Goal: Task Accomplishment & Management: Use online tool/utility

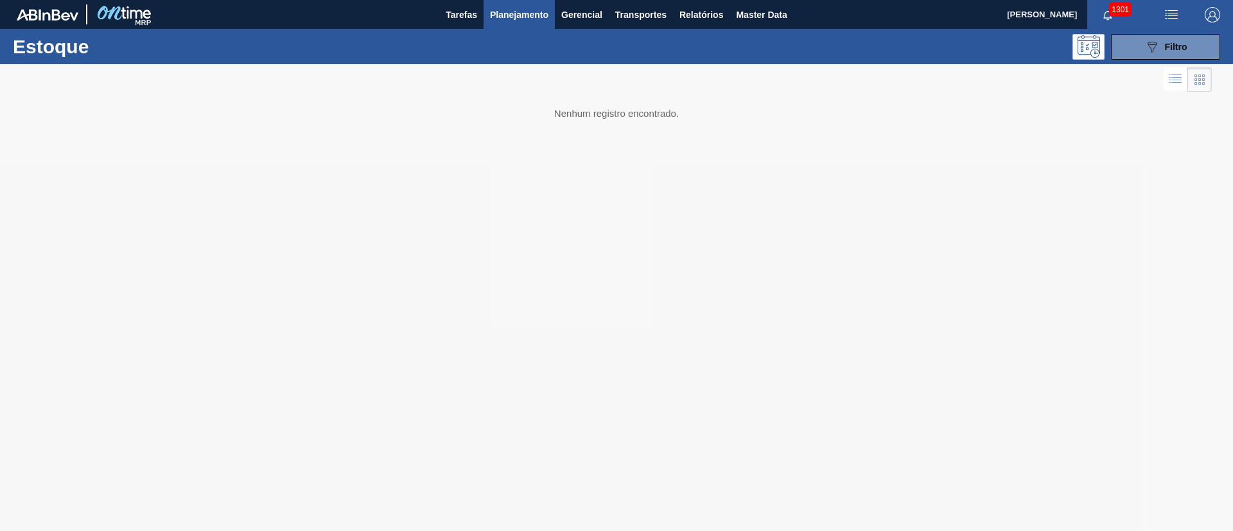
click at [518, 15] on span "Planejamento" at bounding box center [519, 14] width 58 height 15
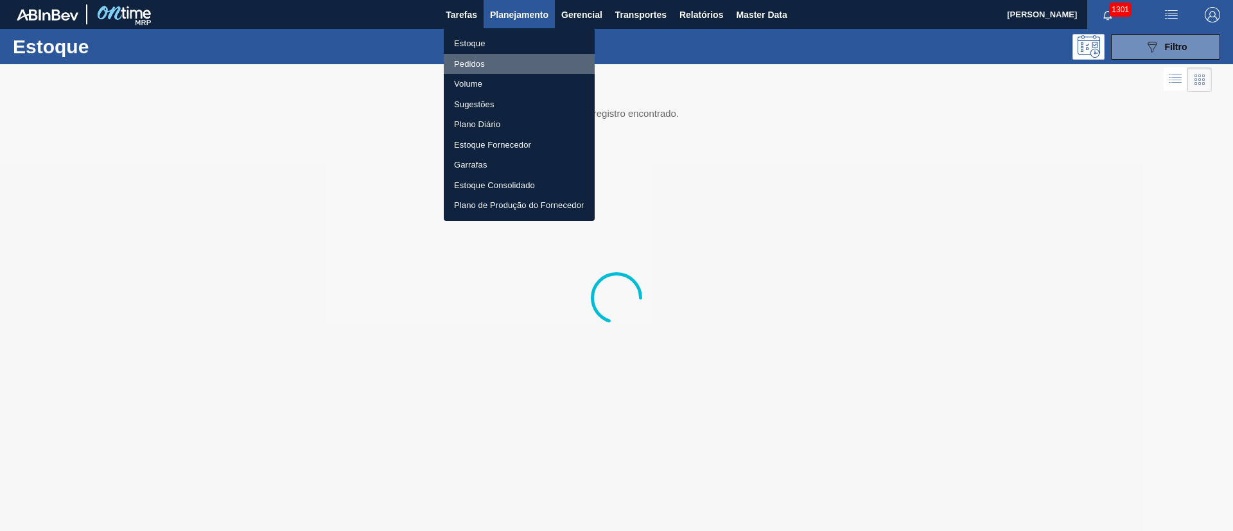
click at [464, 64] on li "Pedidos" at bounding box center [519, 64] width 151 height 21
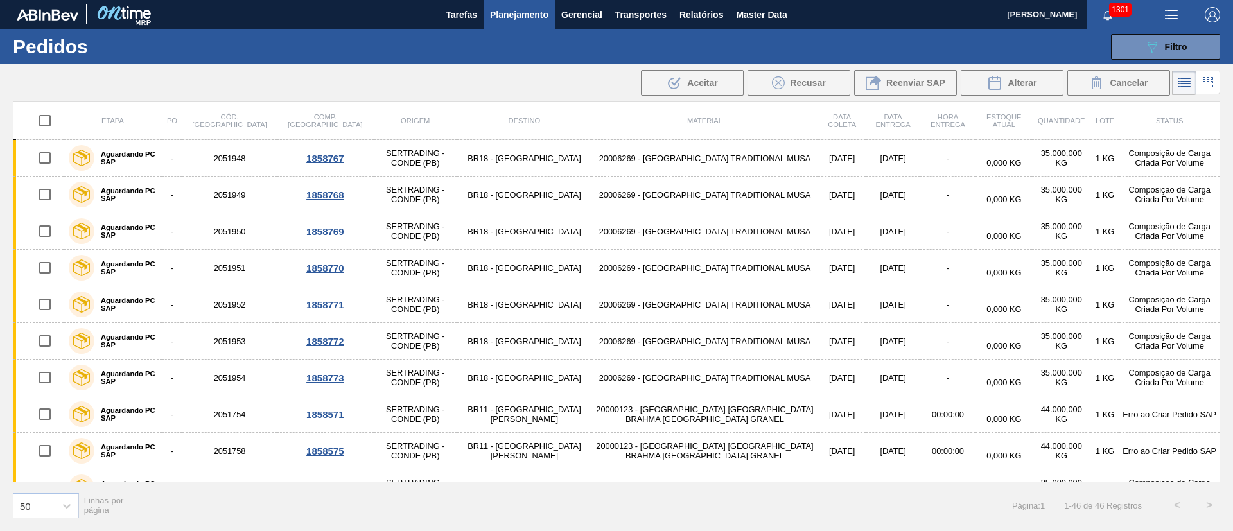
drag, startPoint x: 44, startPoint y: 120, endPoint x: 110, endPoint y: 135, distance: 67.2
click at [44, 121] on input "checkbox" at bounding box center [44, 120] width 27 height 27
checkbox input "true"
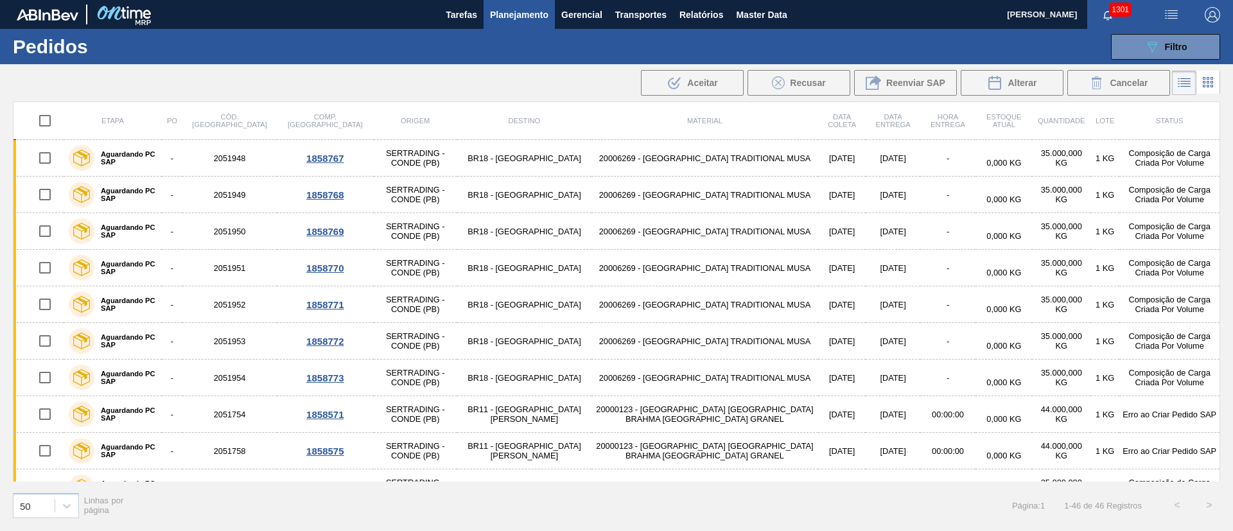
checkbox input "true"
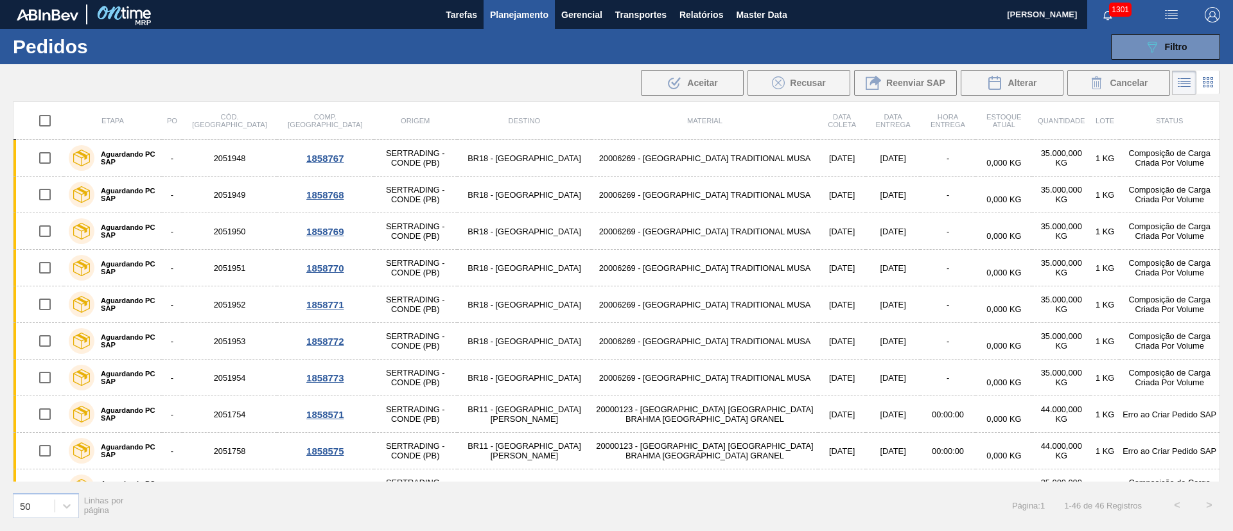
checkbox input "true"
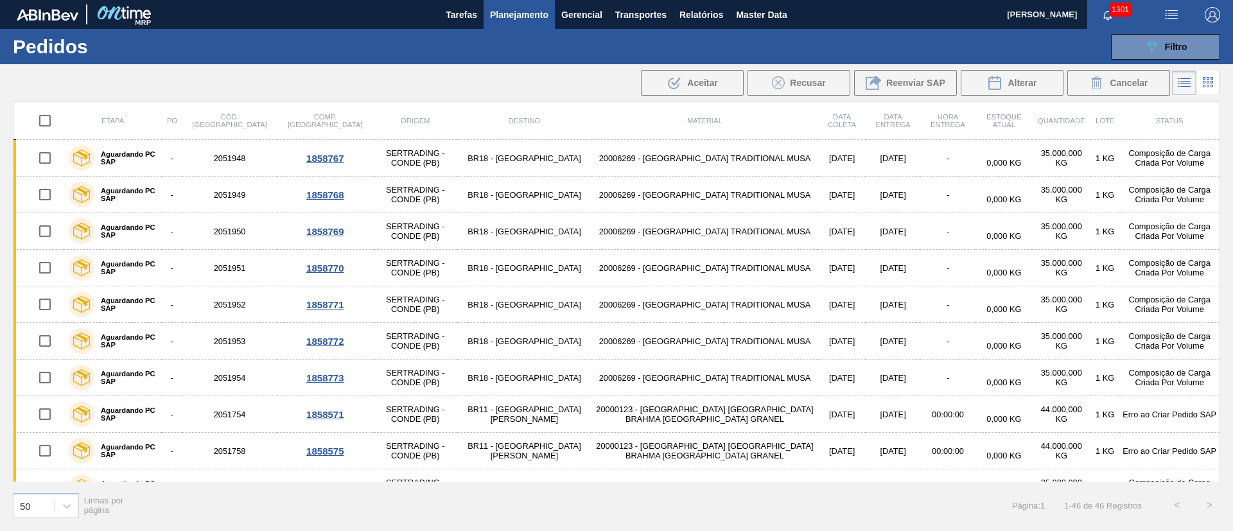
checkbox input "true"
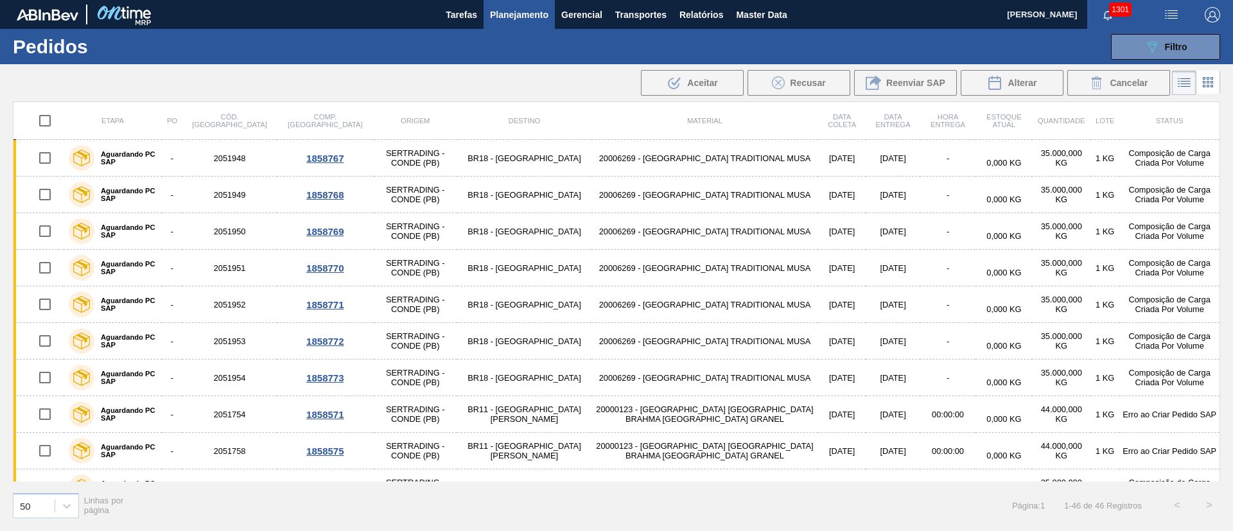
checkbox input "true"
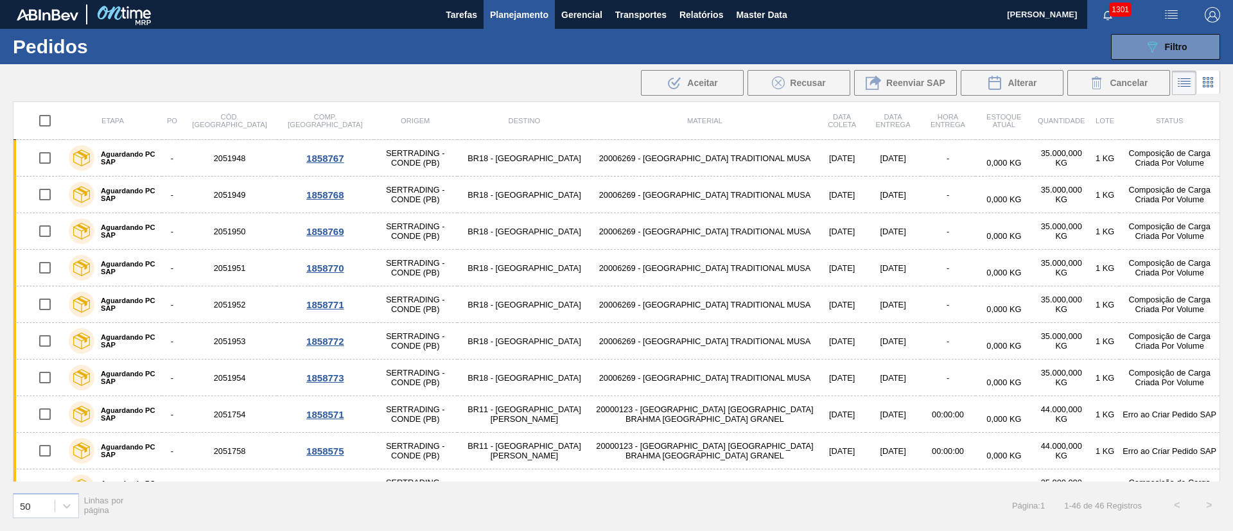
checkbox input "true"
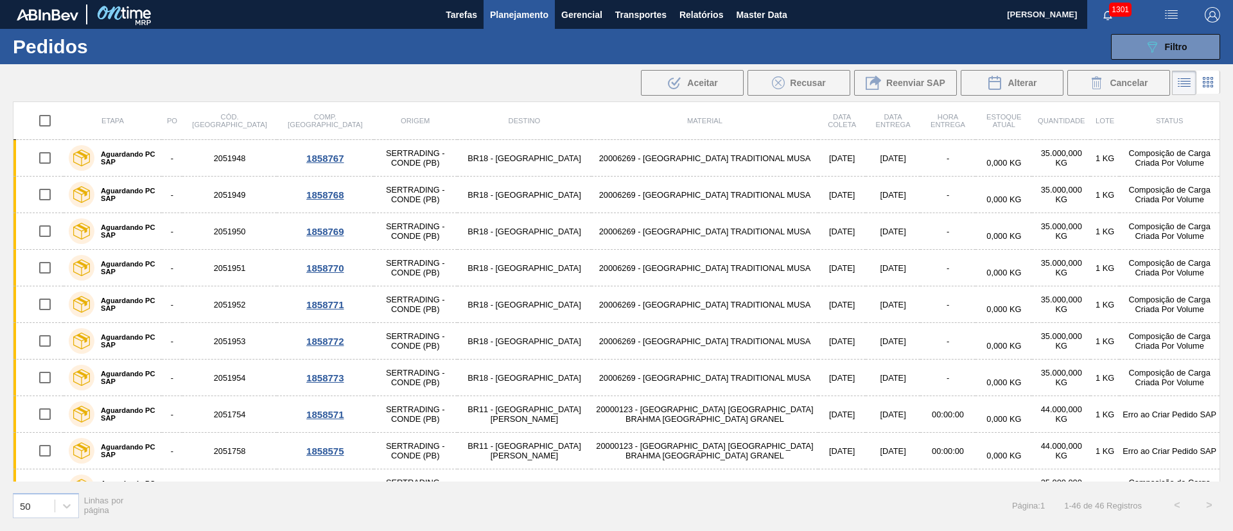
checkbox input "true"
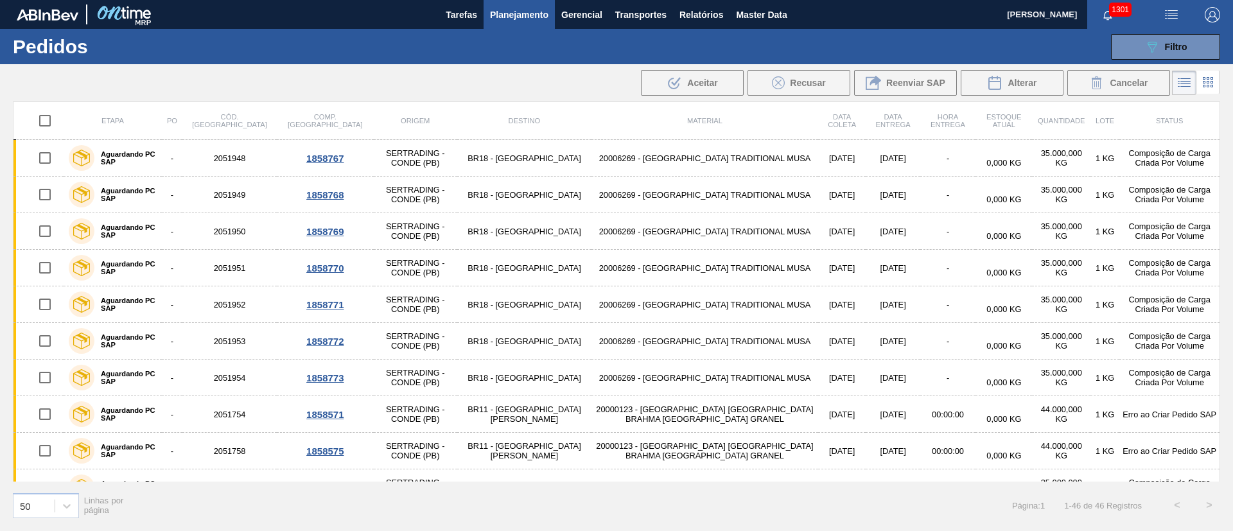
checkbox input "true"
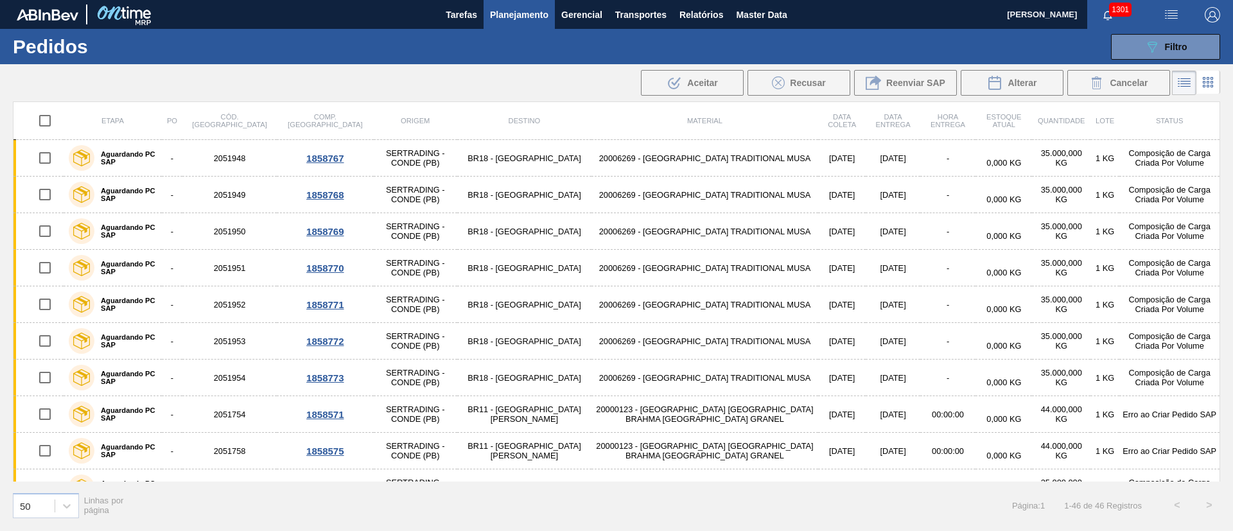
checkbox input "true"
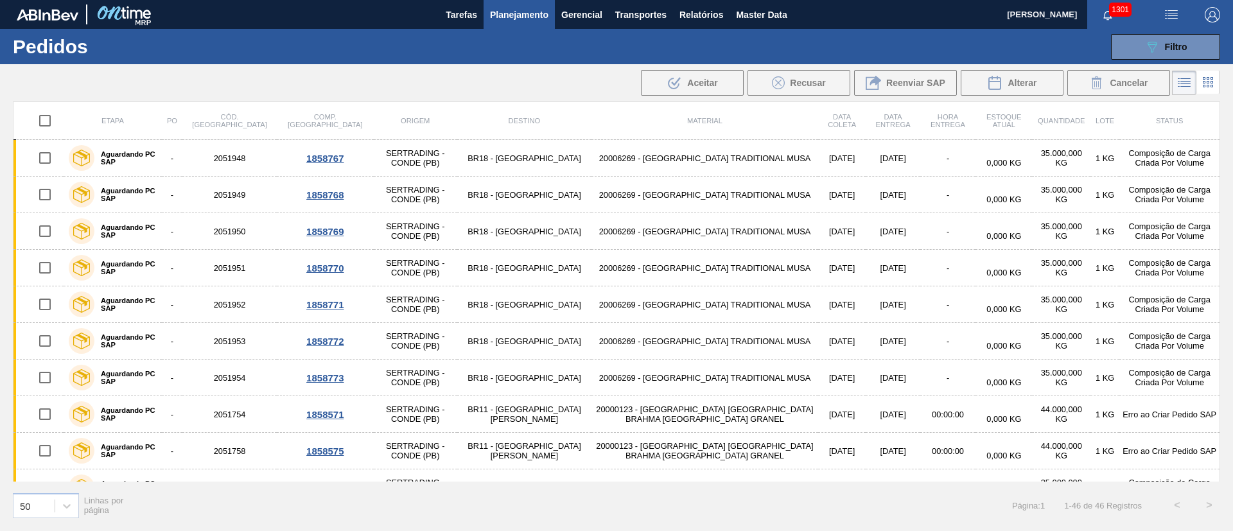
checkbox input "true"
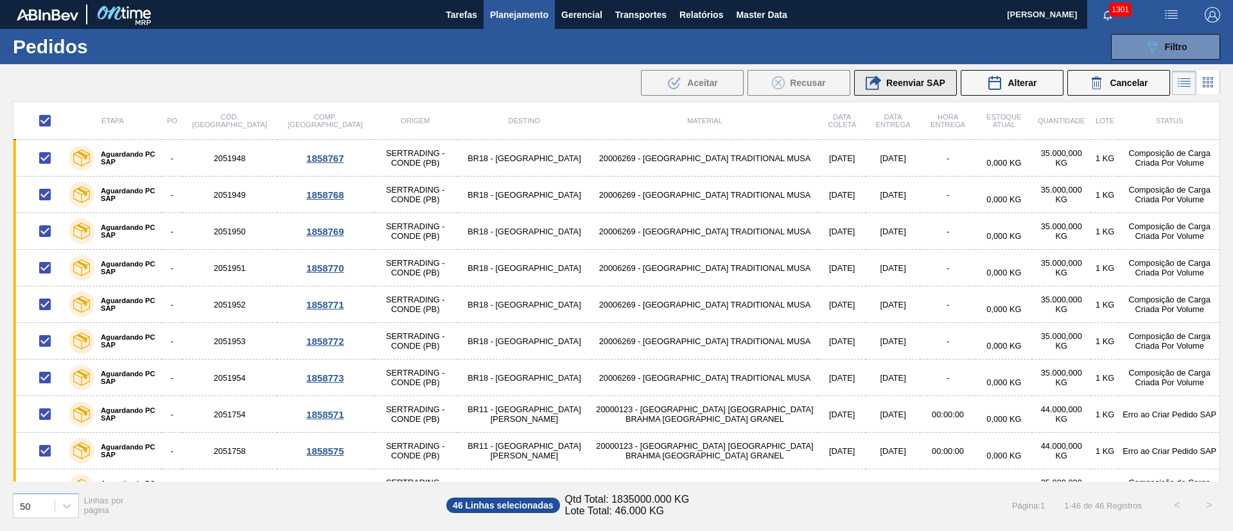
click at [909, 82] on span "Reenviar SAP" at bounding box center [915, 83] width 59 height 10
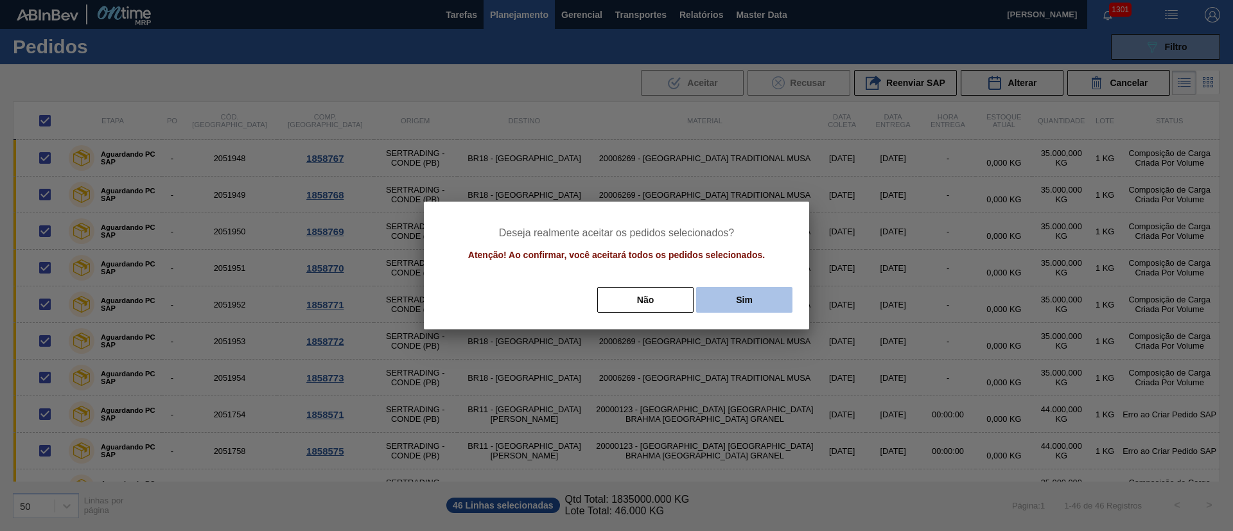
click at [751, 306] on button "Sim" at bounding box center [744, 300] width 96 height 26
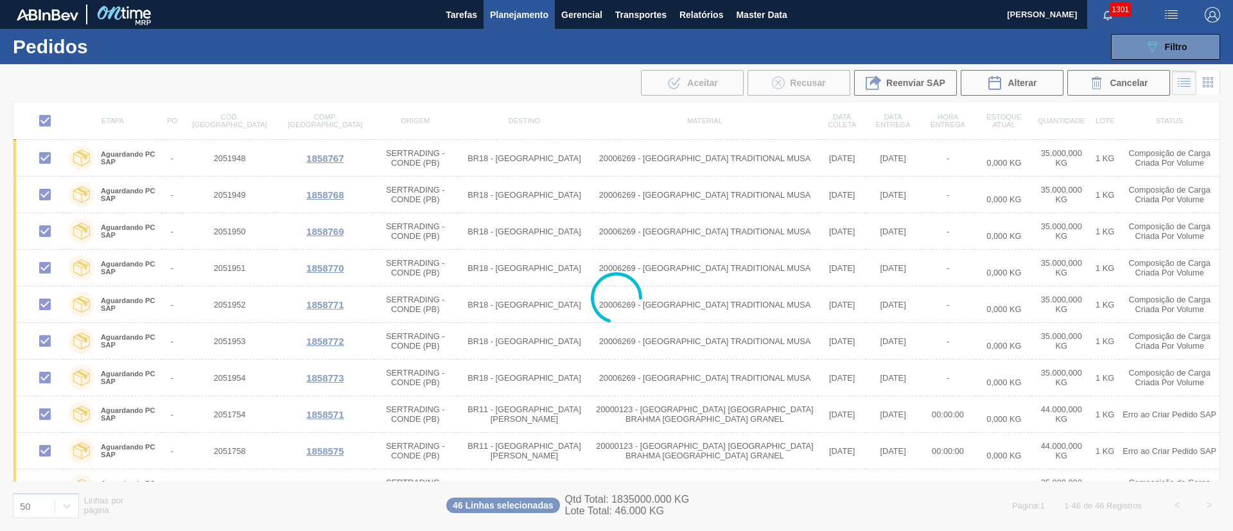
checkbox input "false"
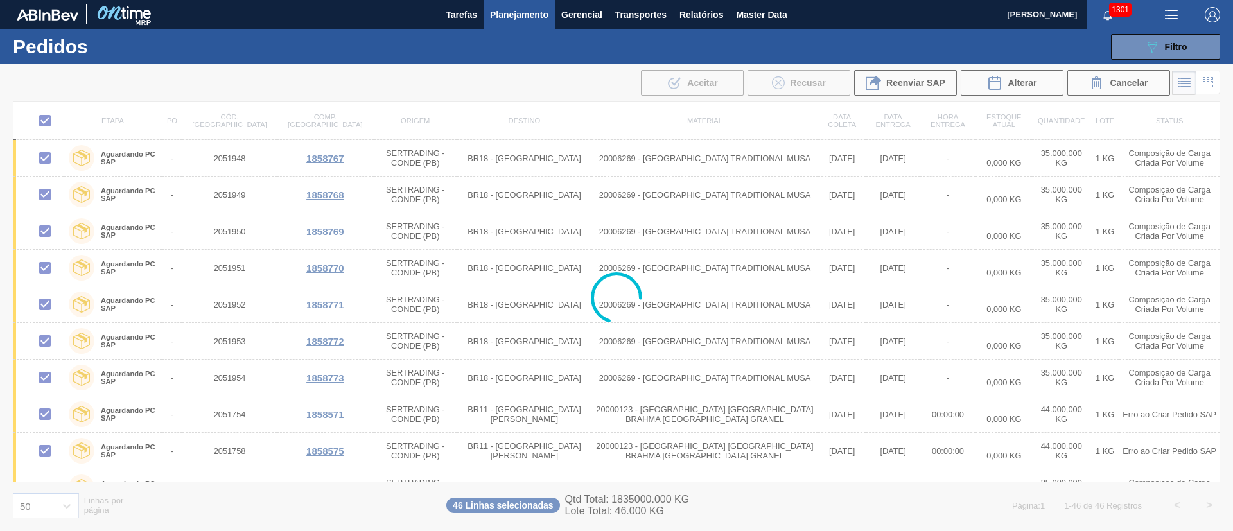
checkbox input "false"
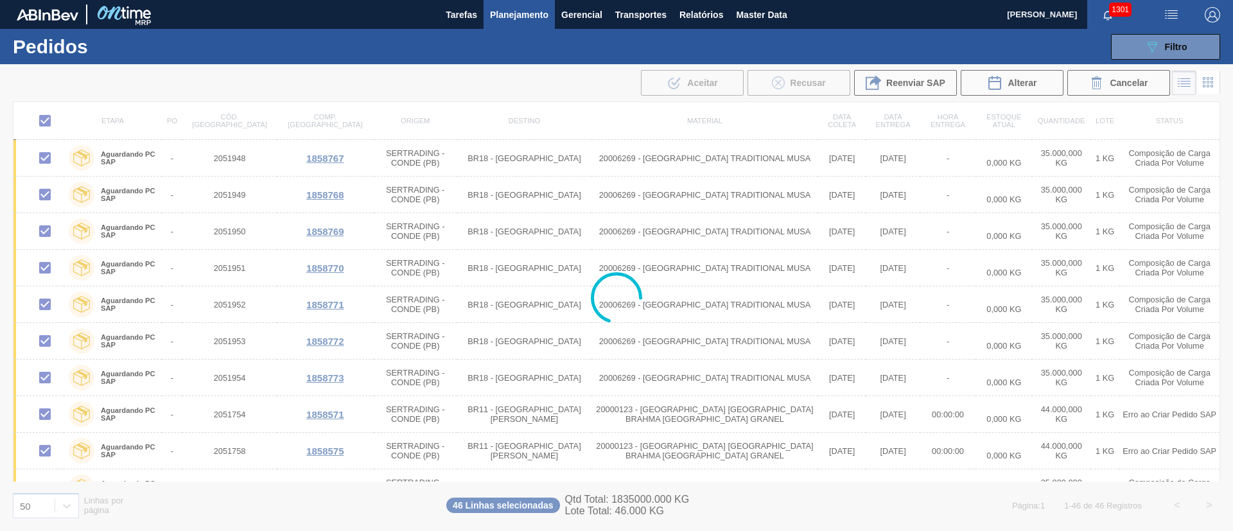
checkbox input "false"
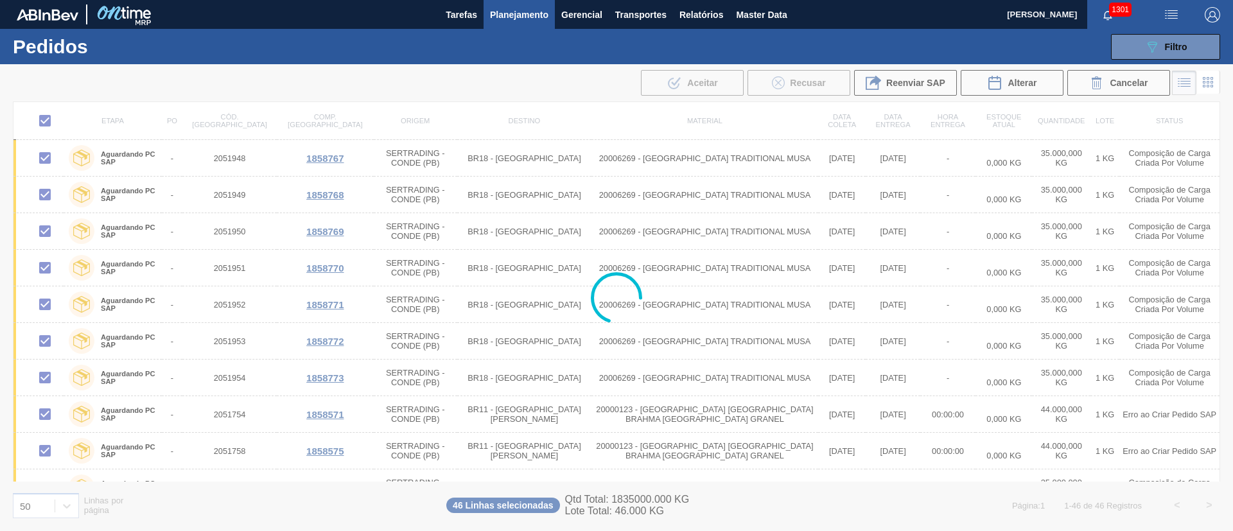
checkbox input "false"
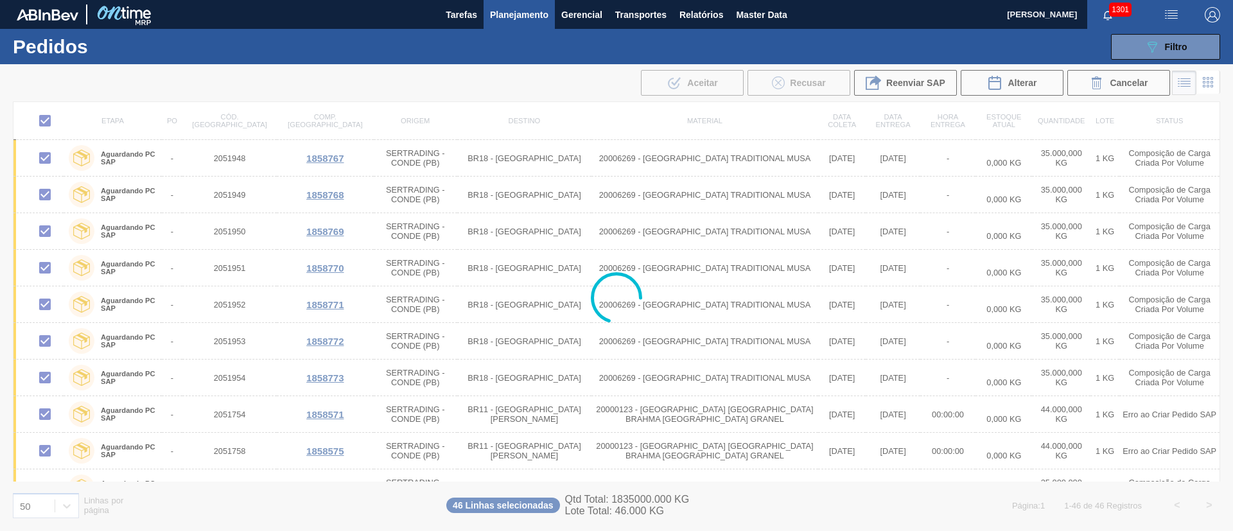
checkbox input "false"
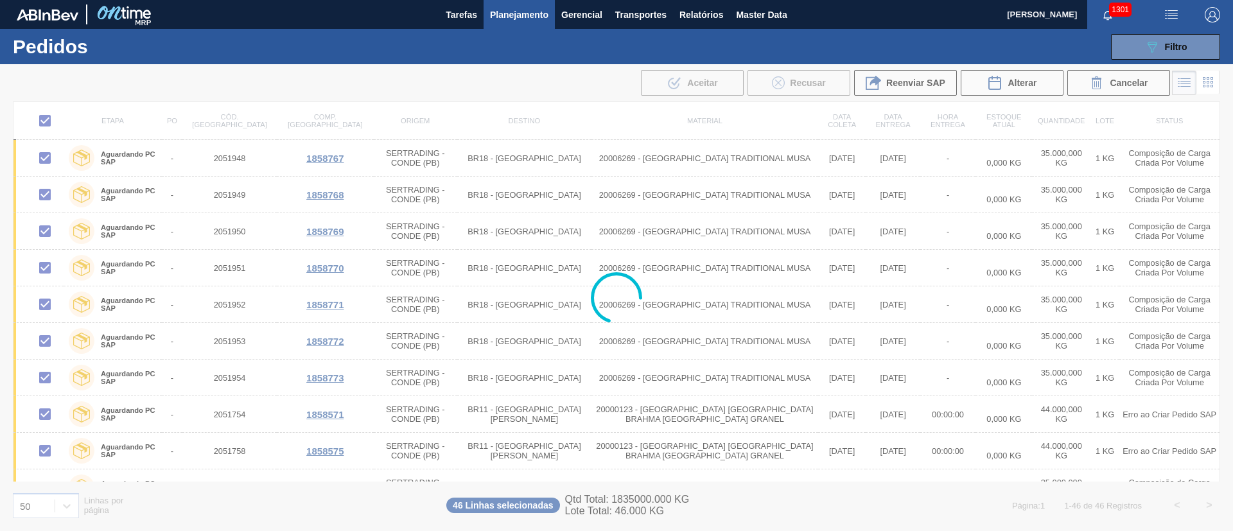
checkbox input "false"
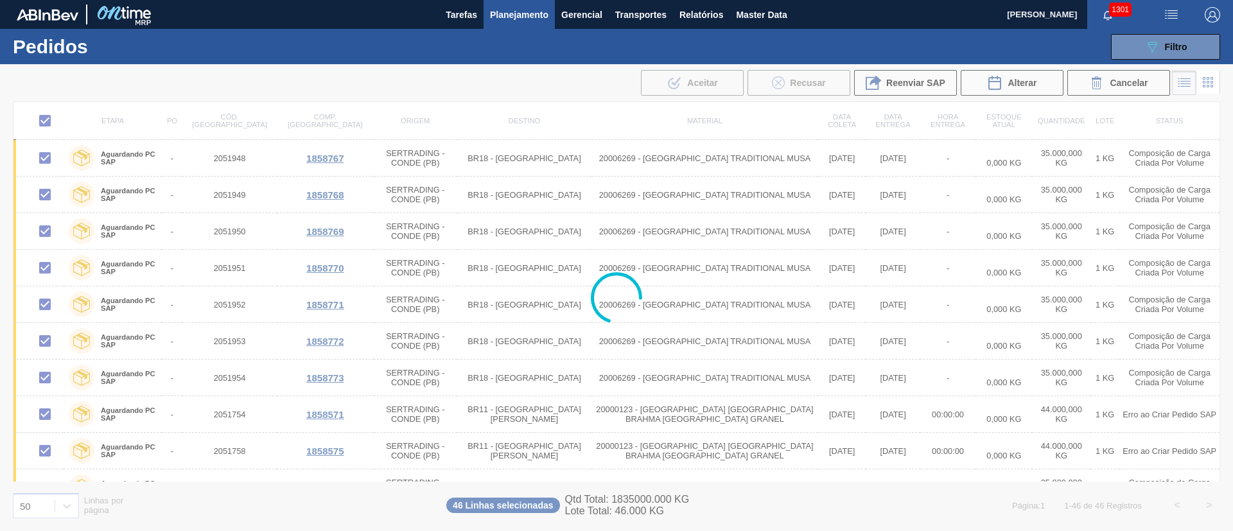
checkbox input "false"
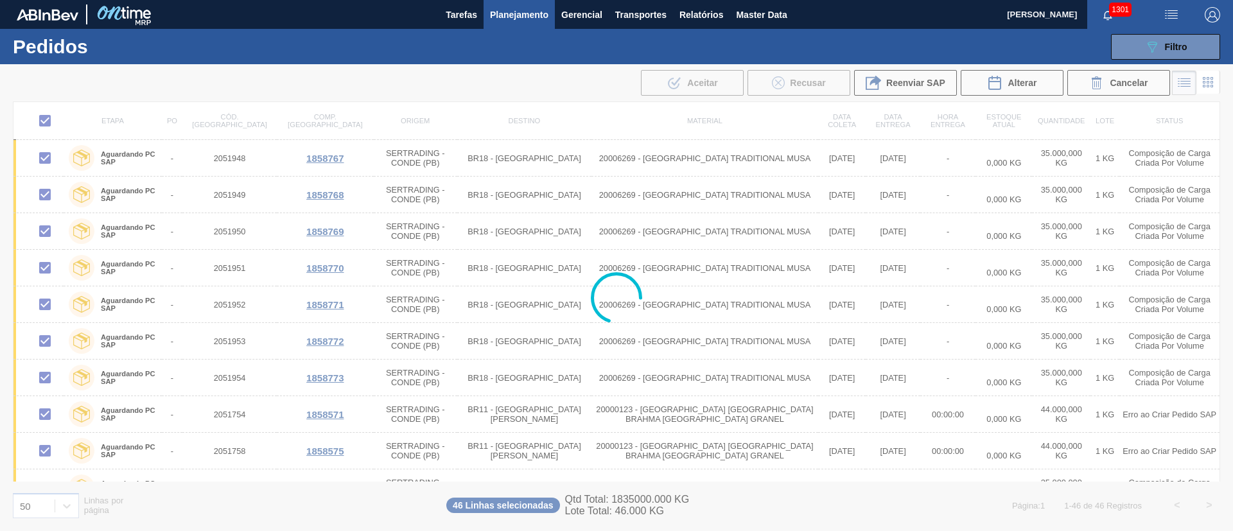
checkbox input "false"
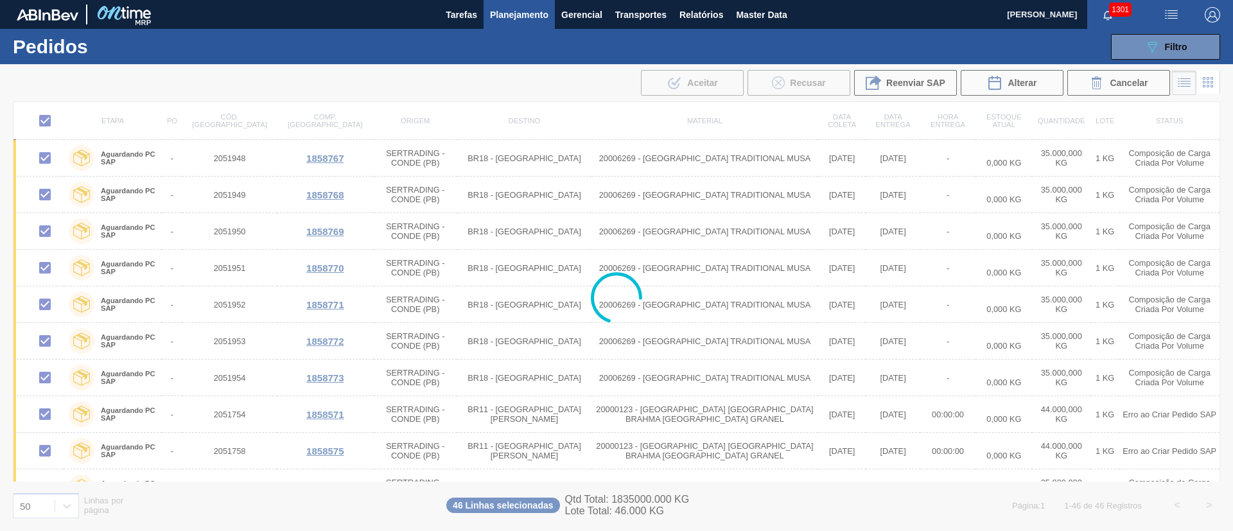
checkbox input "false"
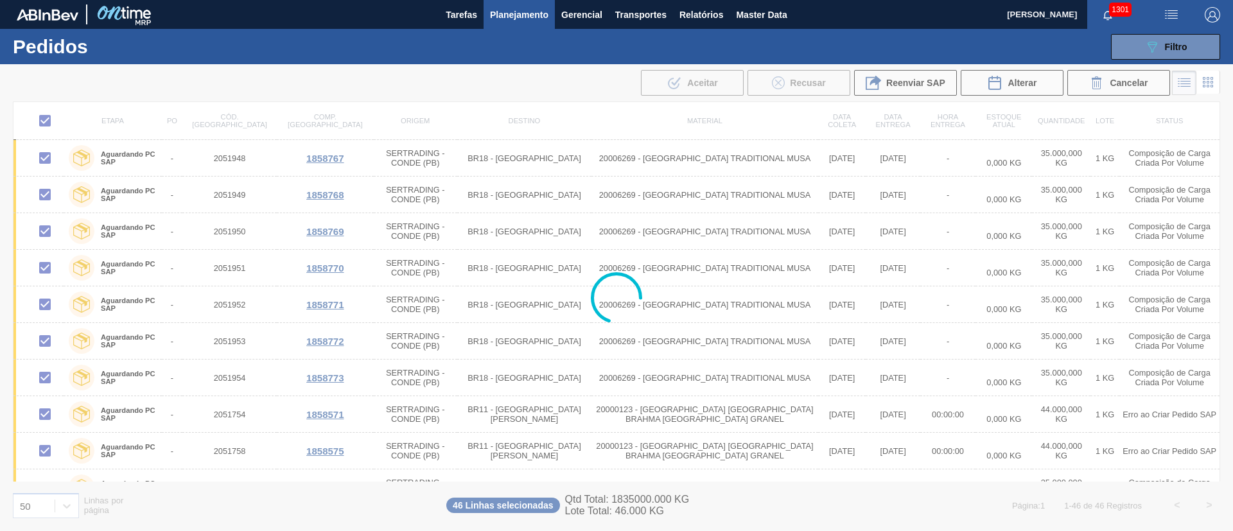
checkbox input "false"
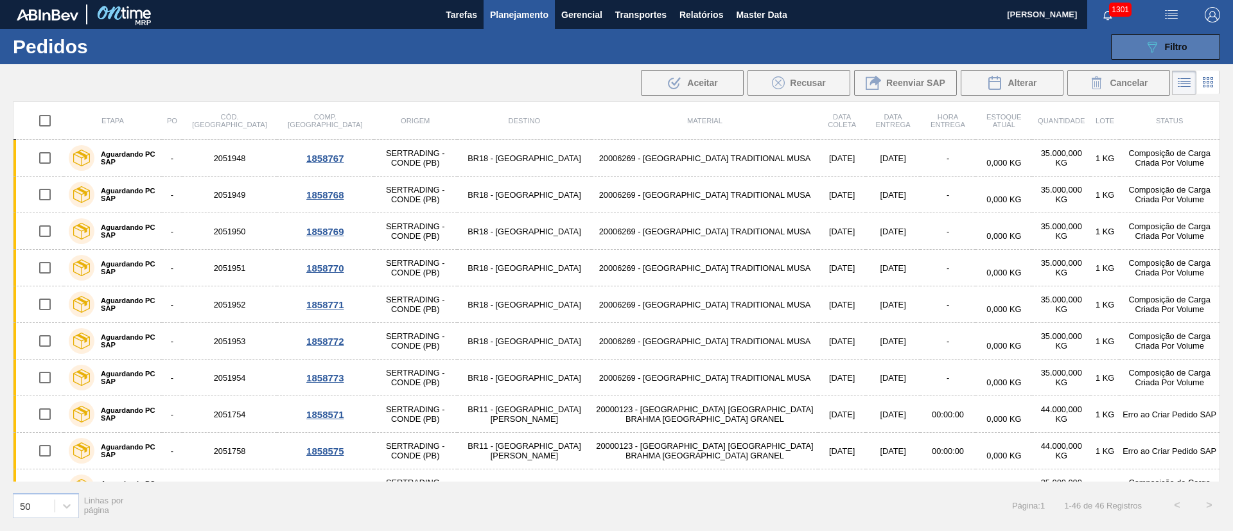
click at [1150, 42] on icon "089F7B8B-B2A5-4AFE-B5C0-19BA573D28AC" at bounding box center [1152, 46] width 15 height 15
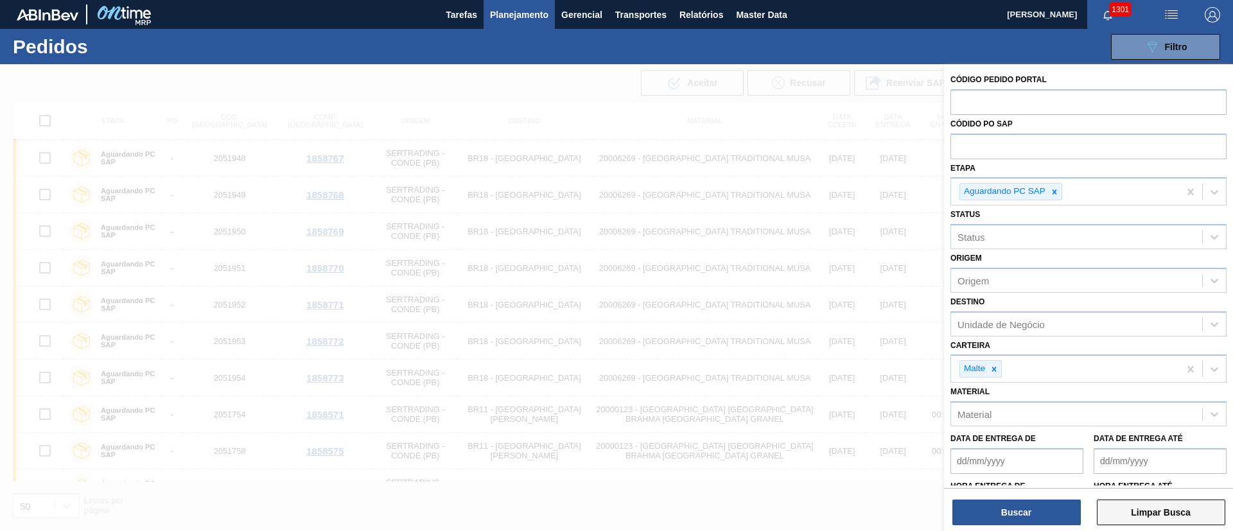
click at [1176, 515] on button "Limpar Busca" at bounding box center [1161, 513] width 128 height 26
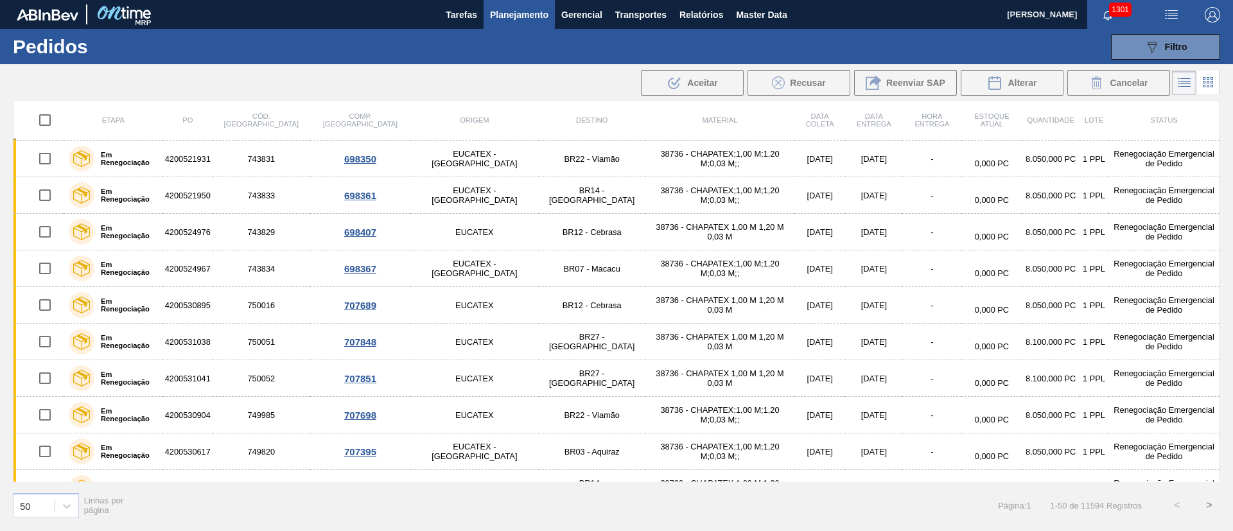
scroll to position [429, 0]
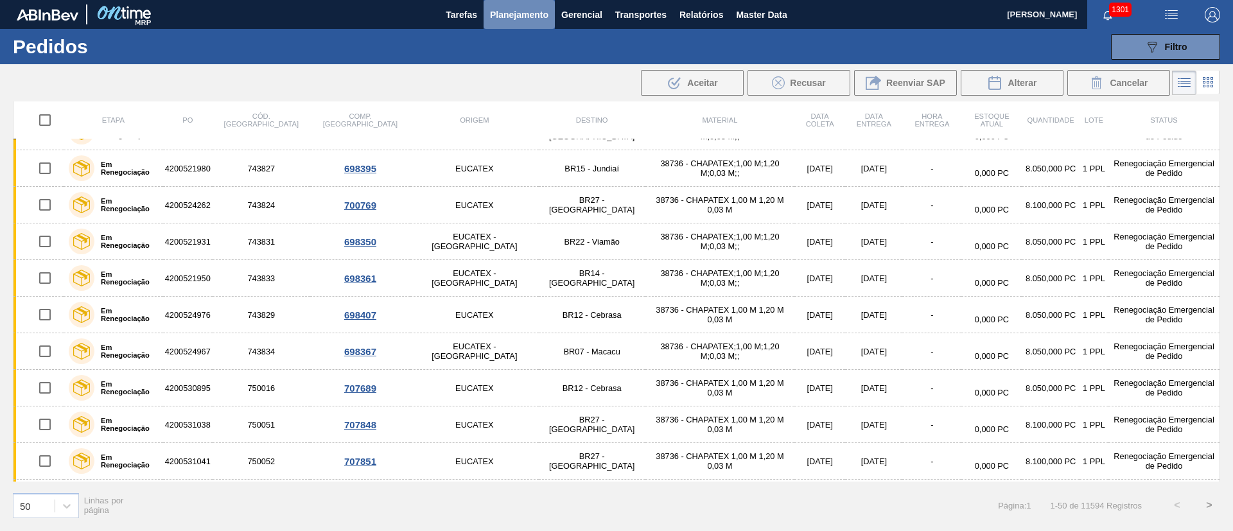
click at [517, 13] on span "Planejamento" at bounding box center [519, 14] width 58 height 15
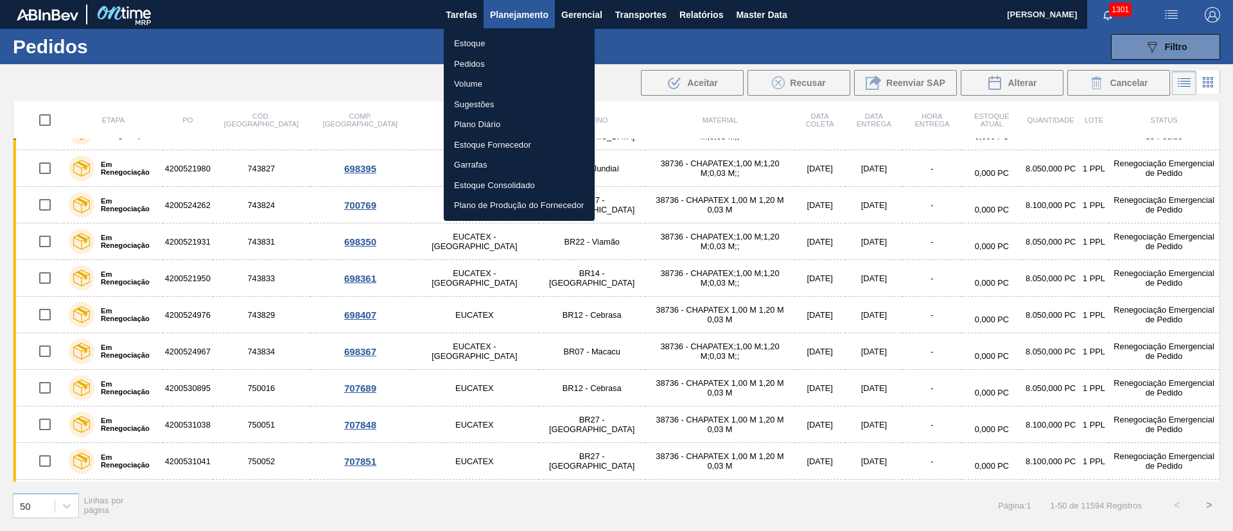
click at [473, 64] on li "Pedidos" at bounding box center [519, 64] width 151 height 21
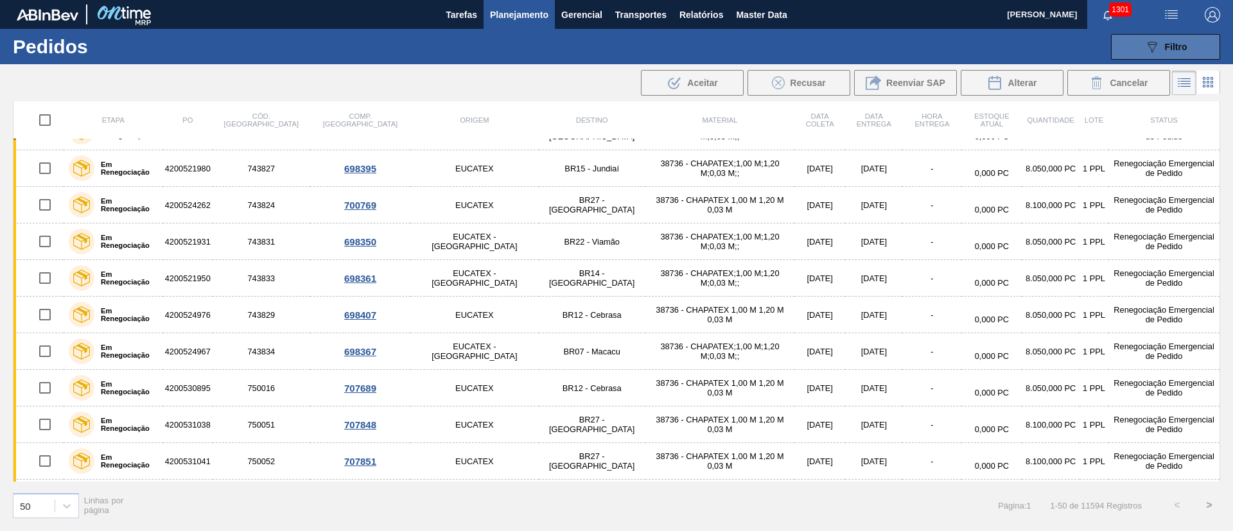
click at [1190, 57] on button "089F7B8B-B2A5-4AFE-B5C0-19BA573D28AC Filtro" at bounding box center [1165, 47] width 109 height 26
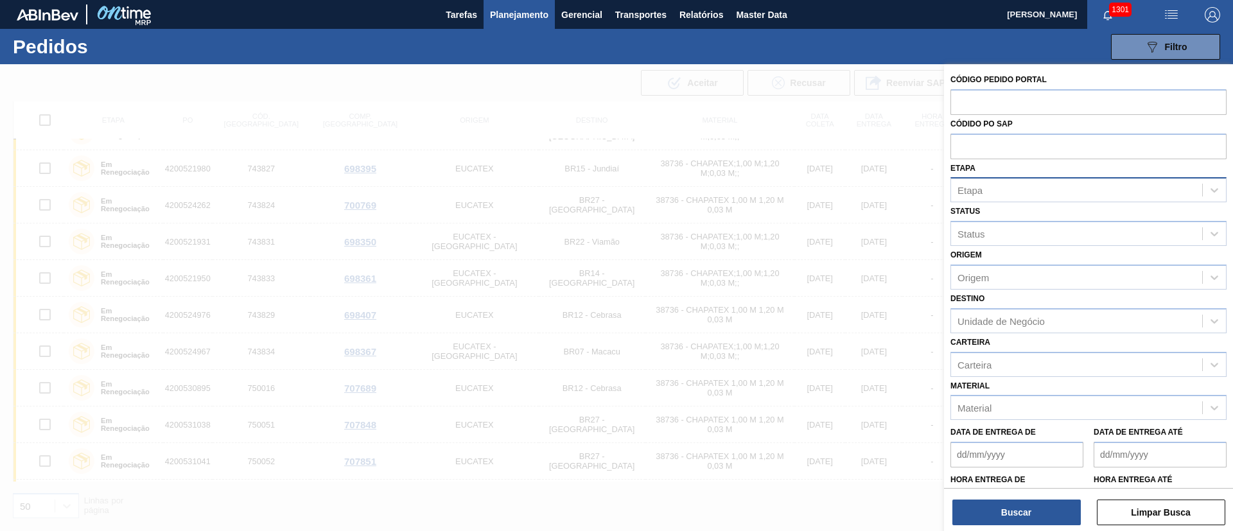
click at [993, 190] on div "Etapa" at bounding box center [1076, 190] width 251 height 19
type input "pc sa"
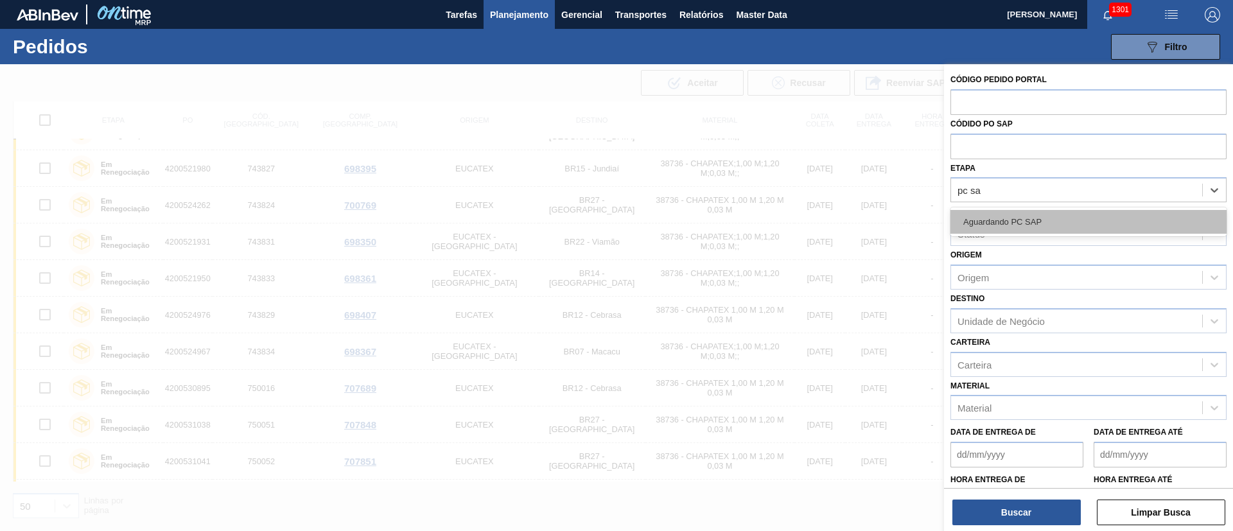
click at [993, 212] on div "Aguardando PC SAP" at bounding box center [1089, 222] width 276 height 24
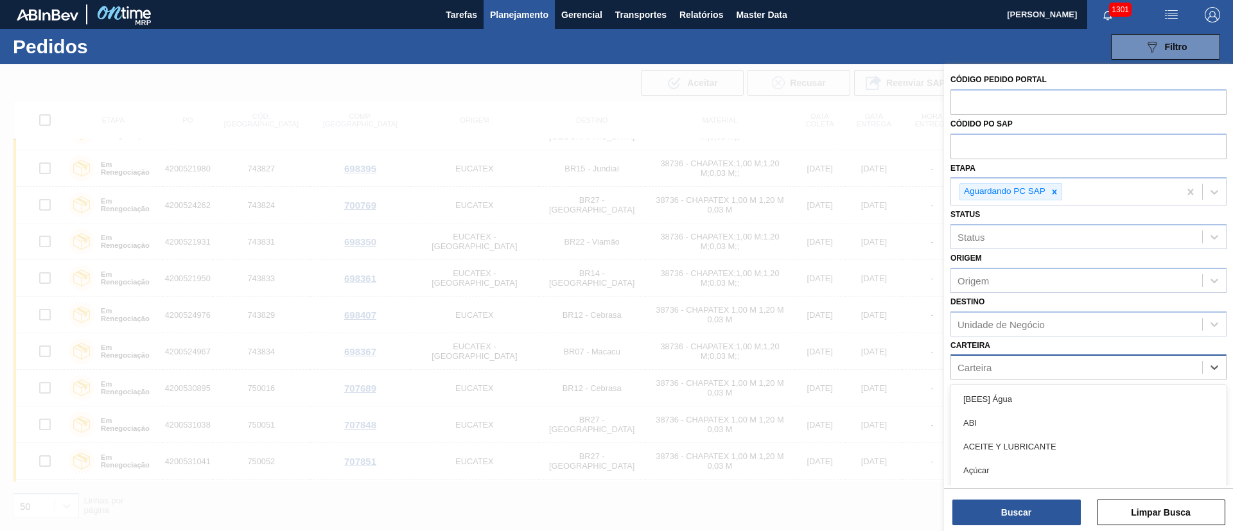
click at [977, 374] on div "Carteira" at bounding box center [1076, 367] width 251 height 19
type input "malte"
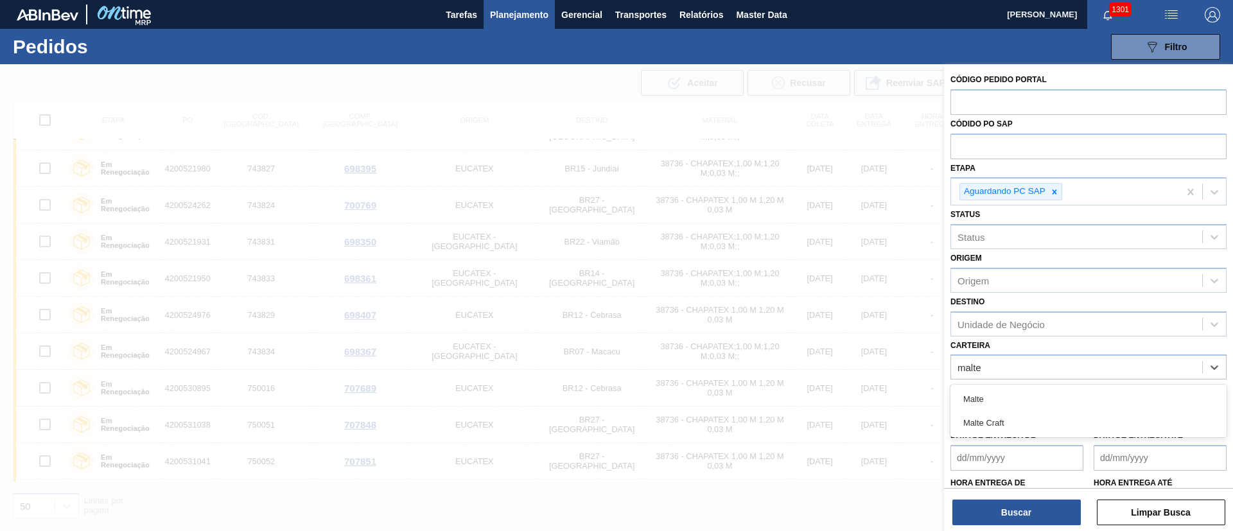
drag, startPoint x: 979, startPoint y: 392, endPoint x: 976, endPoint y: 405, distance: 13.1
click at [979, 392] on div "Malte" at bounding box center [1089, 399] width 276 height 24
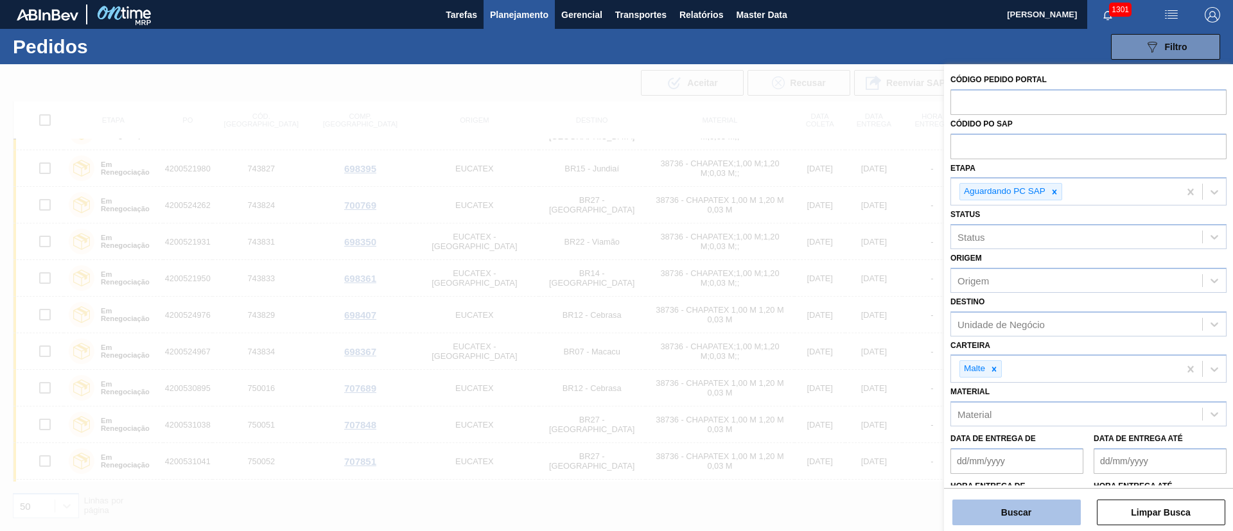
click at [989, 508] on button "Buscar" at bounding box center [1017, 513] width 128 height 26
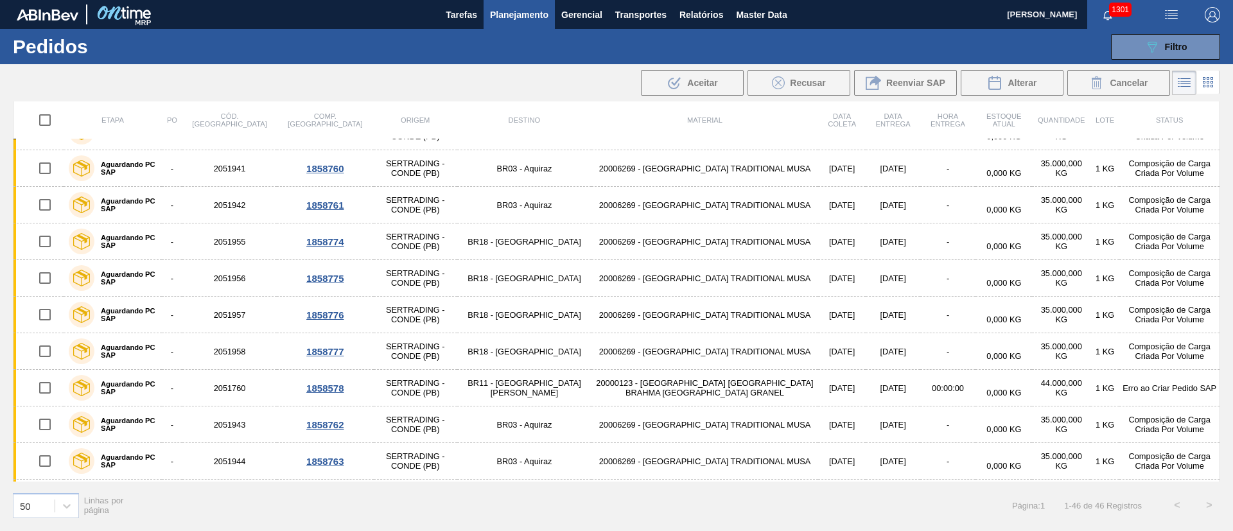
click at [39, 117] on input "checkbox" at bounding box center [44, 120] width 27 height 27
checkbox input "true"
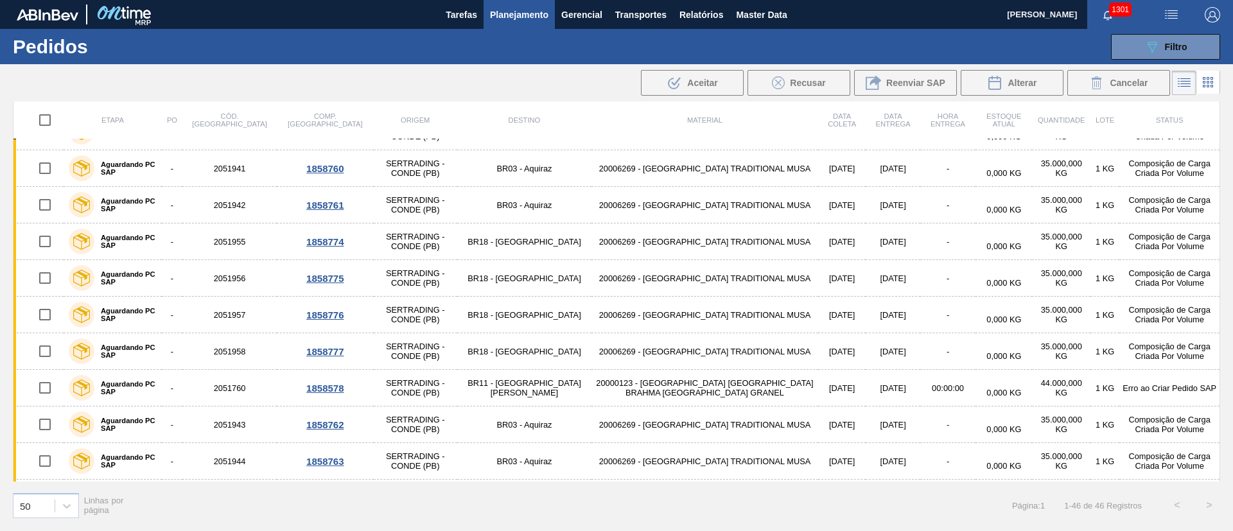
checkbox input "true"
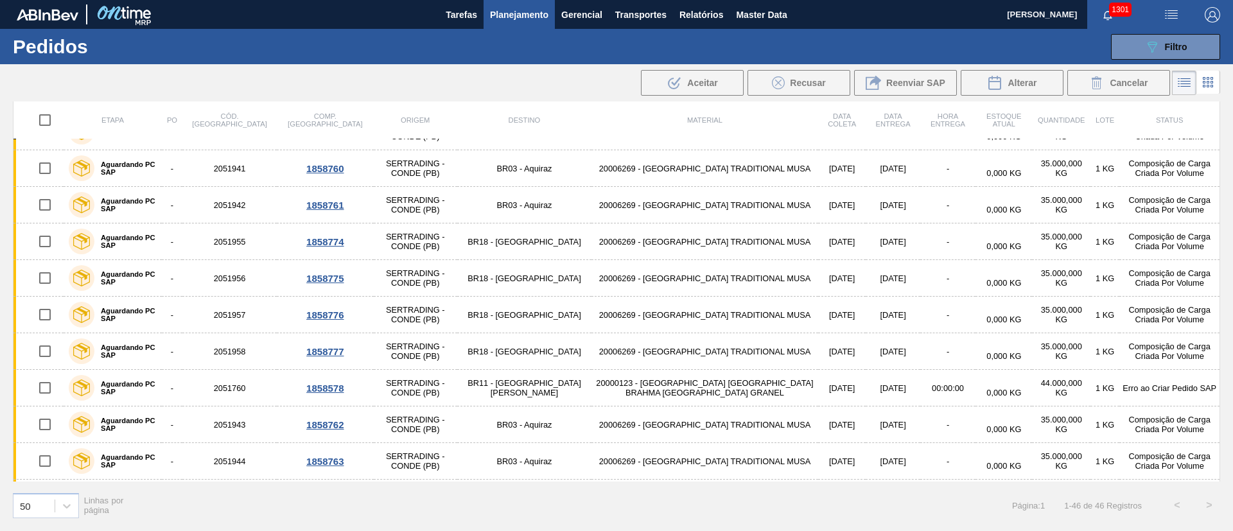
checkbox input "true"
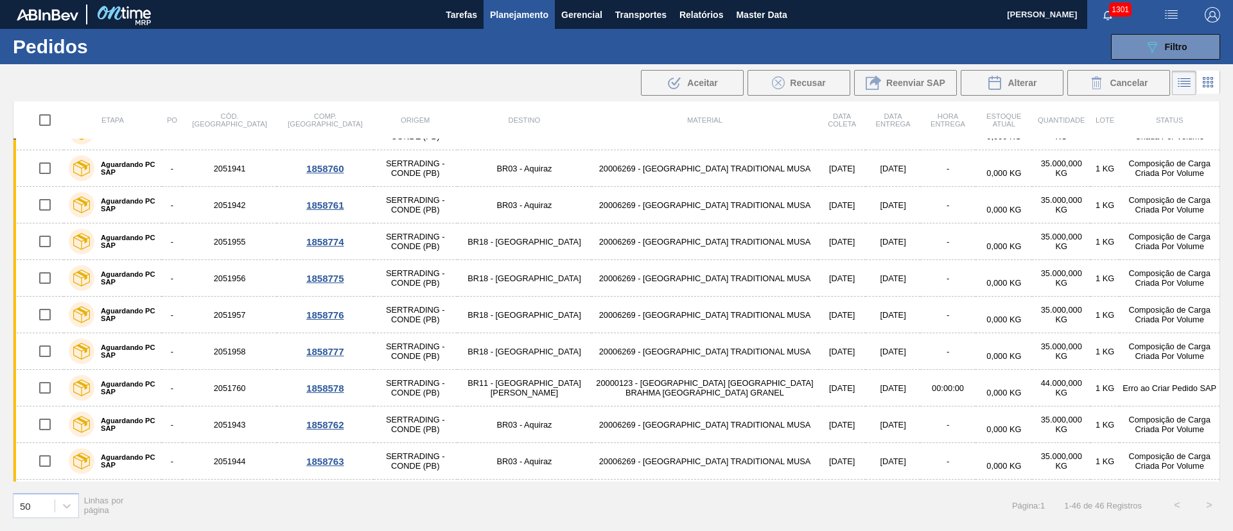
checkbox input "true"
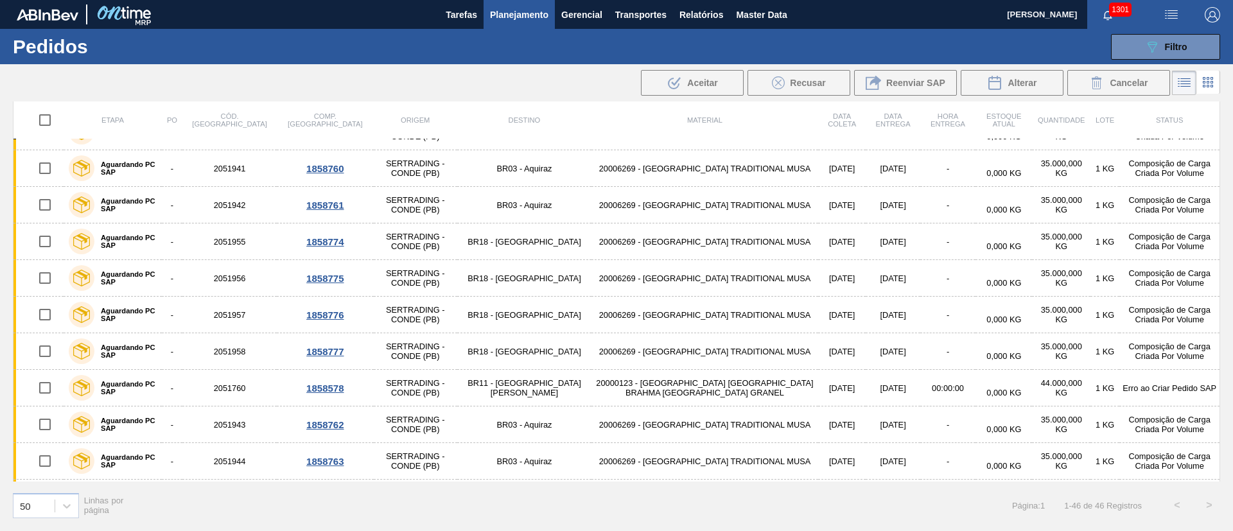
checkbox input "true"
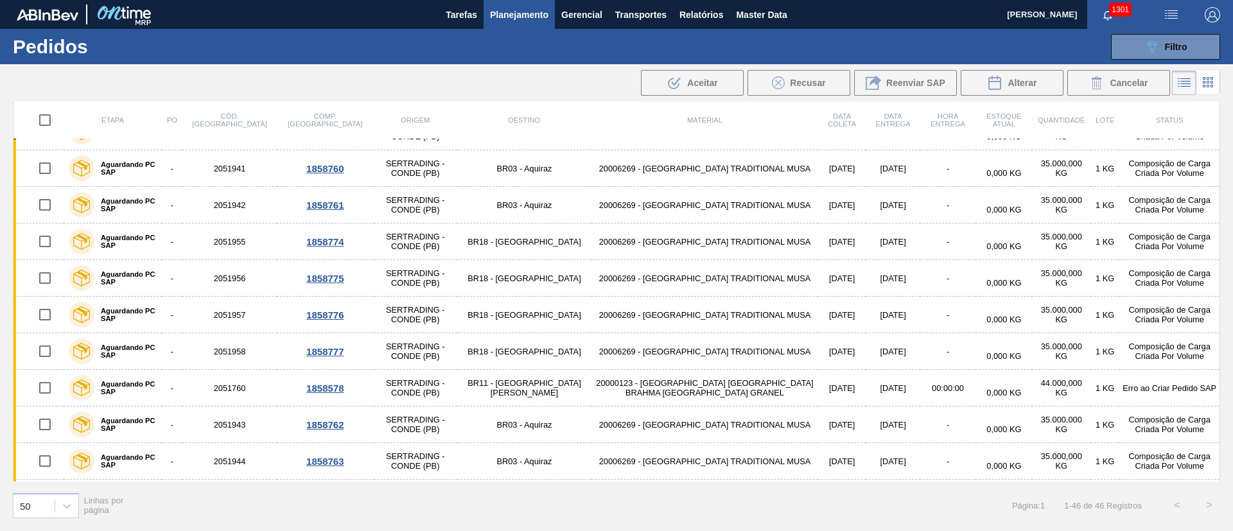
checkbox input "true"
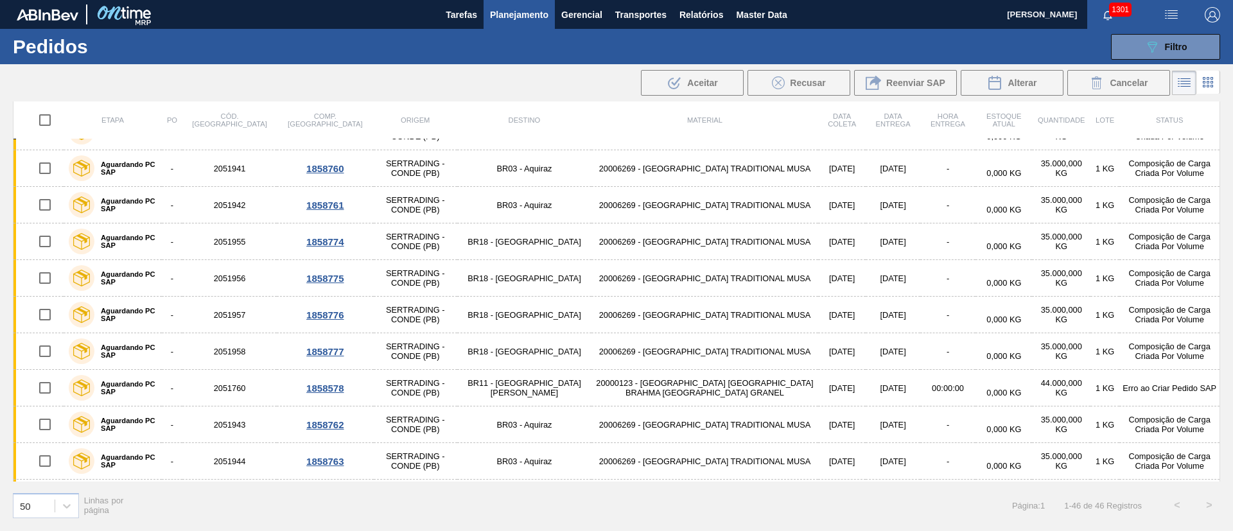
checkbox input "true"
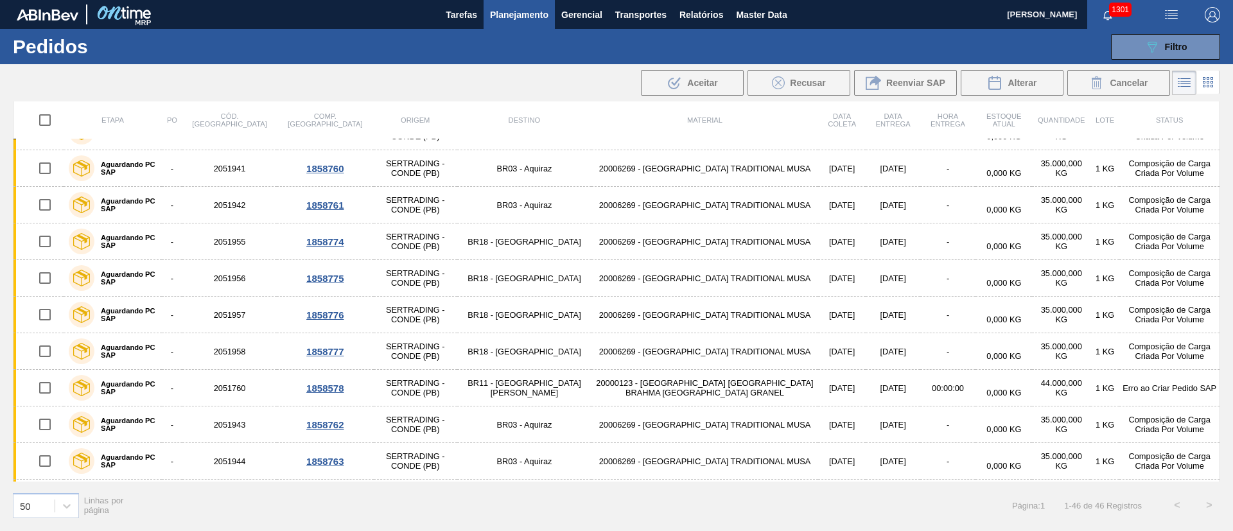
checkbox input "true"
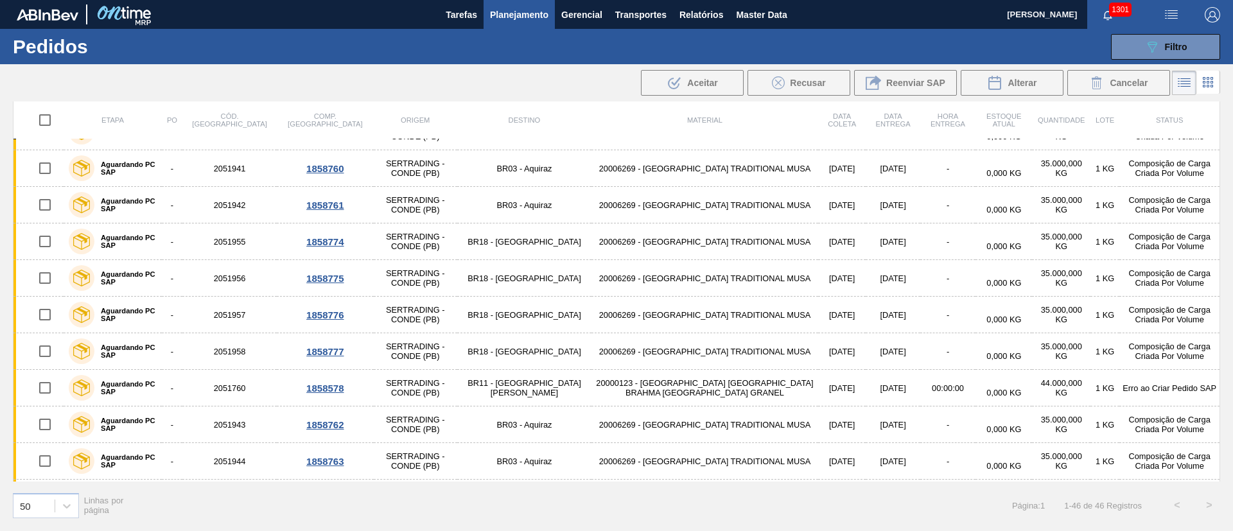
checkbox input "true"
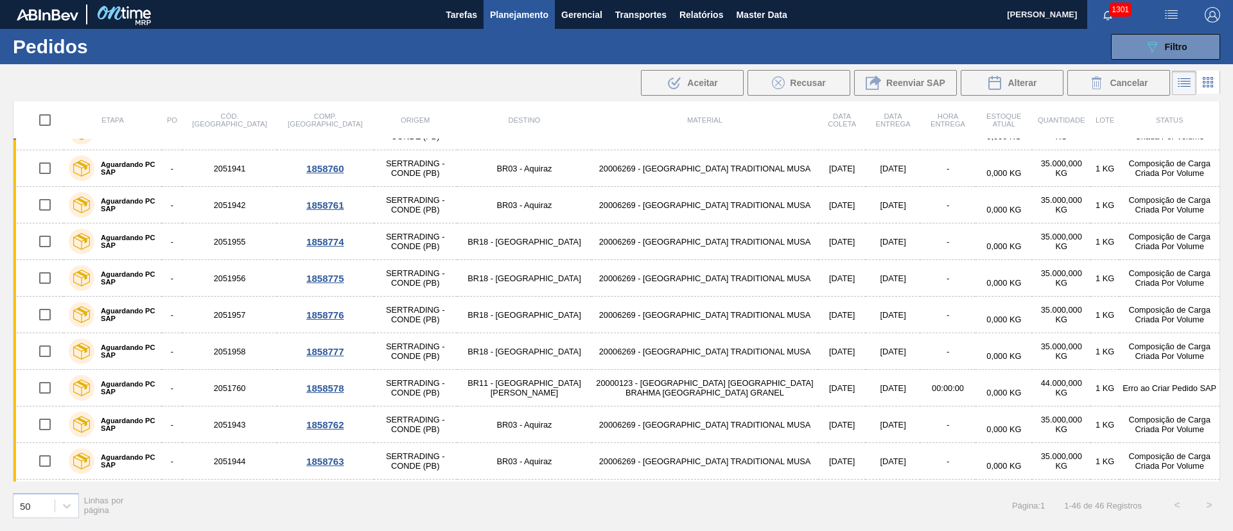
checkbox input "true"
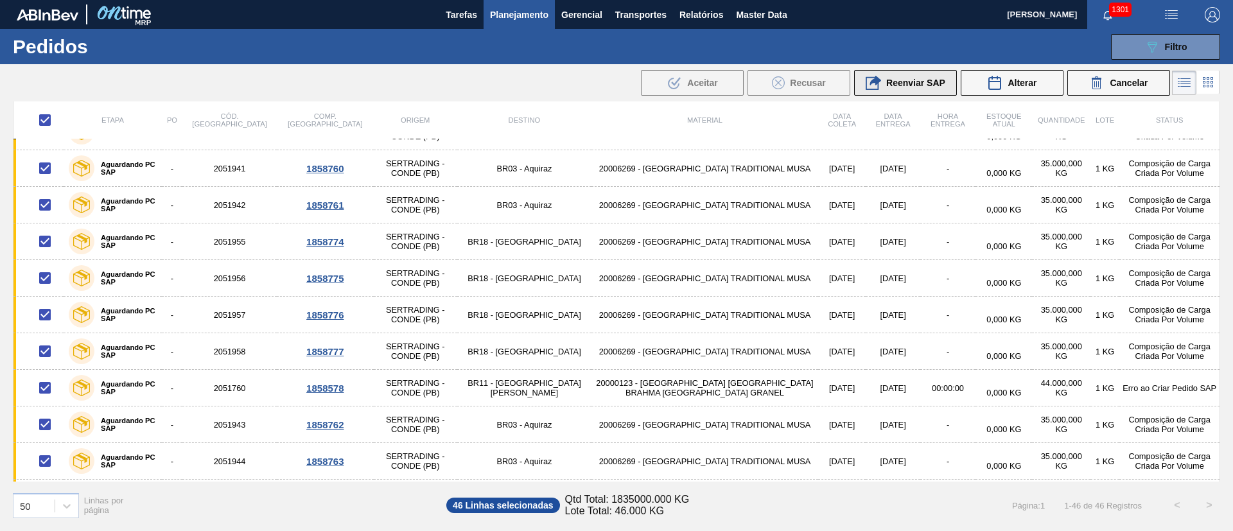
click at [876, 87] on icon at bounding box center [873, 82] width 15 height 15
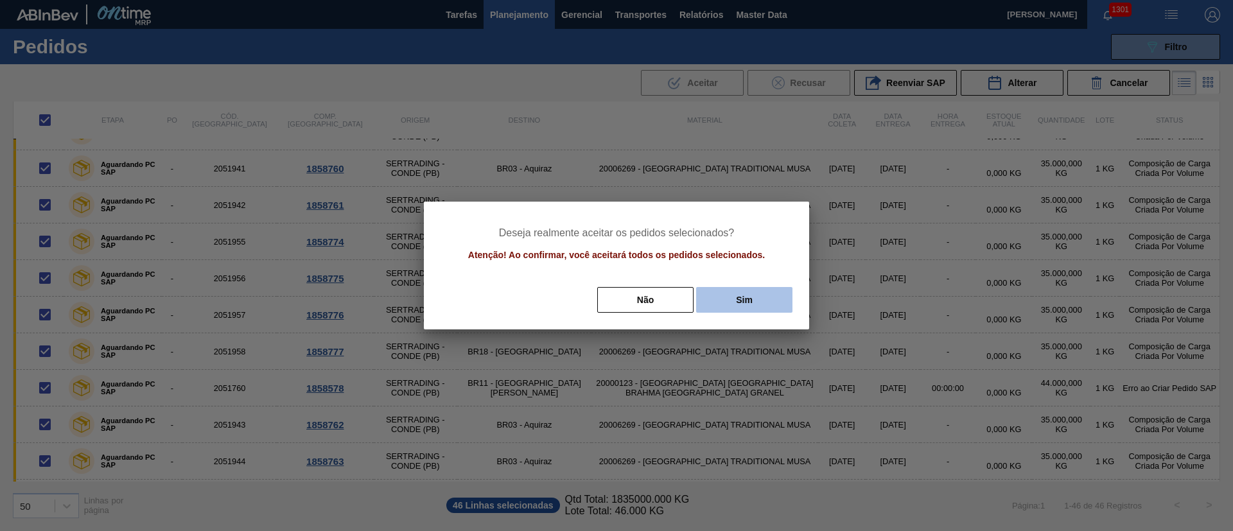
click at [721, 295] on button "Sim" at bounding box center [744, 300] width 96 height 26
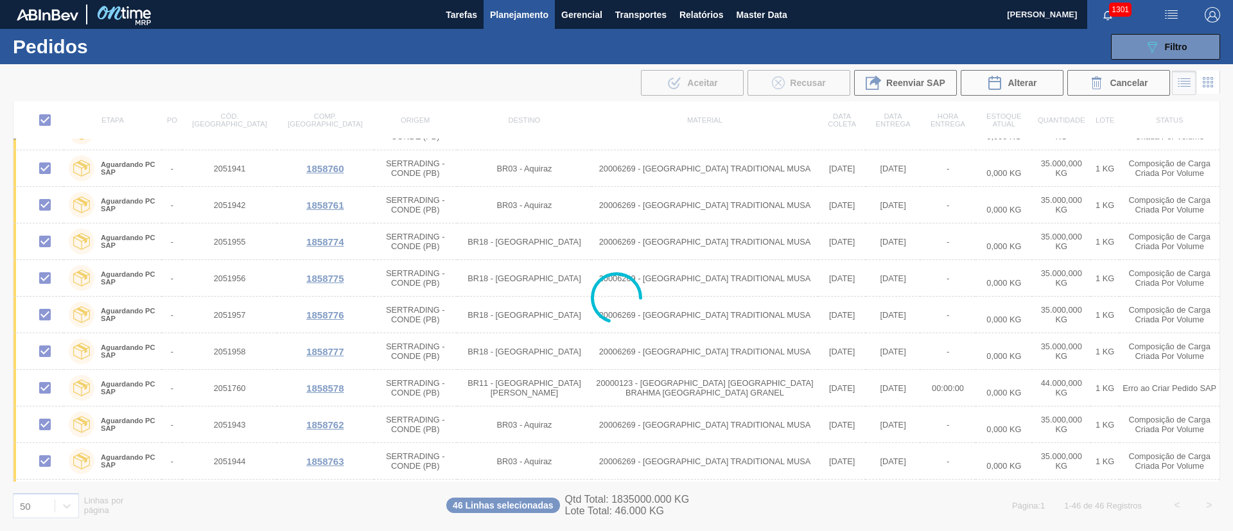
checkbox input "false"
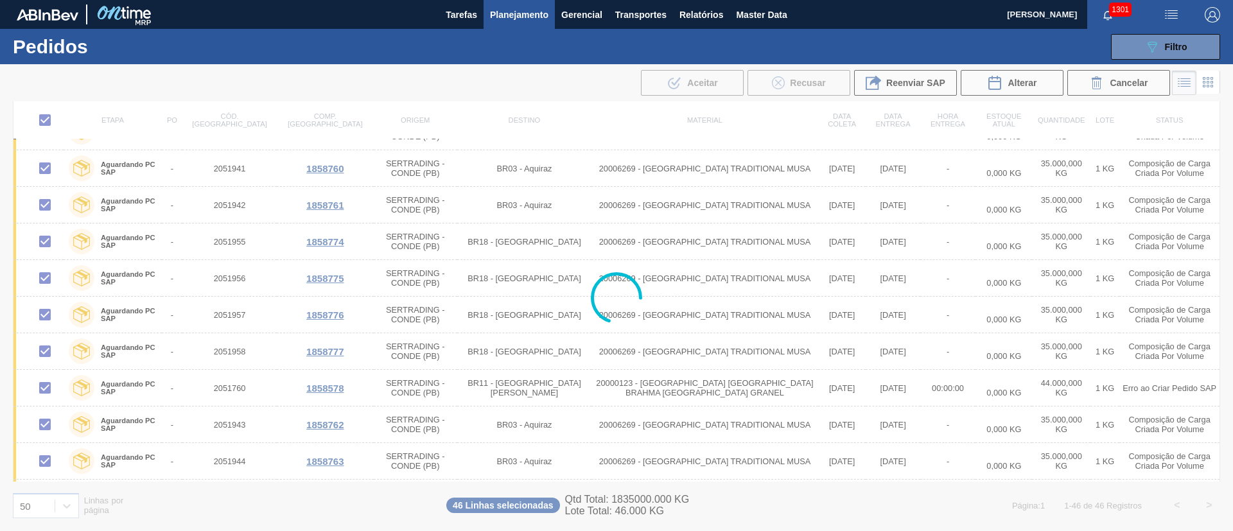
checkbox input "false"
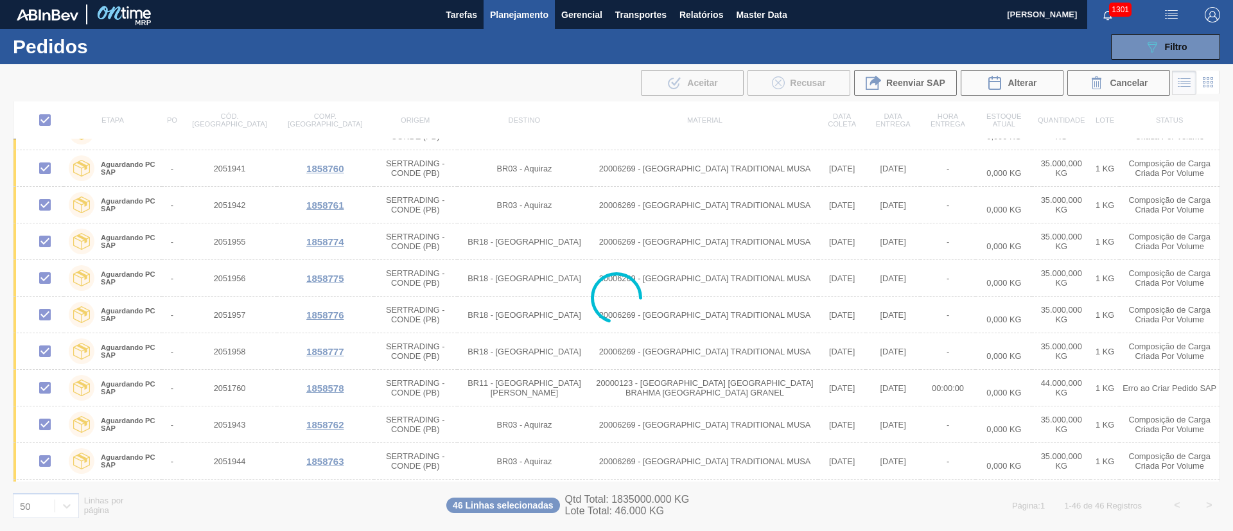
checkbox input "false"
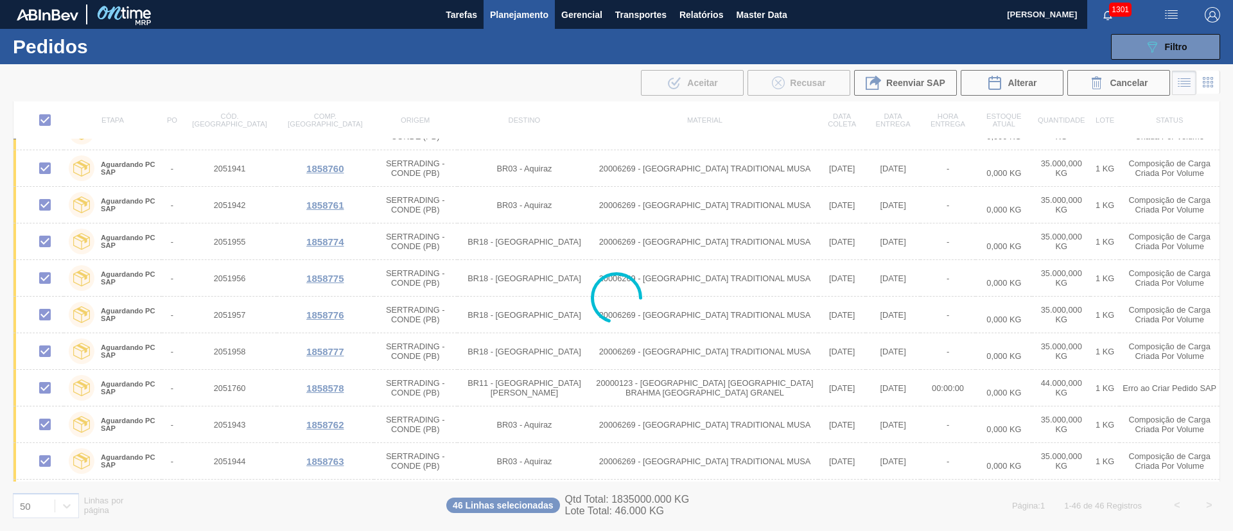
checkbox input "false"
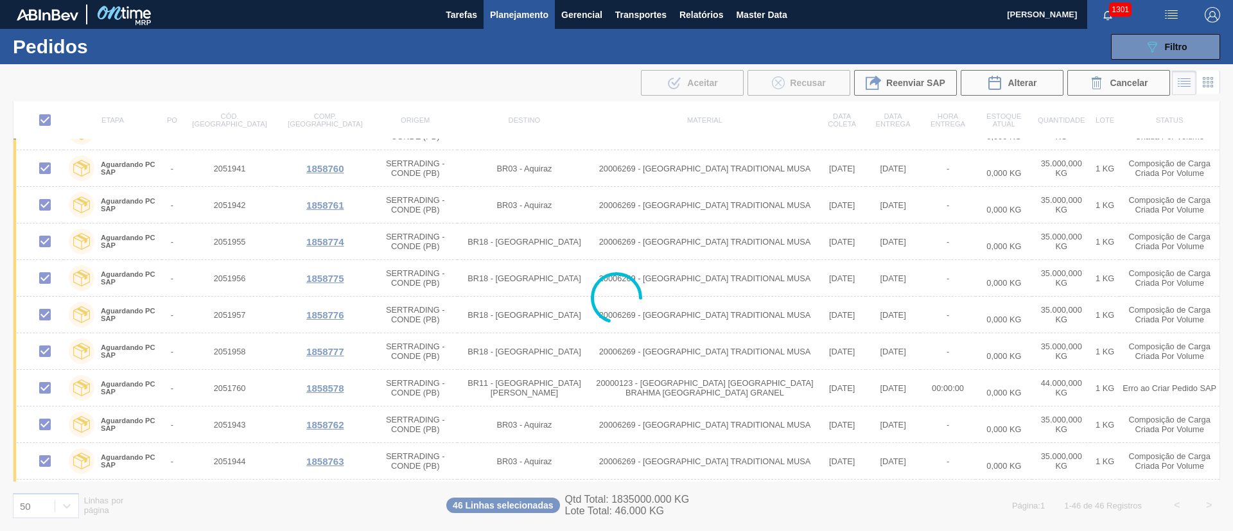
checkbox input "false"
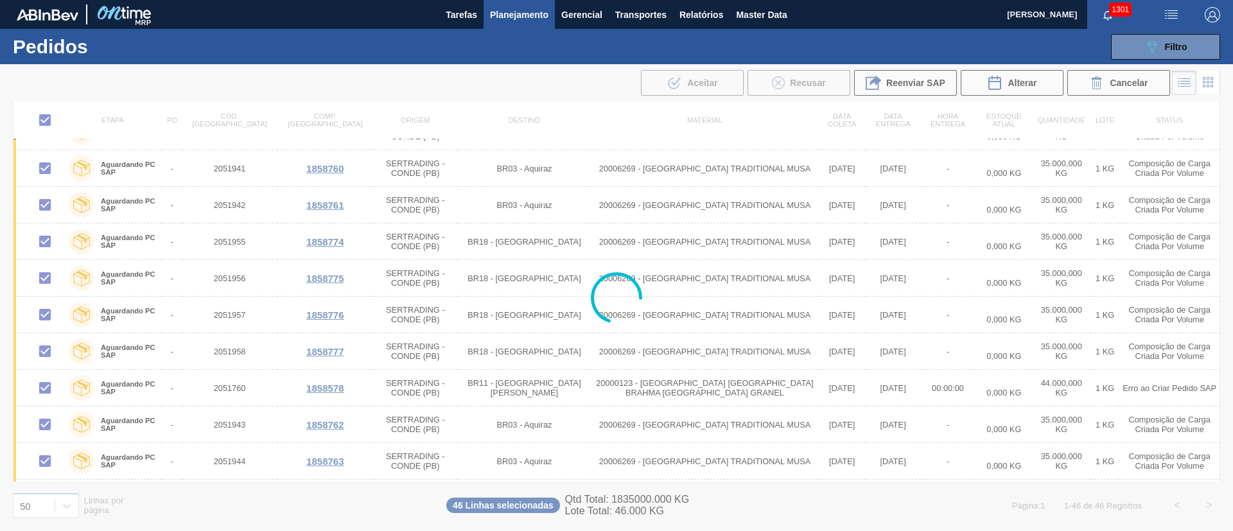
checkbox input "false"
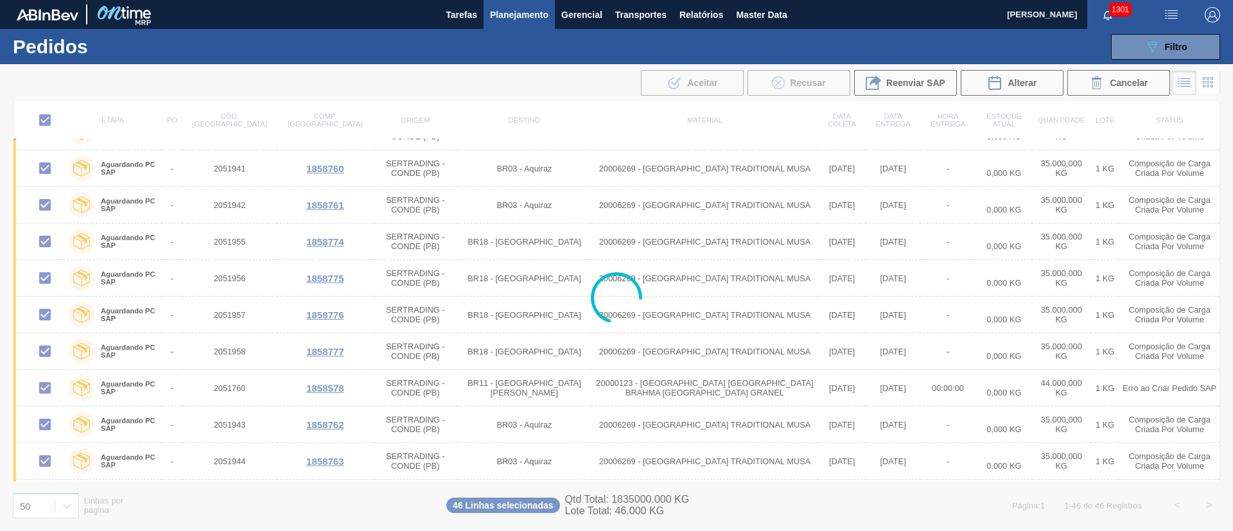
checkbox input "false"
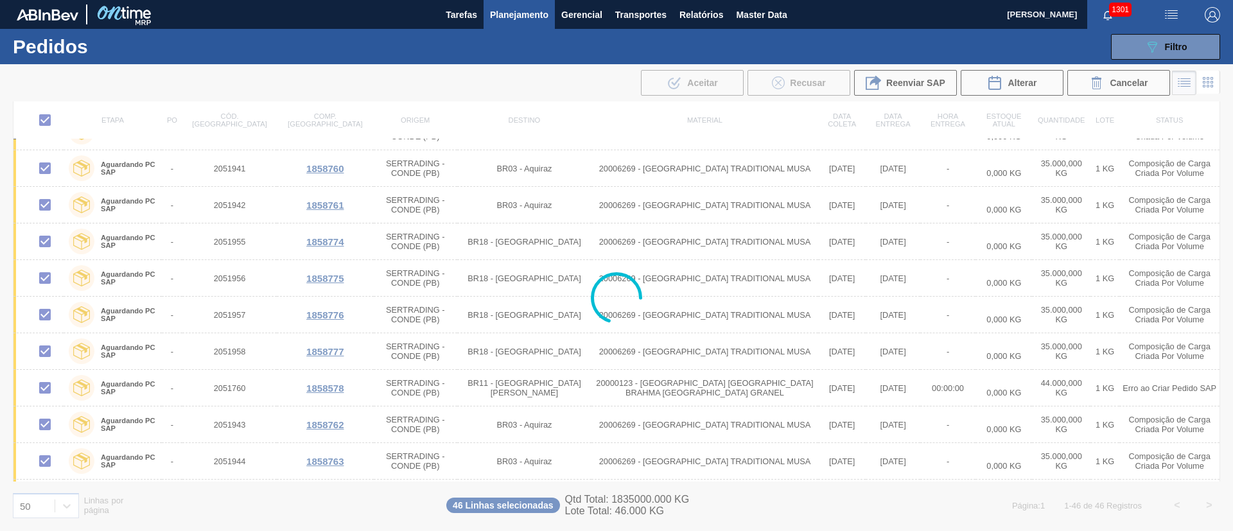
checkbox input "false"
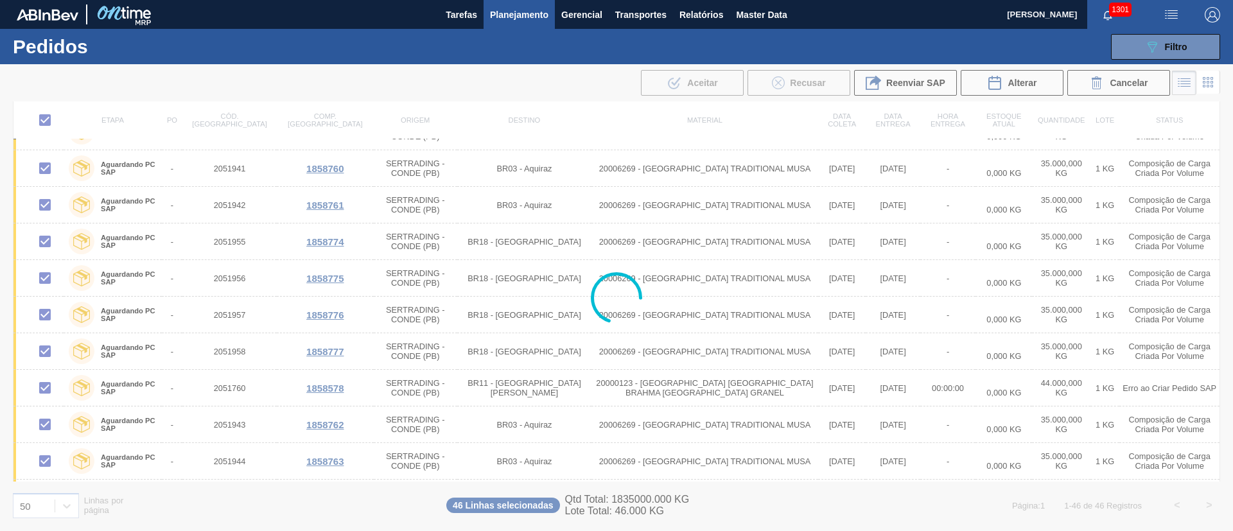
checkbox input "false"
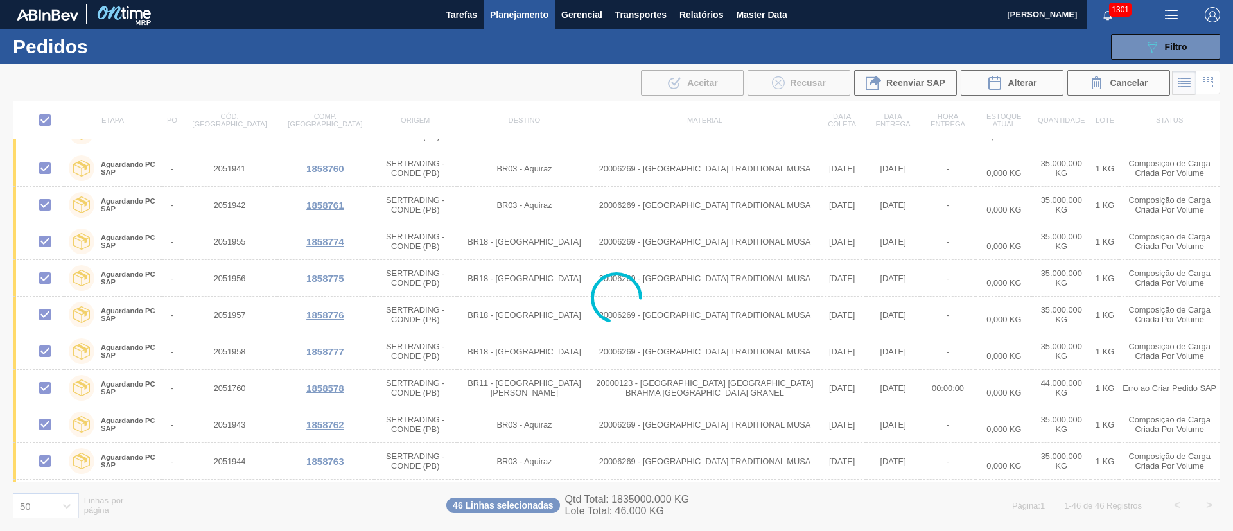
checkbox input "false"
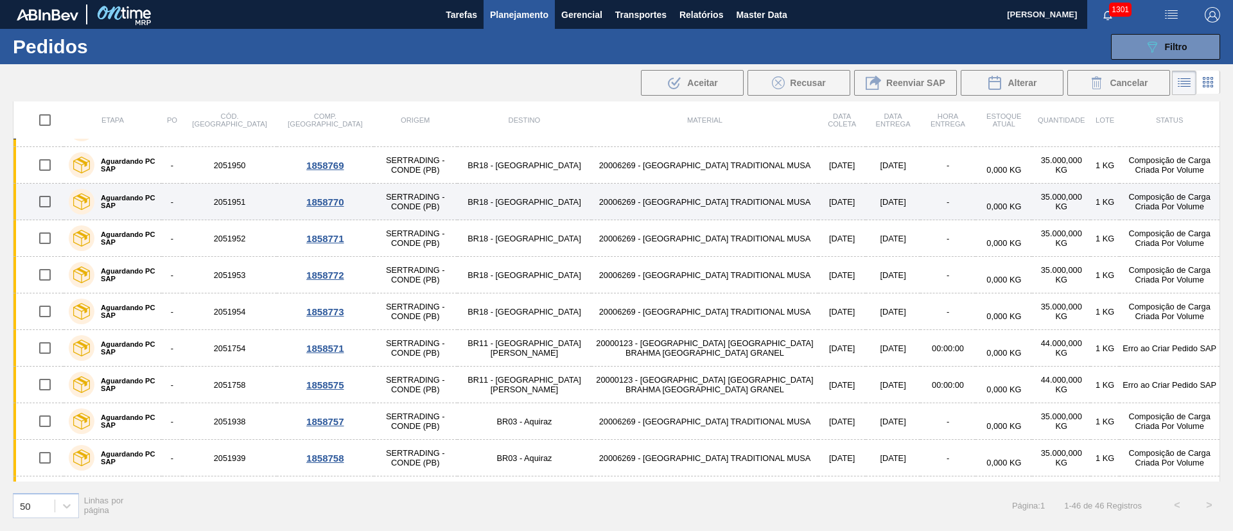
scroll to position [0, 0]
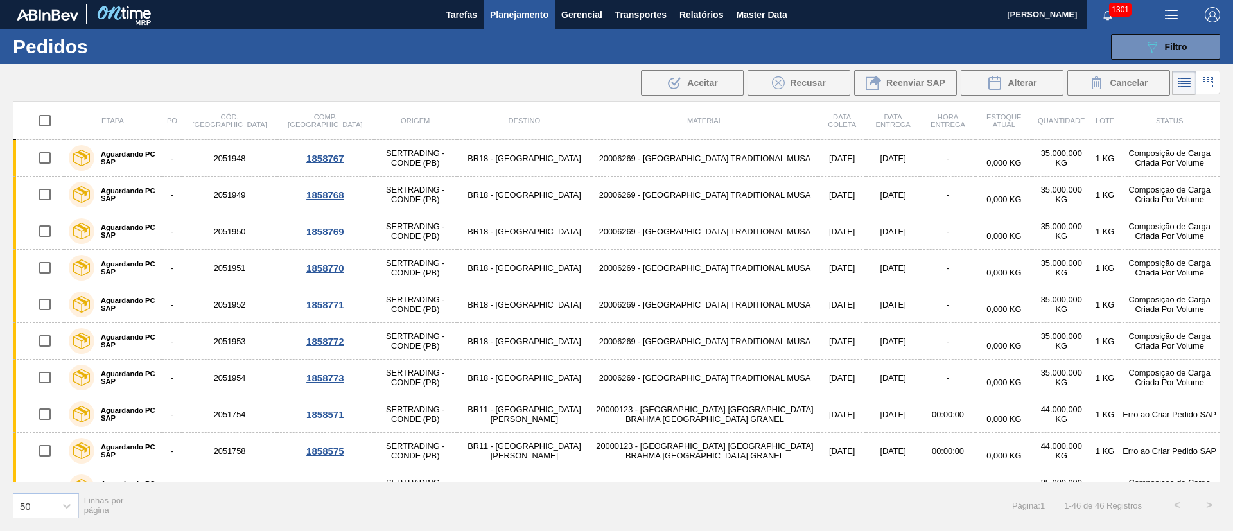
drag, startPoint x: 516, startPoint y: 8, endPoint x: 480, endPoint y: 42, distance: 48.6
click at [516, 9] on span "Planejamento" at bounding box center [519, 14] width 58 height 15
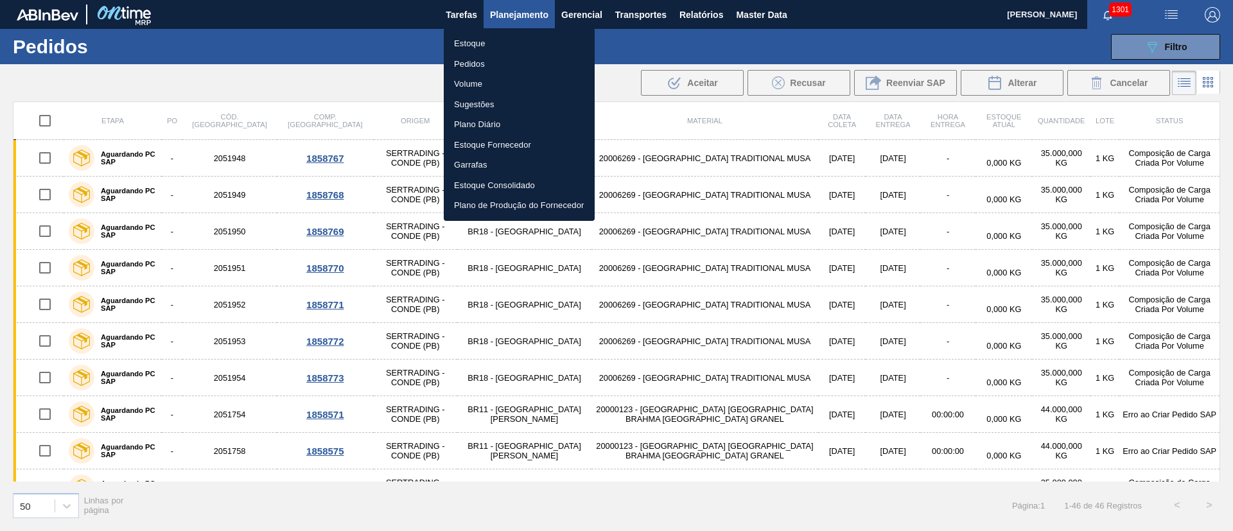
click at [468, 47] on li "Estoque" at bounding box center [519, 43] width 151 height 21
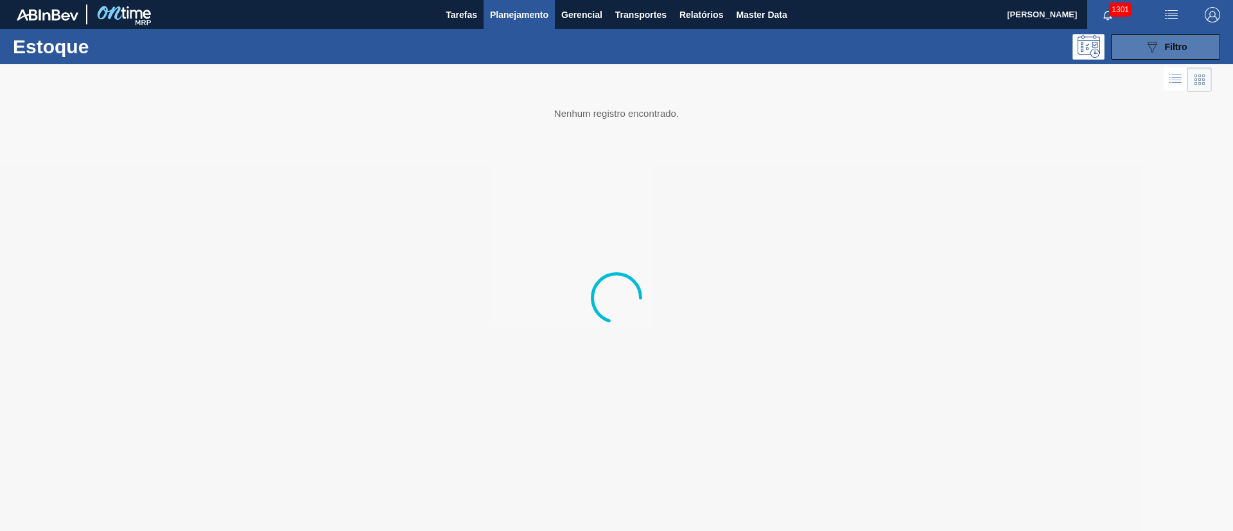
click at [1161, 48] on div "089F7B8B-B2A5-4AFE-B5C0-19BA573D28AC Filtro" at bounding box center [1166, 46] width 43 height 15
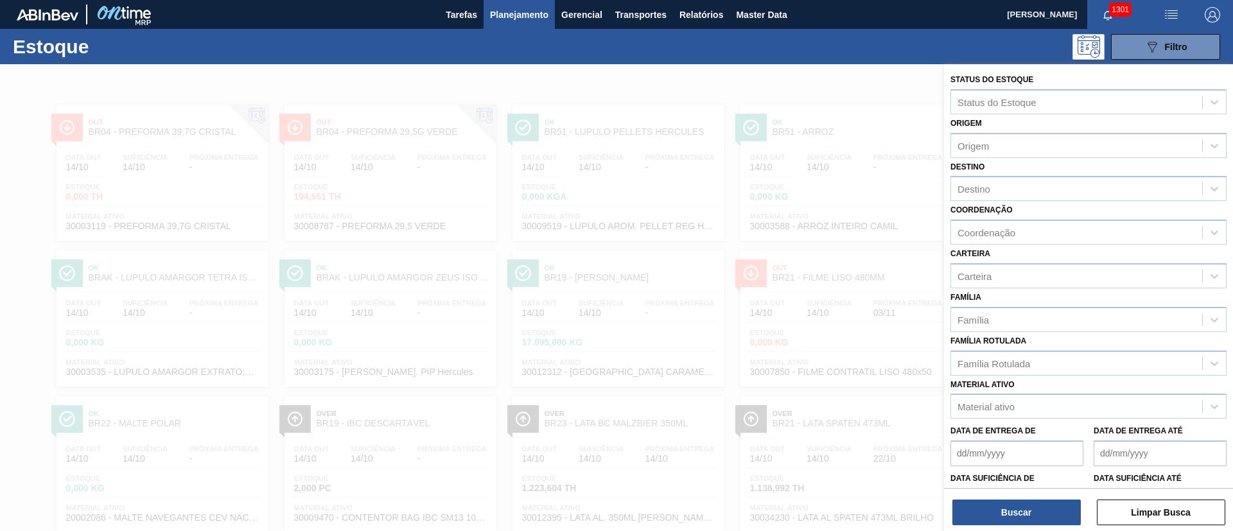
click at [971, 174] on div "Destino Destino" at bounding box center [1089, 180] width 276 height 44
click at [518, 17] on span "Planejamento" at bounding box center [519, 14] width 58 height 15
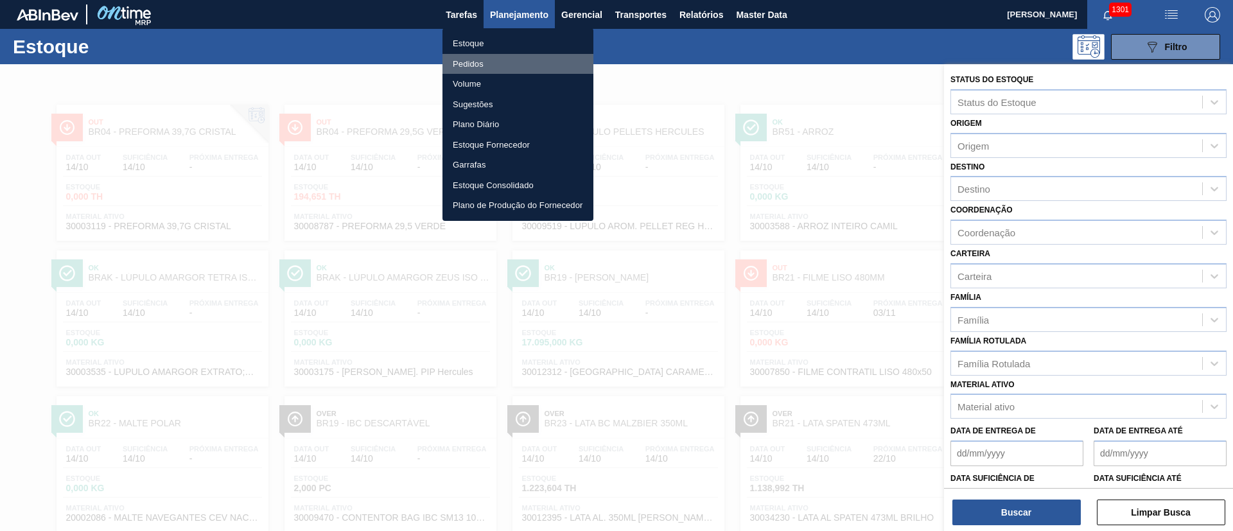
click at [473, 60] on li "Pedidos" at bounding box center [518, 64] width 151 height 21
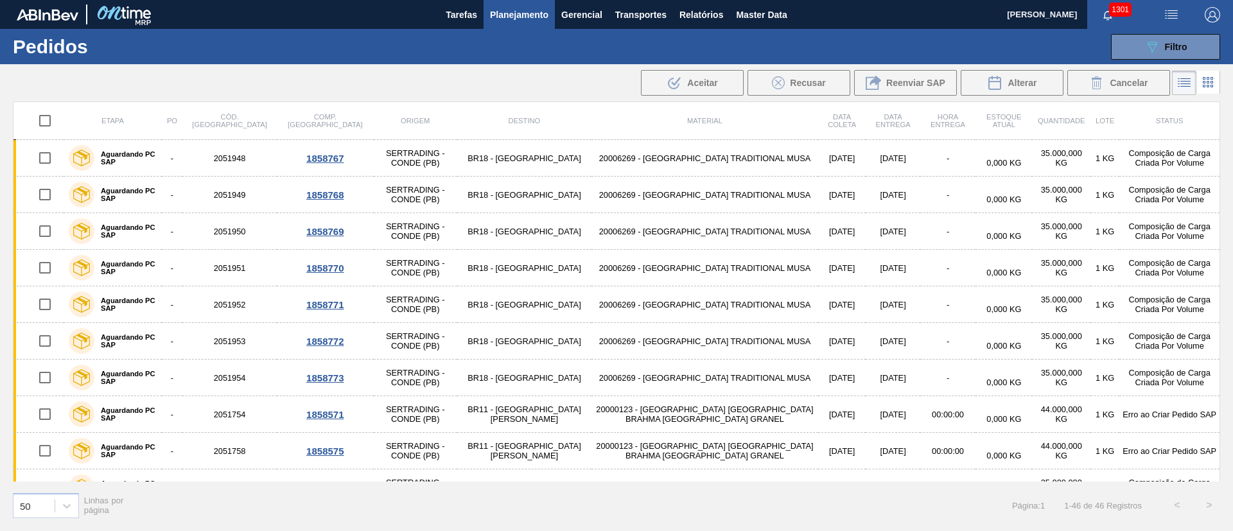
click at [508, 16] on span "Planejamento" at bounding box center [519, 14] width 58 height 15
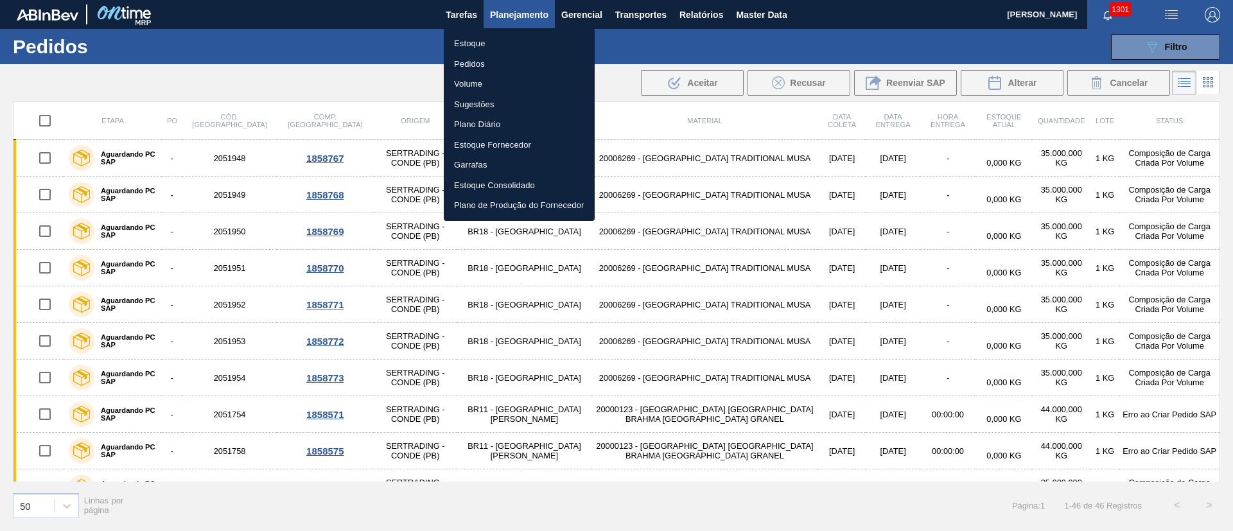
click at [206, 62] on div at bounding box center [616, 265] width 1233 height 531
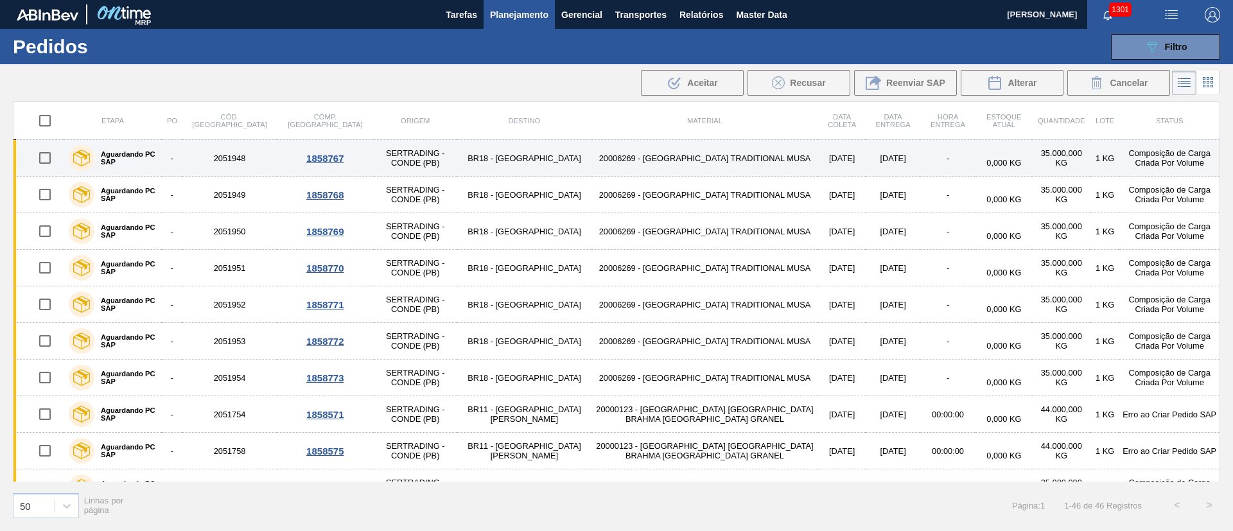
click at [40, 157] on input "checkbox" at bounding box center [44, 158] width 27 height 27
checkbox input "true"
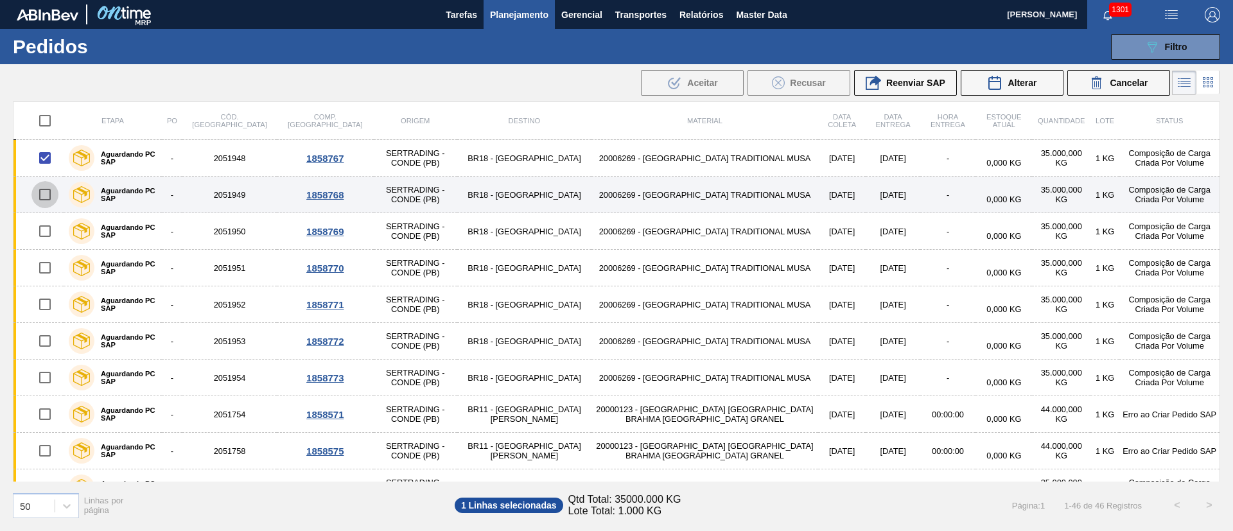
click at [44, 192] on input "checkbox" at bounding box center [44, 194] width 27 height 27
checkbox input "true"
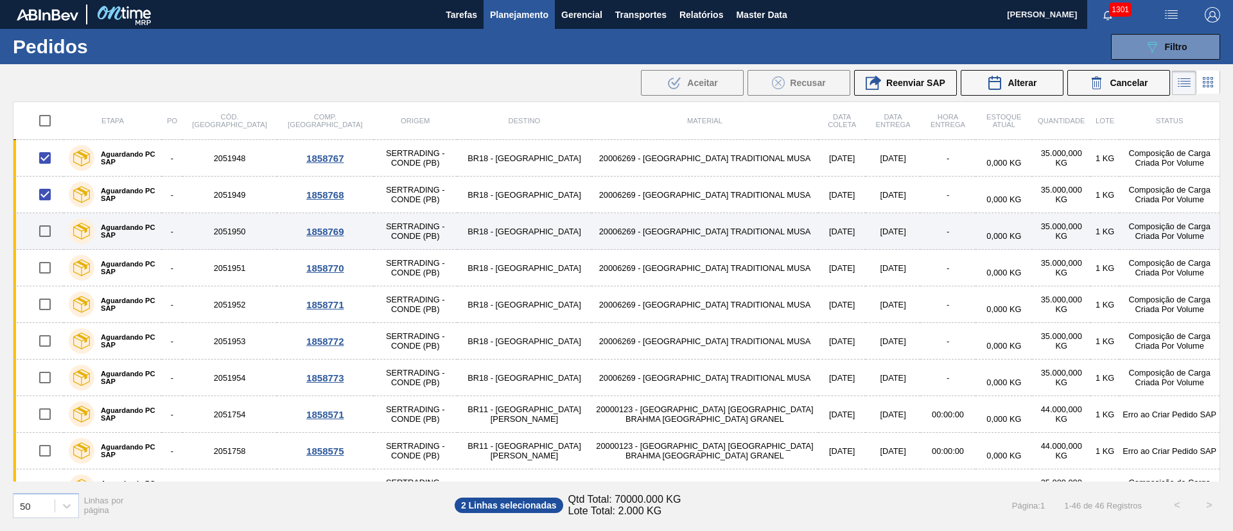
click at [46, 233] on input "checkbox" at bounding box center [44, 231] width 27 height 27
checkbox input "false"
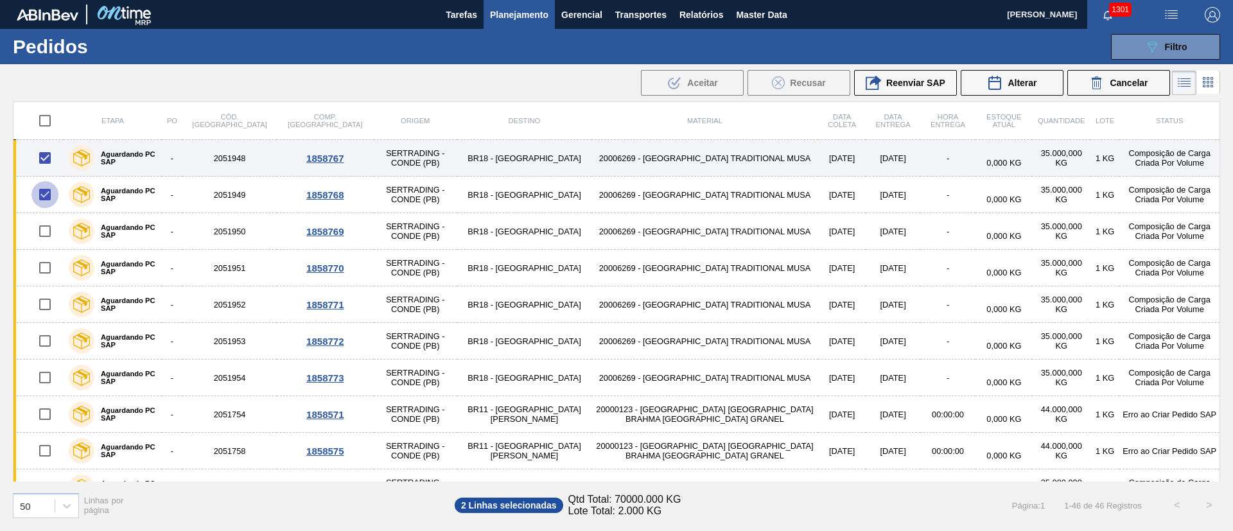
drag, startPoint x: 42, startPoint y: 194, endPoint x: 44, endPoint y: 175, distance: 19.4
click at [43, 193] on input "checkbox" at bounding box center [44, 194] width 27 height 27
checkbox input "false"
click at [46, 161] on input "checkbox" at bounding box center [44, 158] width 27 height 27
checkbox input "false"
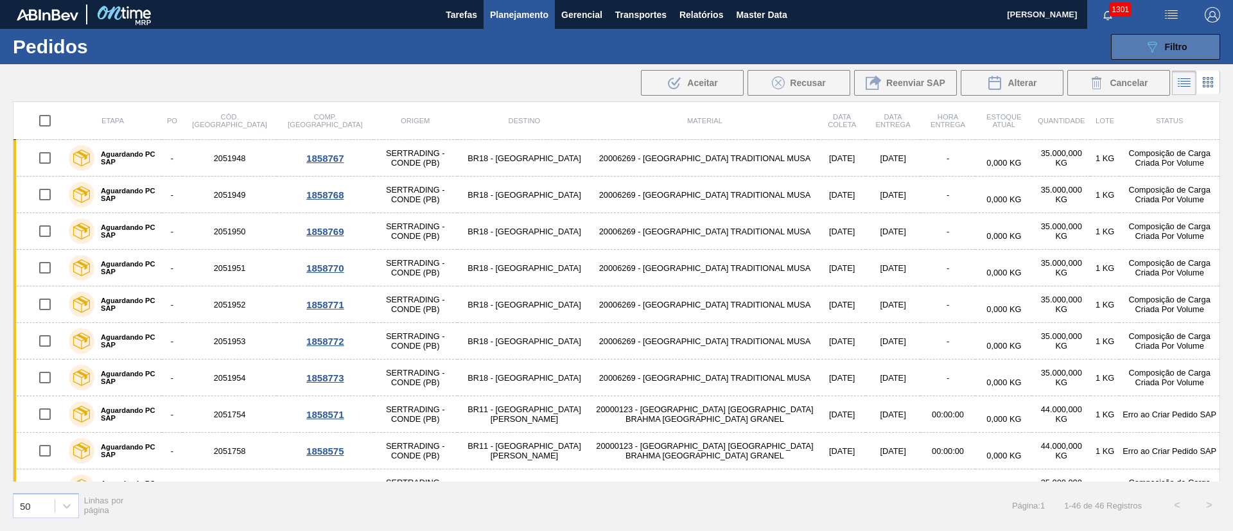
click at [1176, 42] on span "Filtro" at bounding box center [1176, 47] width 22 height 10
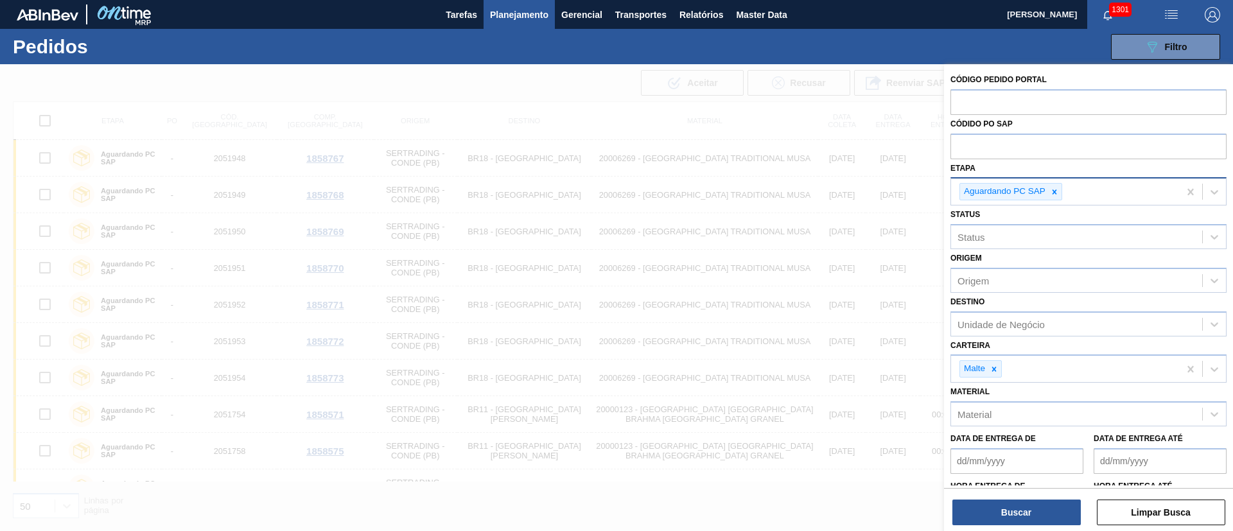
click at [1054, 190] on icon at bounding box center [1055, 192] width 4 height 4
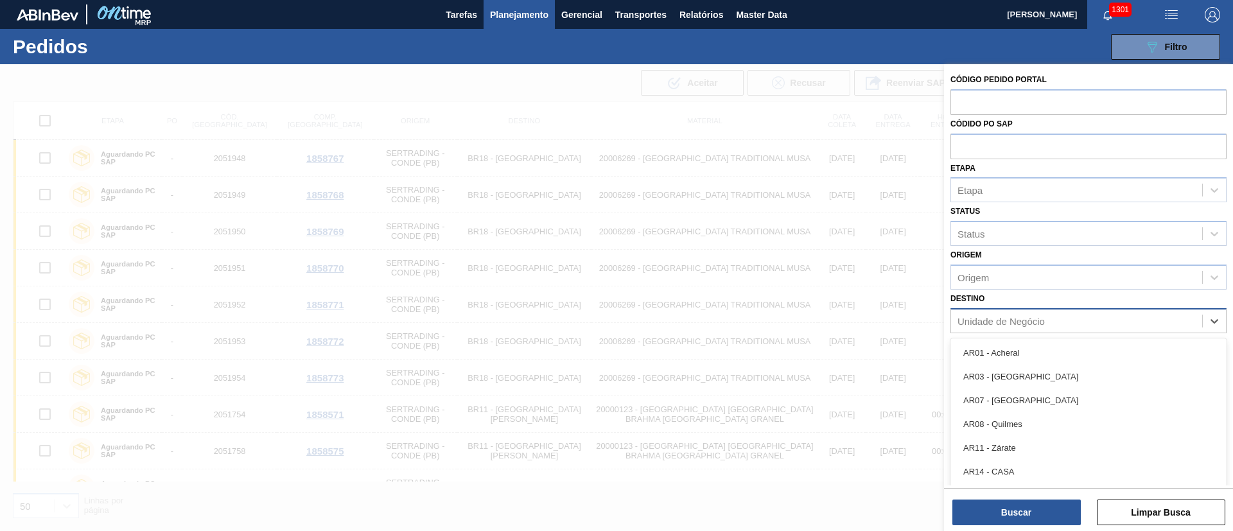
click at [961, 319] on div "Unidade de Negócio" at bounding box center [1001, 320] width 87 height 11
type input "03"
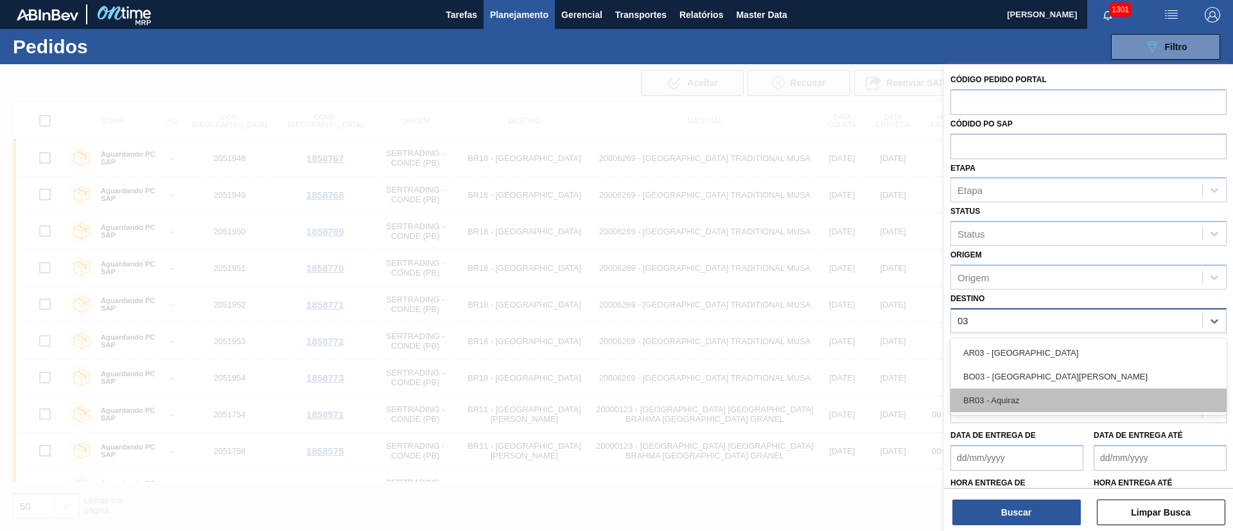
click at [978, 405] on div "BR03 - Aquiraz" at bounding box center [1089, 401] width 276 height 24
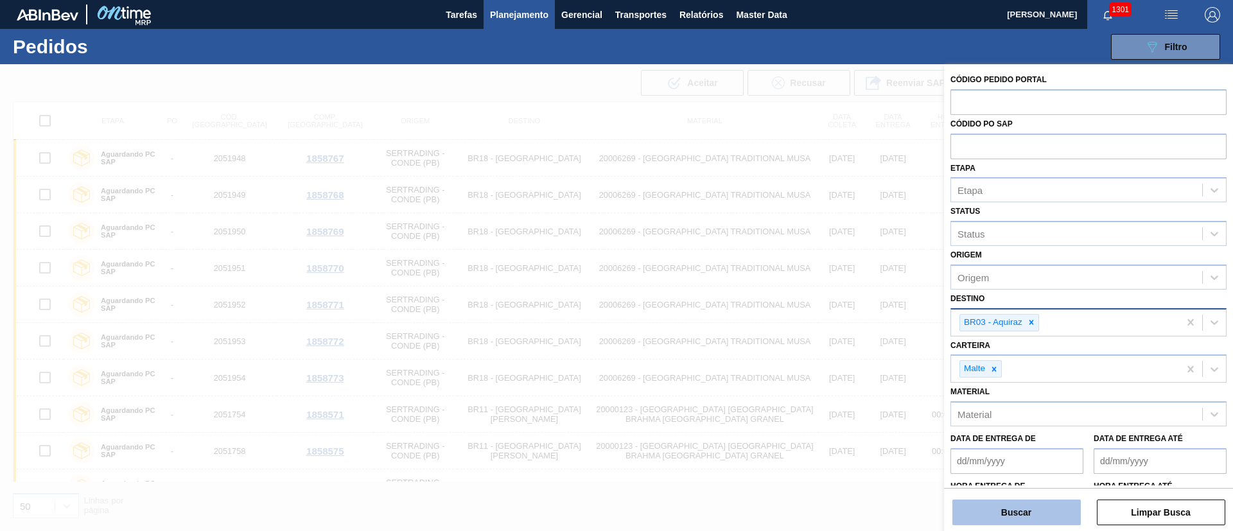
click at [1002, 506] on button "Buscar" at bounding box center [1017, 513] width 128 height 26
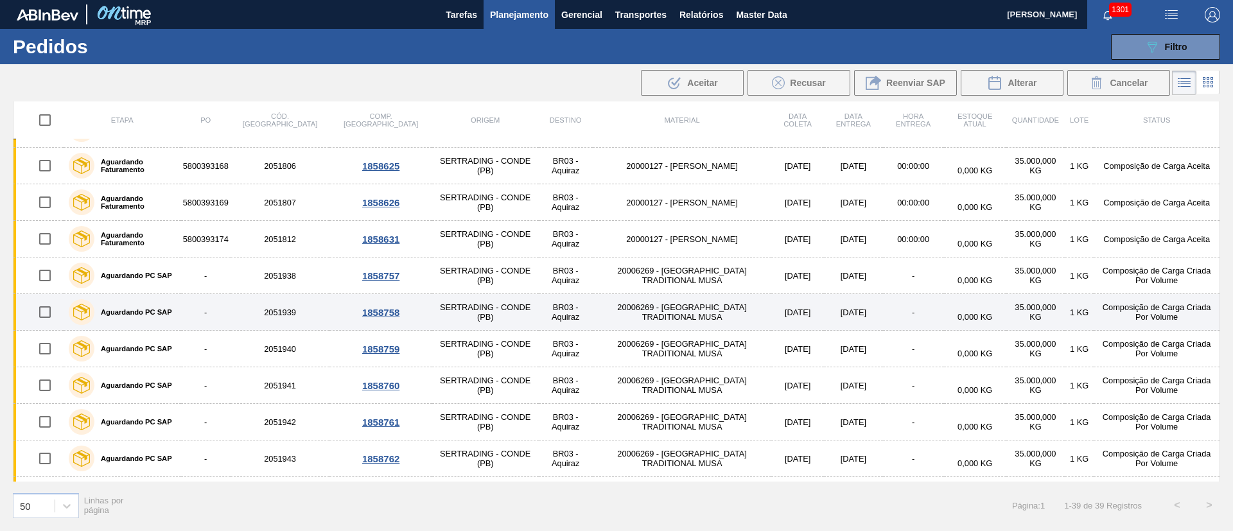
scroll to position [674, 0]
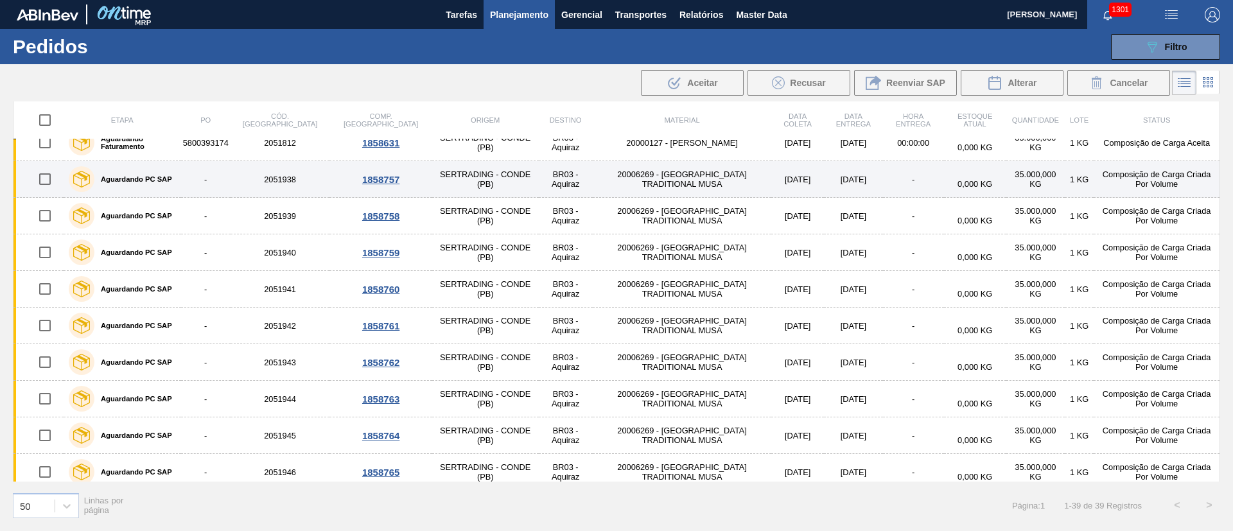
click at [44, 177] on input "checkbox" at bounding box center [44, 179] width 27 height 27
checkbox input "true"
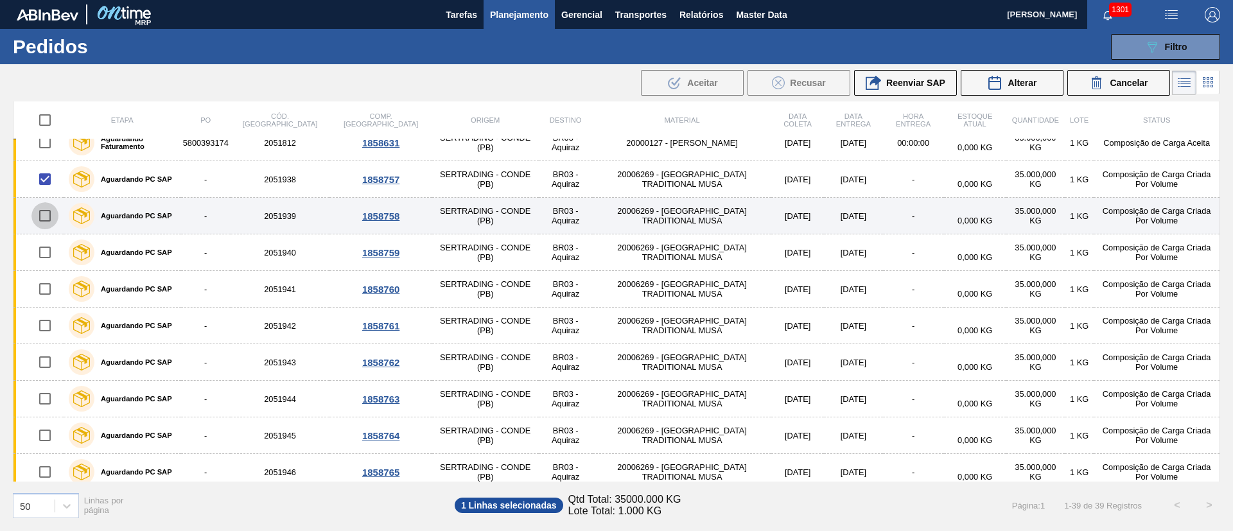
click at [46, 213] on input "checkbox" at bounding box center [44, 215] width 27 height 27
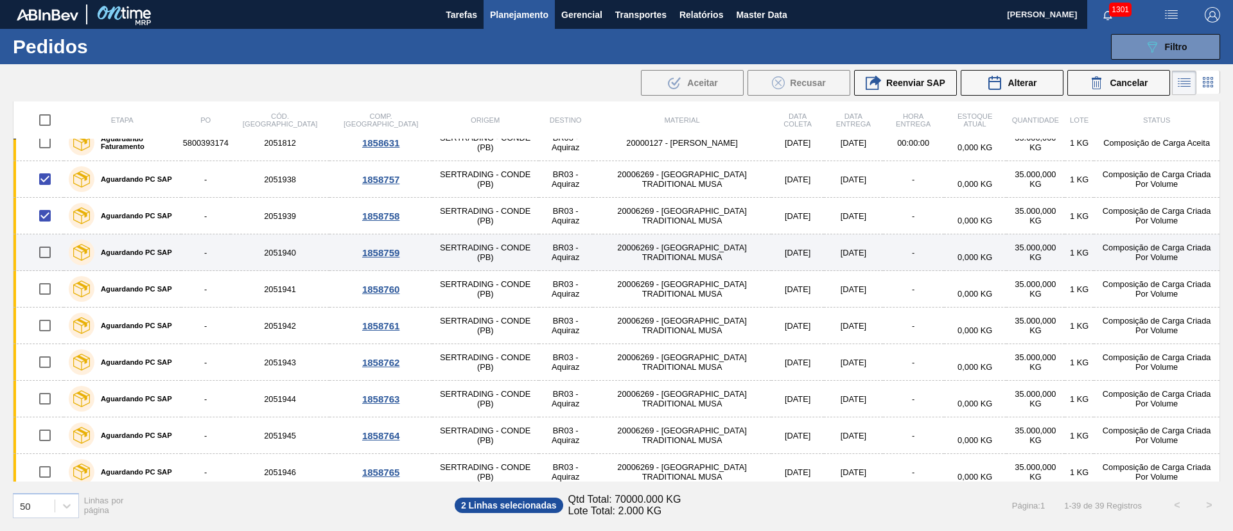
click at [49, 254] on input "checkbox" at bounding box center [44, 252] width 27 height 27
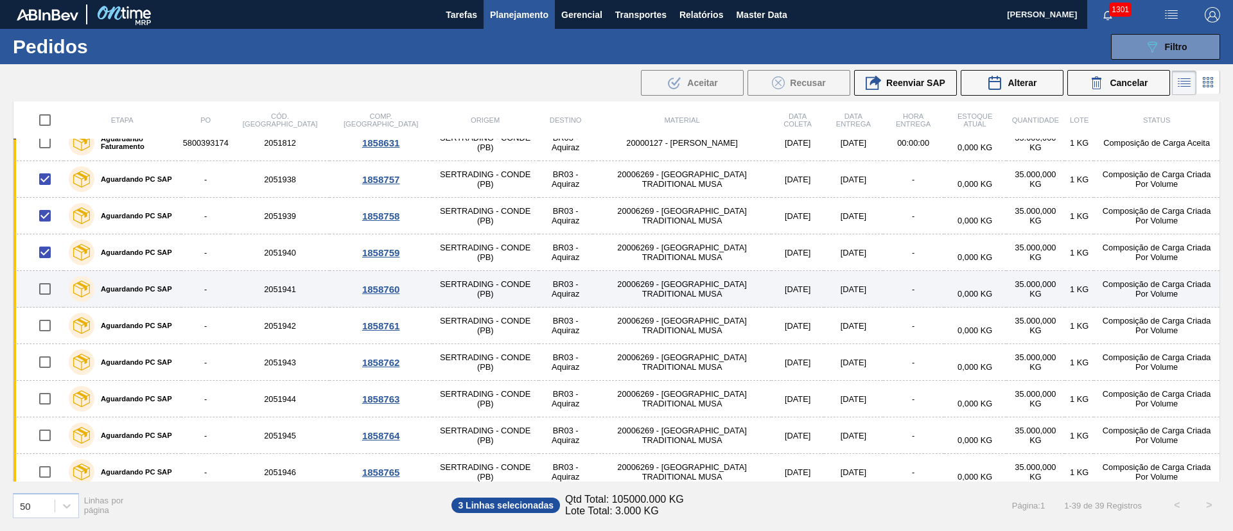
click at [44, 289] on input "checkbox" at bounding box center [44, 289] width 27 height 27
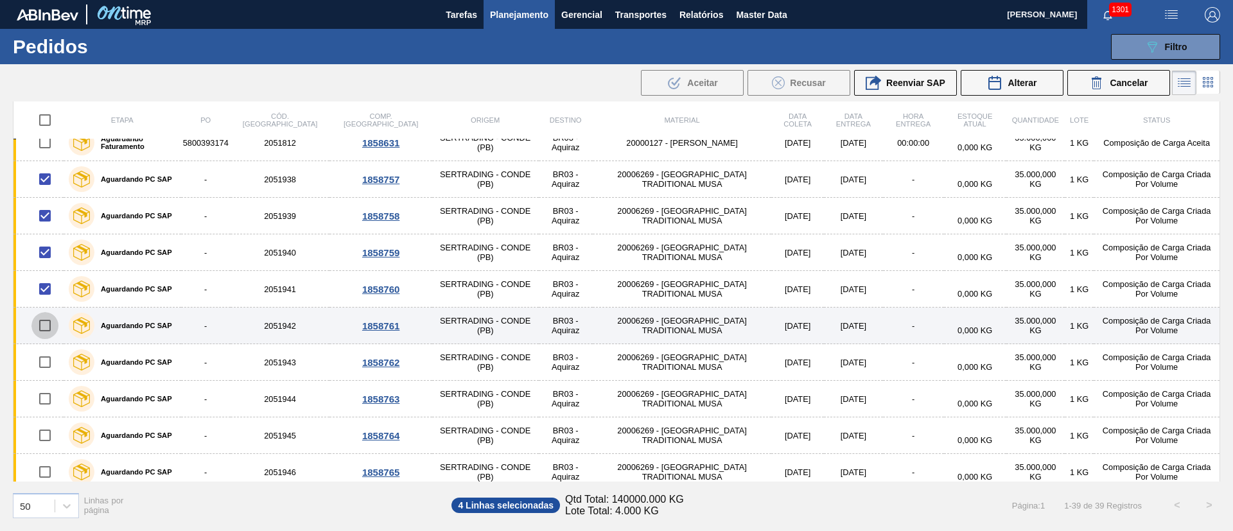
click at [45, 327] on input "checkbox" at bounding box center [44, 325] width 27 height 27
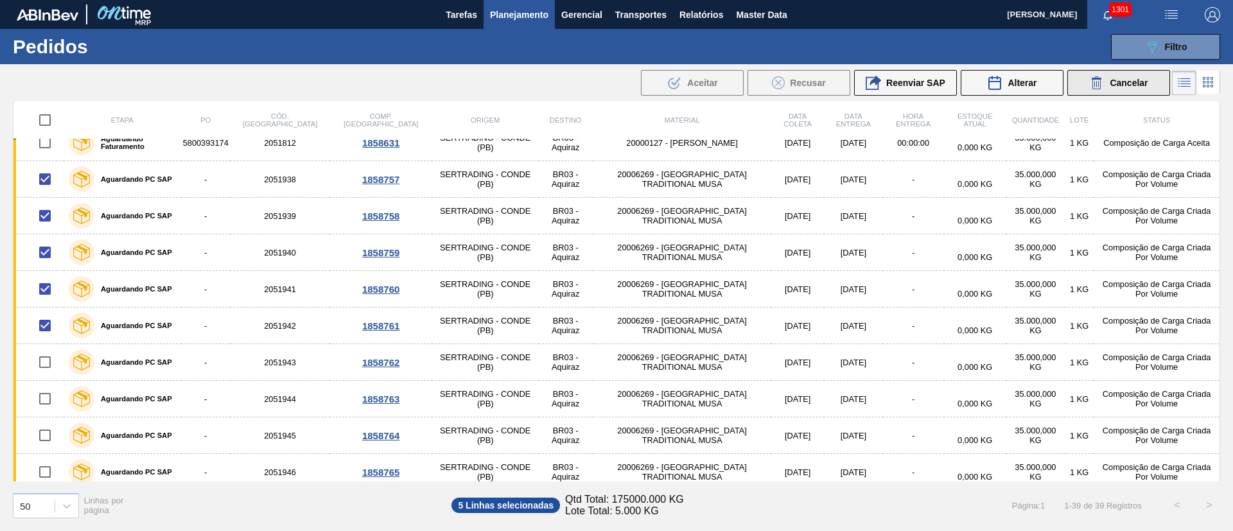
click at [1113, 75] on div "Cancelar" at bounding box center [1118, 82] width 58 height 15
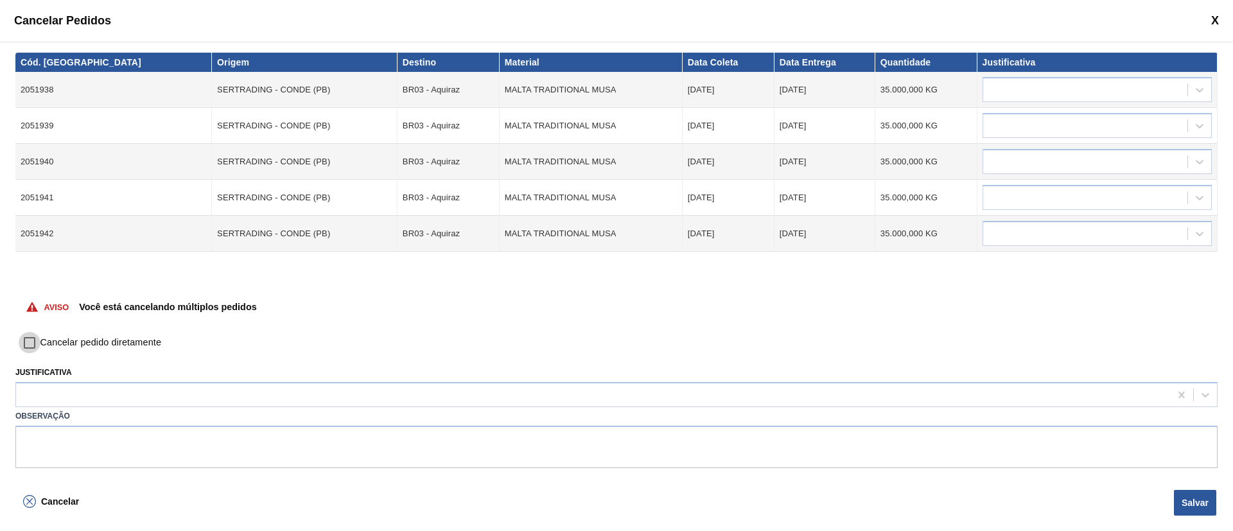
click at [28, 344] on input "Cancelar pedido diretamente" at bounding box center [30, 343] width 22 height 22
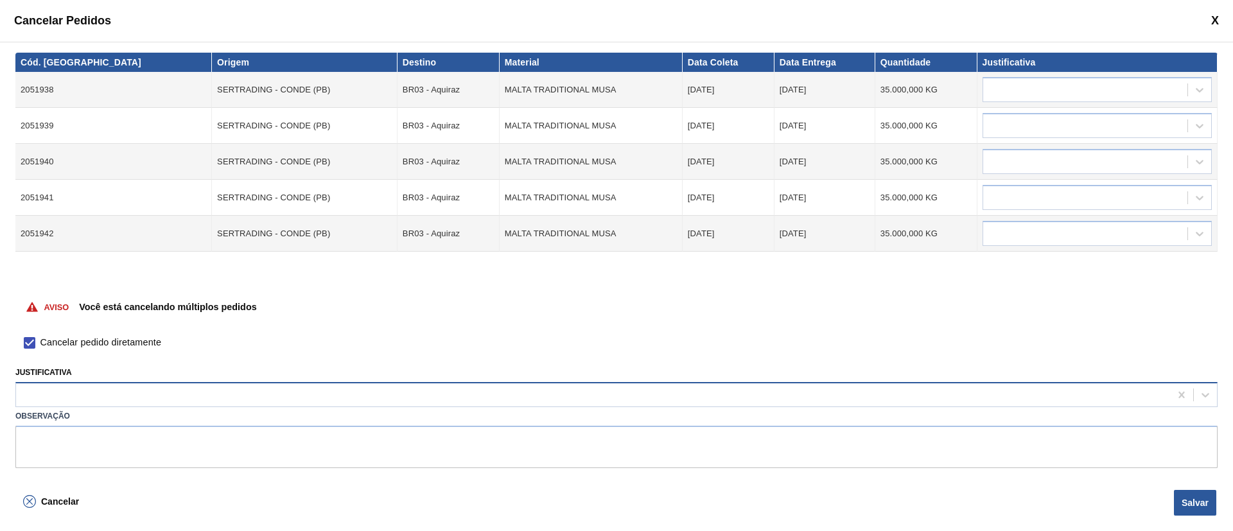
click at [40, 397] on div at bounding box center [593, 395] width 1154 height 19
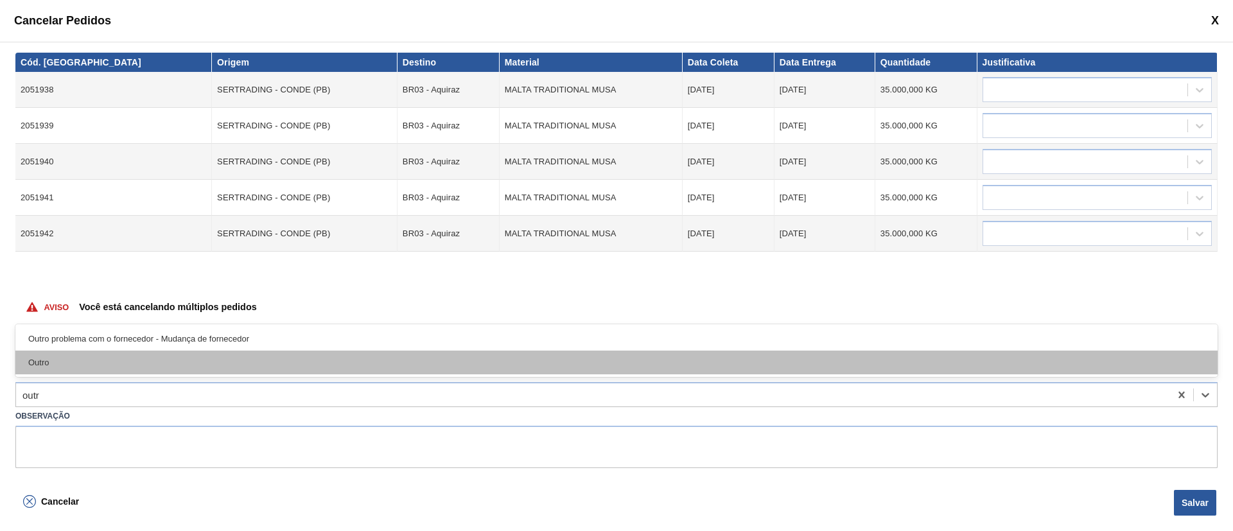
click at [53, 362] on div "Outro" at bounding box center [616, 363] width 1203 height 24
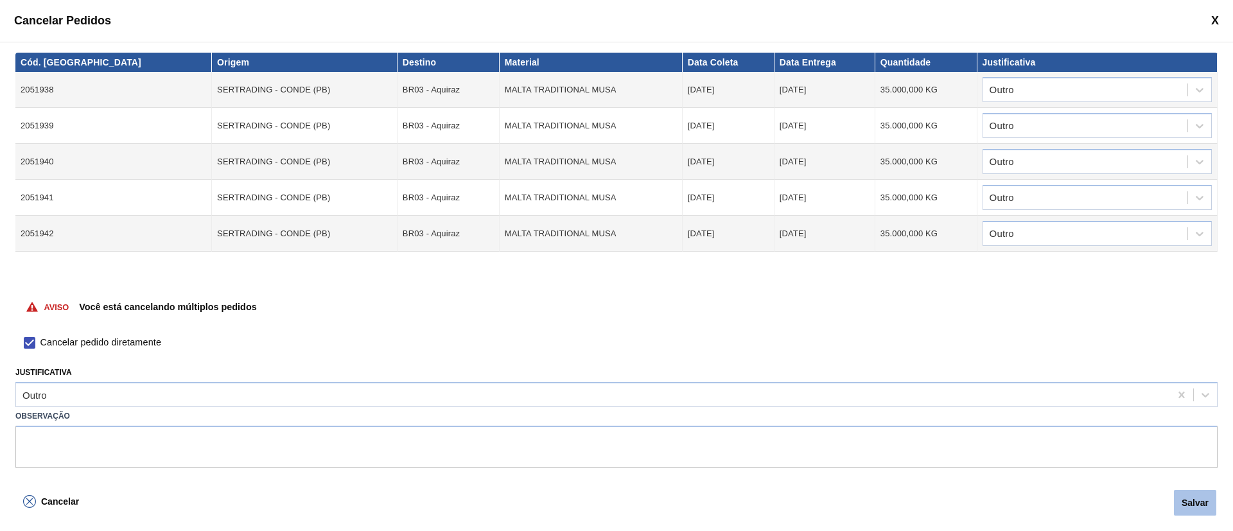
click at [1186, 491] on button "Salvar" at bounding box center [1195, 503] width 42 height 26
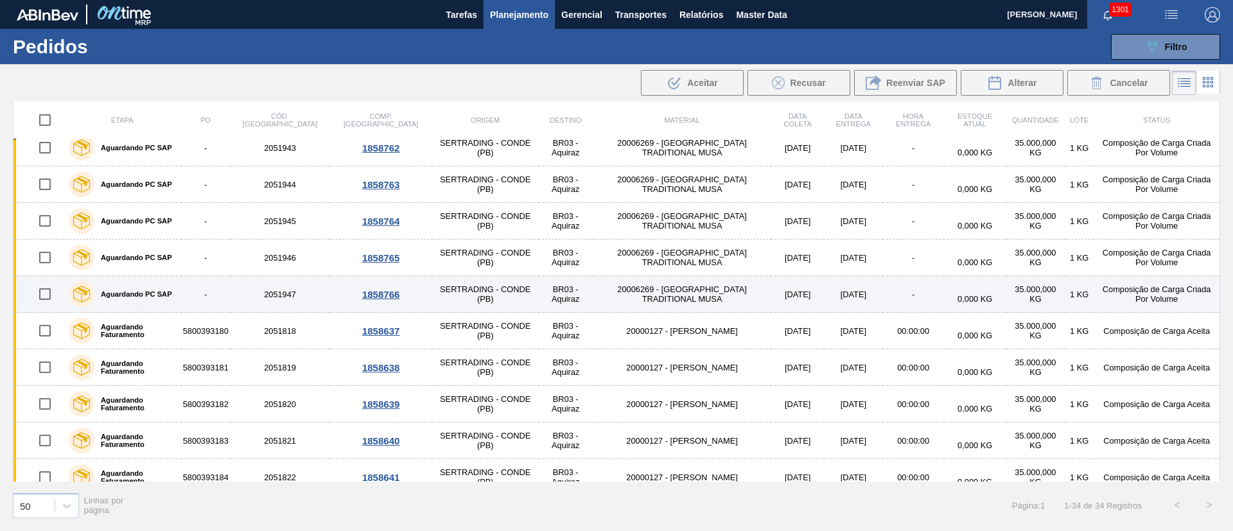
scroll to position [578, 0]
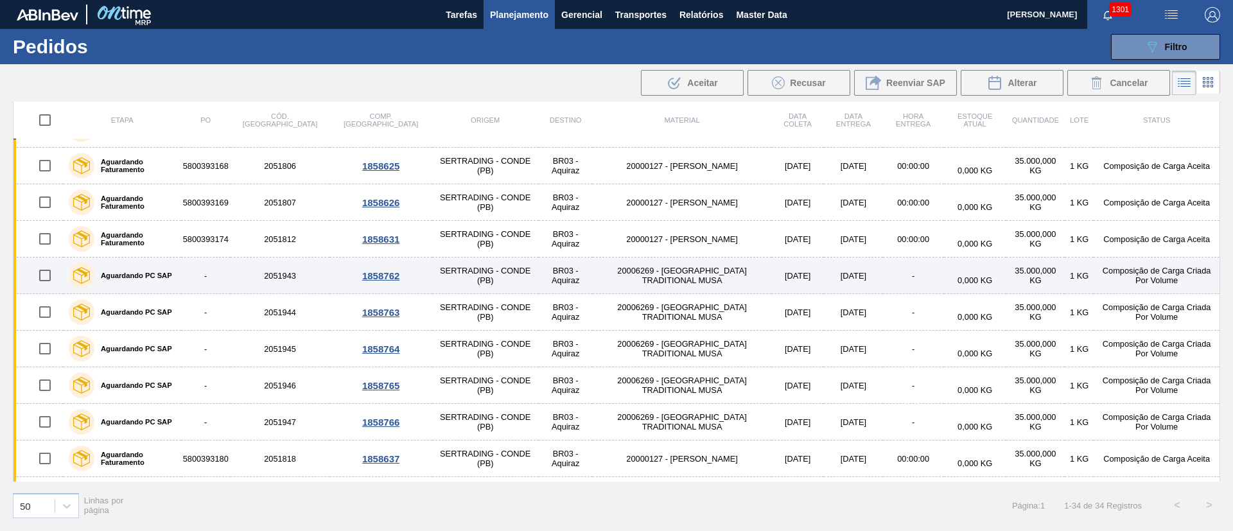
click at [46, 273] on input "checkbox" at bounding box center [44, 275] width 27 height 27
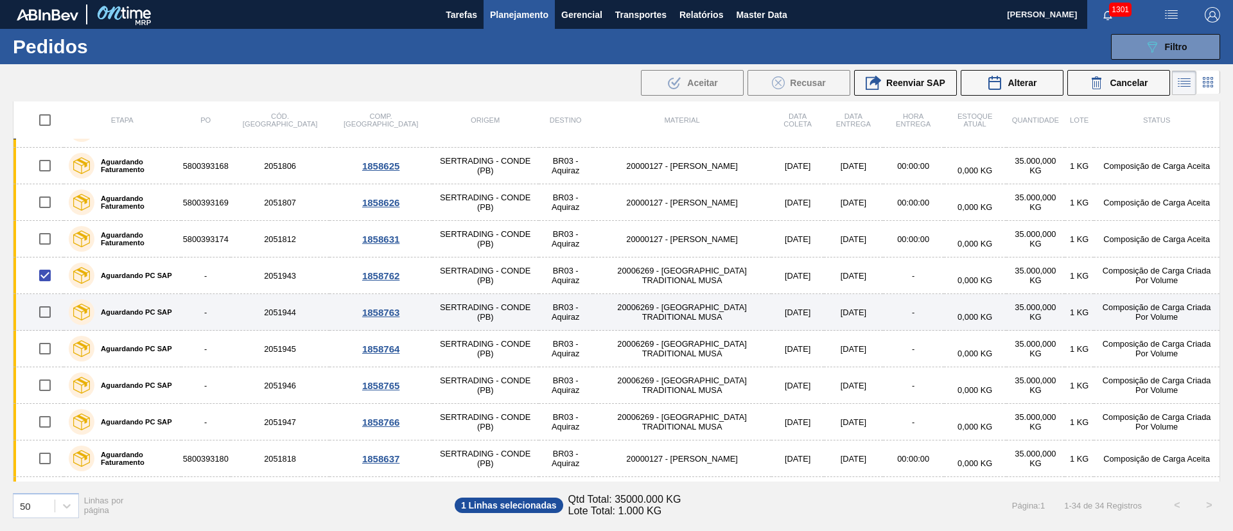
click at [45, 306] on input "checkbox" at bounding box center [44, 312] width 27 height 27
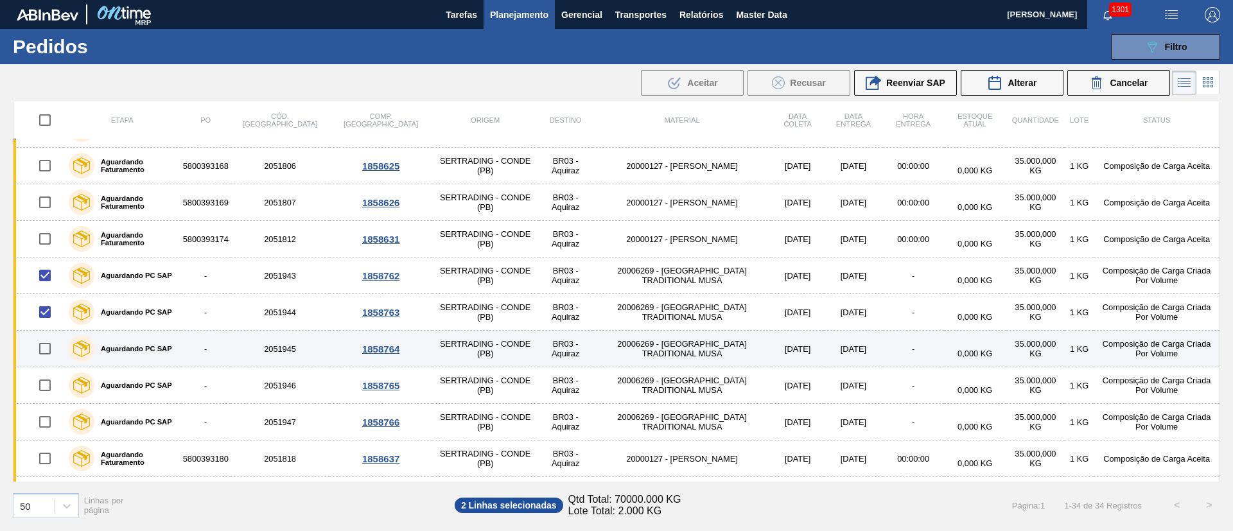
click at [47, 351] on input "checkbox" at bounding box center [44, 348] width 27 height 27
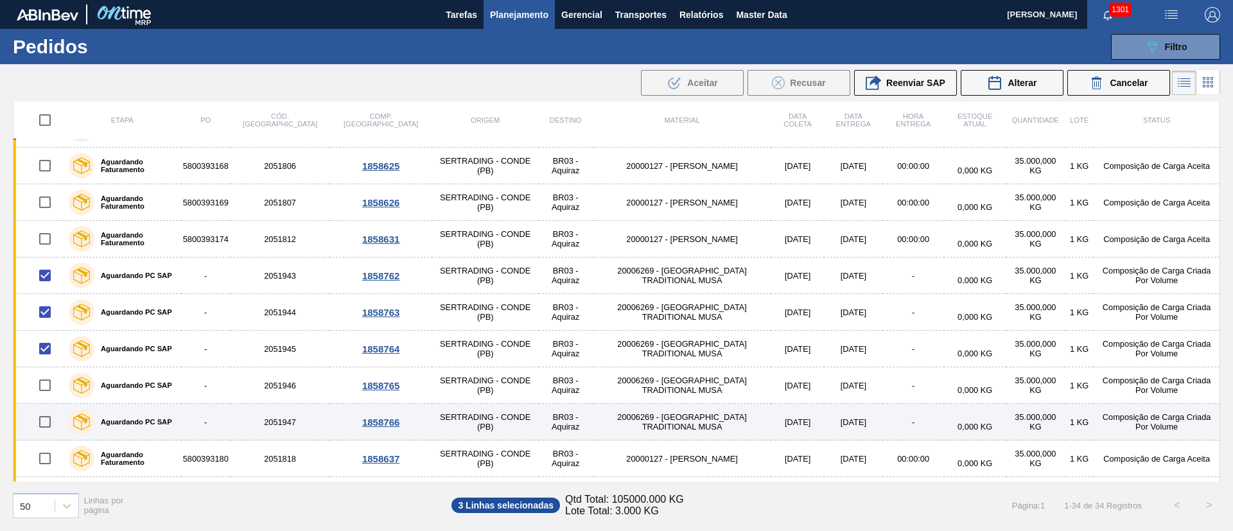
drag, startPoint x: 44, startPoint y: 388, endPoint x: 39, endPoint y: 429, distance: 41.5
click at [44, 389] on input "checkbox" at bounding box center [44, 385] width 27 height 27
click at [51, 418] on input "checkbox" at bounding box center [44, 422] width 27 height 27
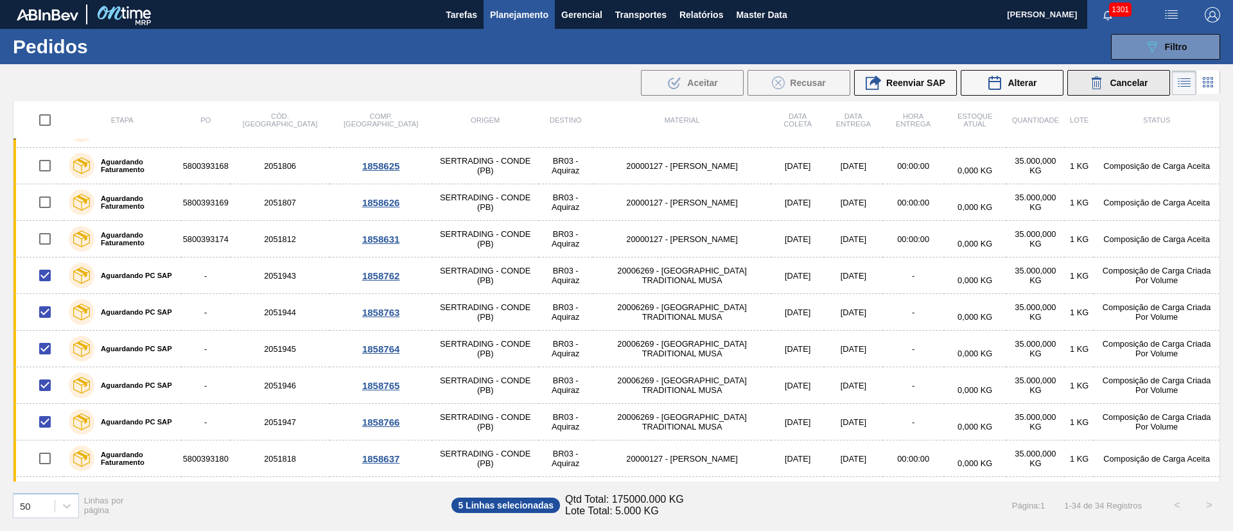
click at [1128, 78] on span "Cancelar" at bounding box center [1129, 83] width 38 height 10
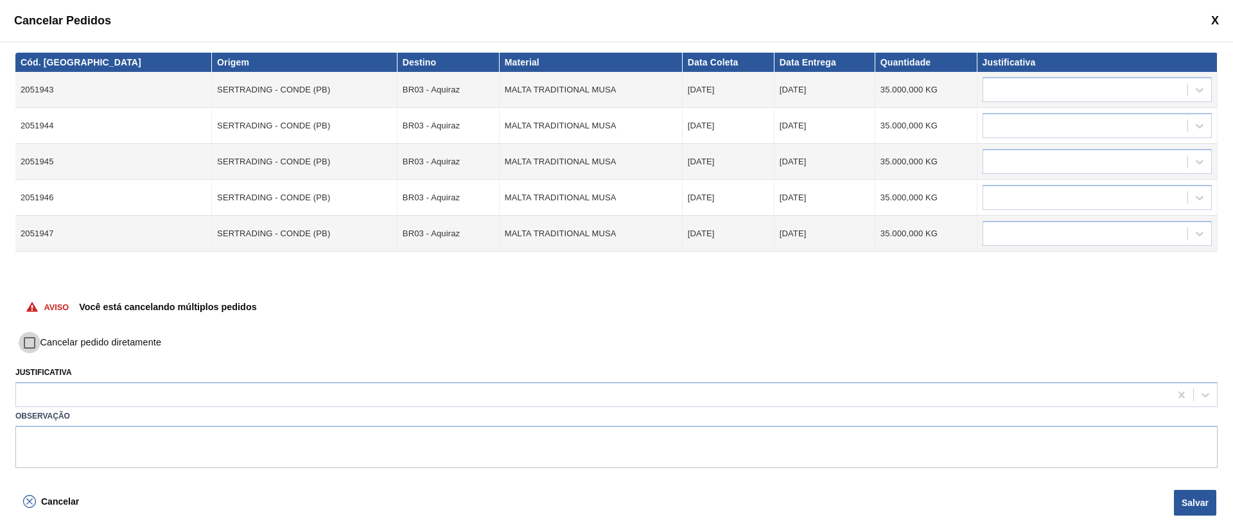
click at [37, 339] on input "Cancelar pedido diretamente" at bounding box center [30, 343] width 22 height 22
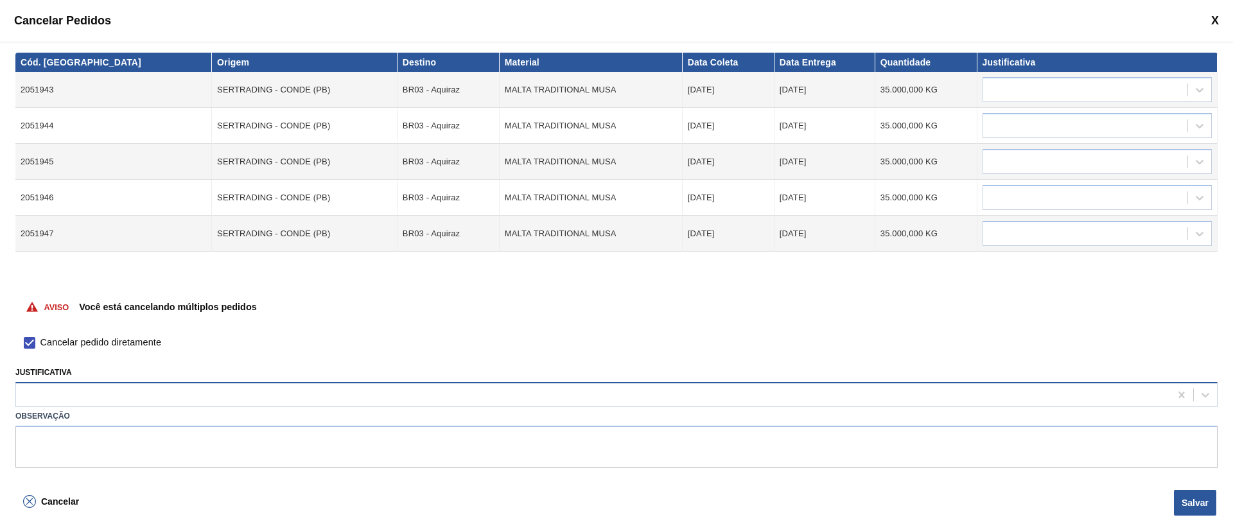
click at [44, 399] on div at bounding box center [593, 395] width 1154 height 19
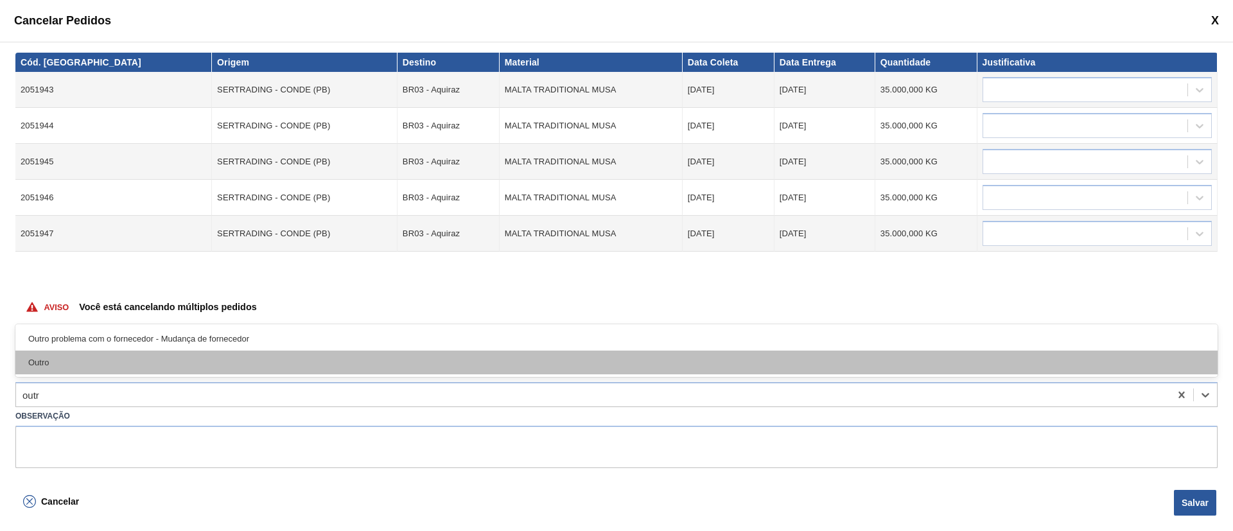
click at [42, 367] on div "Outro" at bounding box center [616, 363] width 1203 height 24
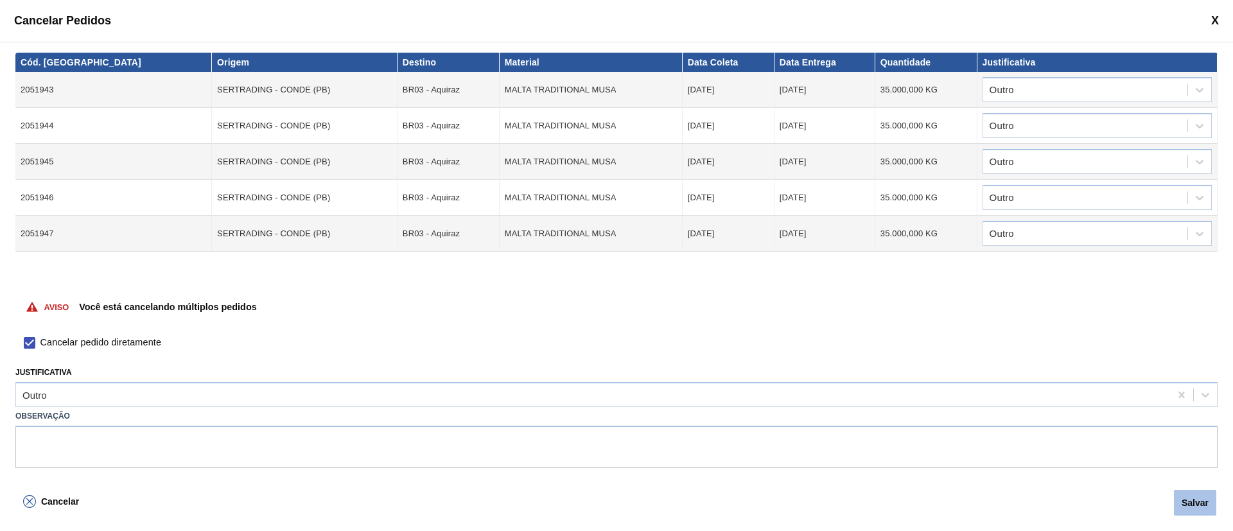
click at [1194, 501] on button "Salvar" at bounding box center [1195, 503] width 42 height 26
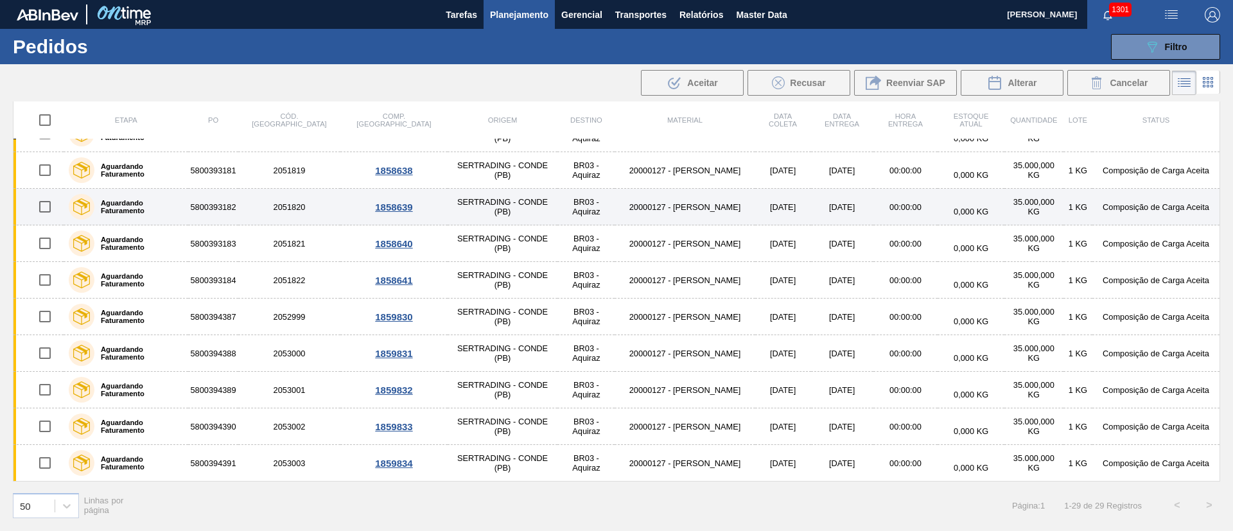
scroll to position [238, 0]
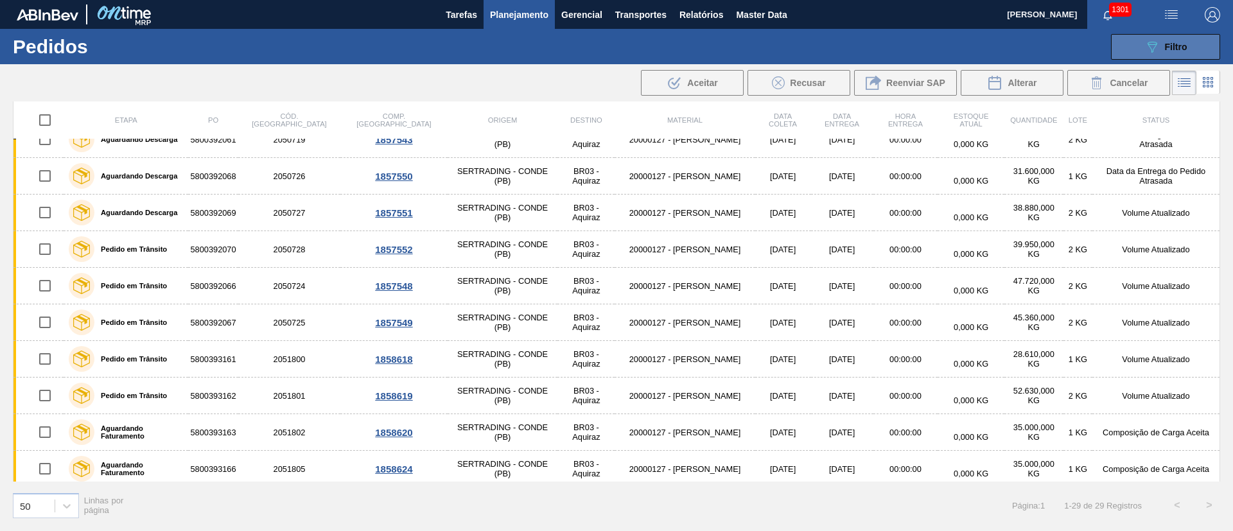
click at [1177, 43] on span "Filtro" at bounding box center [1176, 47] width 22 height 10
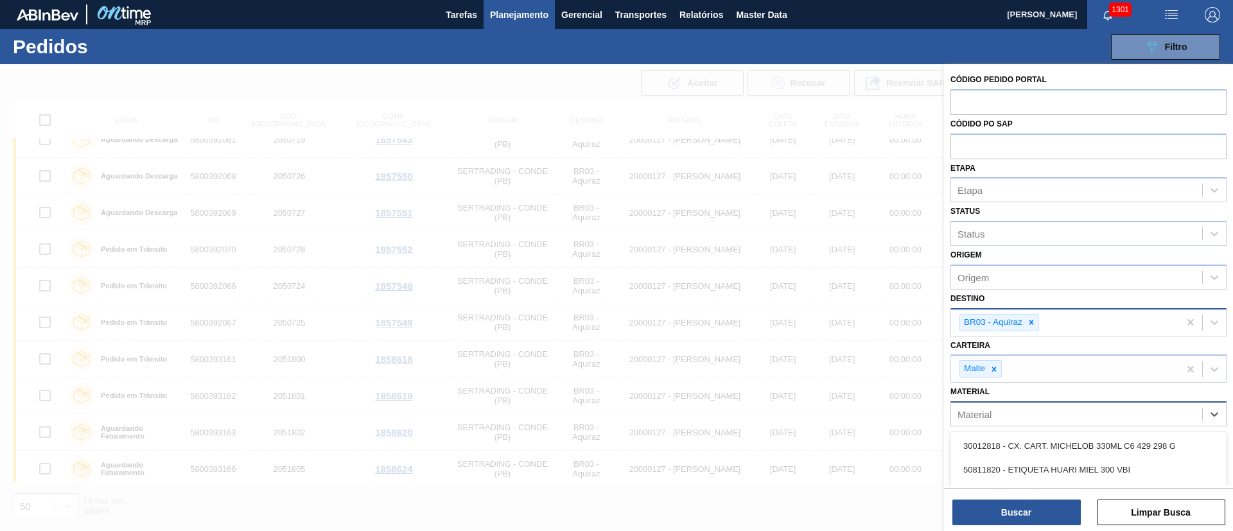
click at [991, 421] on div "Material" at bounding box center [1076, 414] width 251 height 19
paste input "30030802"
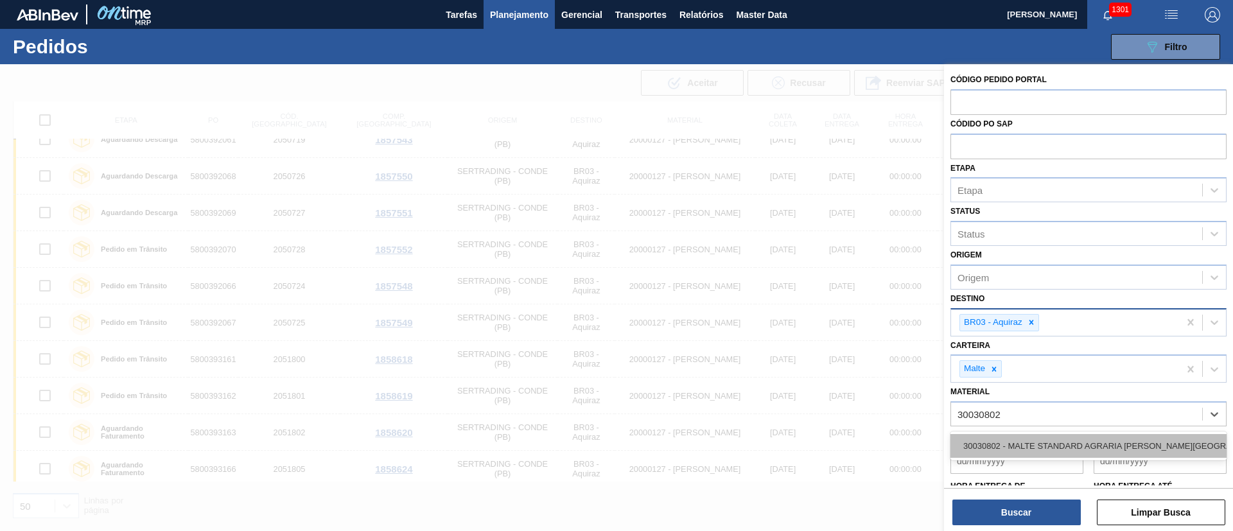
click at [1005, 442] on div "30030802 - MALTE STANDARD AGRARIA [PERSON_NAME][GEOGRAPHIC_DATA]" at bounding box center [1089, 446] width 276 height 24
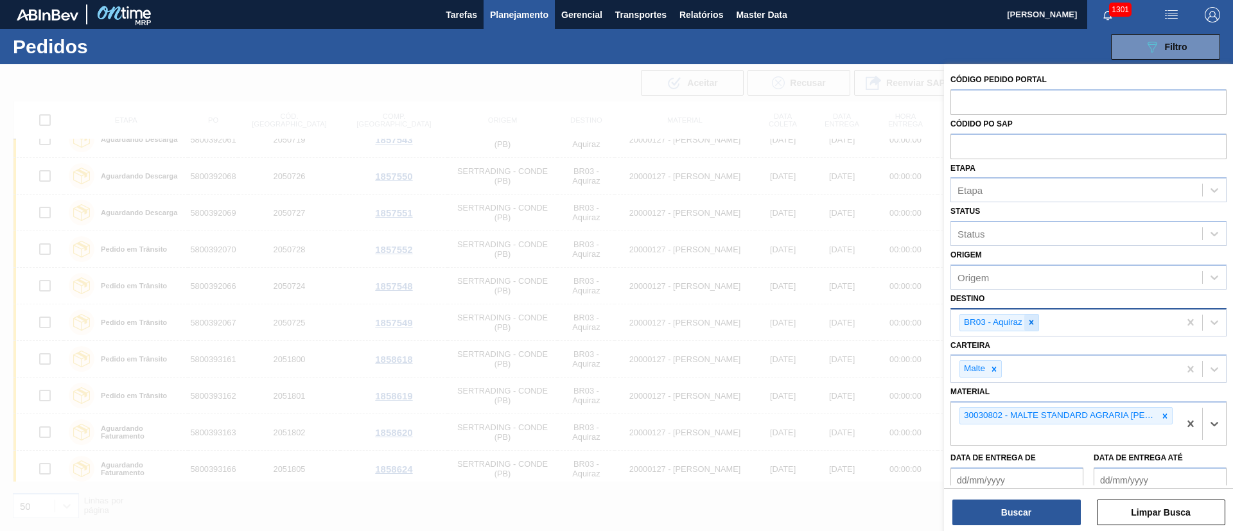
click at [1034, 322] on icon at bounding box center [1031, 322] width 9 height 9
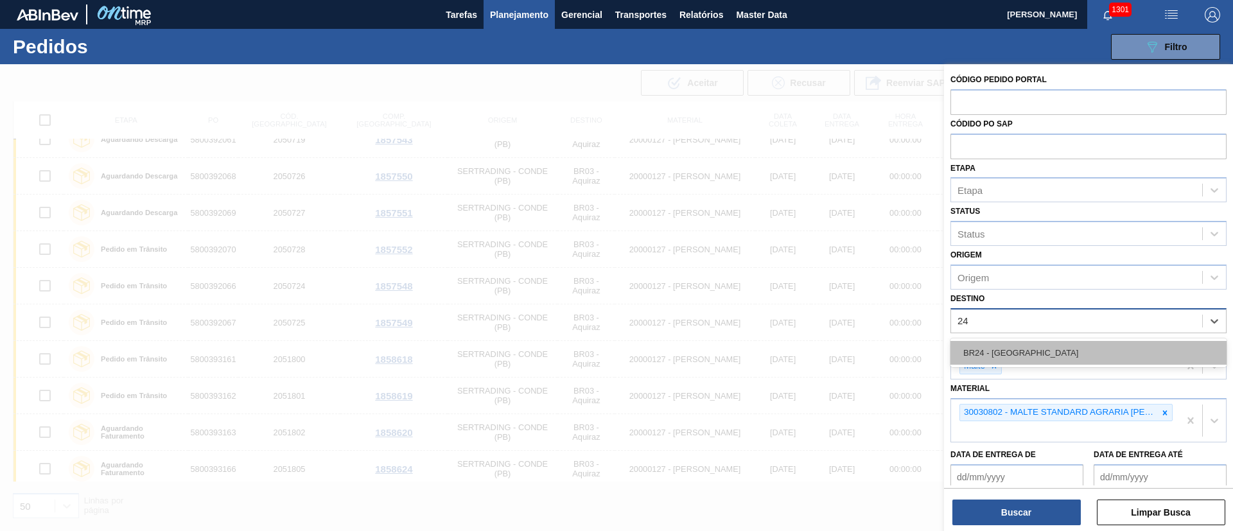
click at [1017, 351] on div "BR24 - [GEOGRAPHIC_DATA]" at bounding box center [1089, 353] width 276 height 24
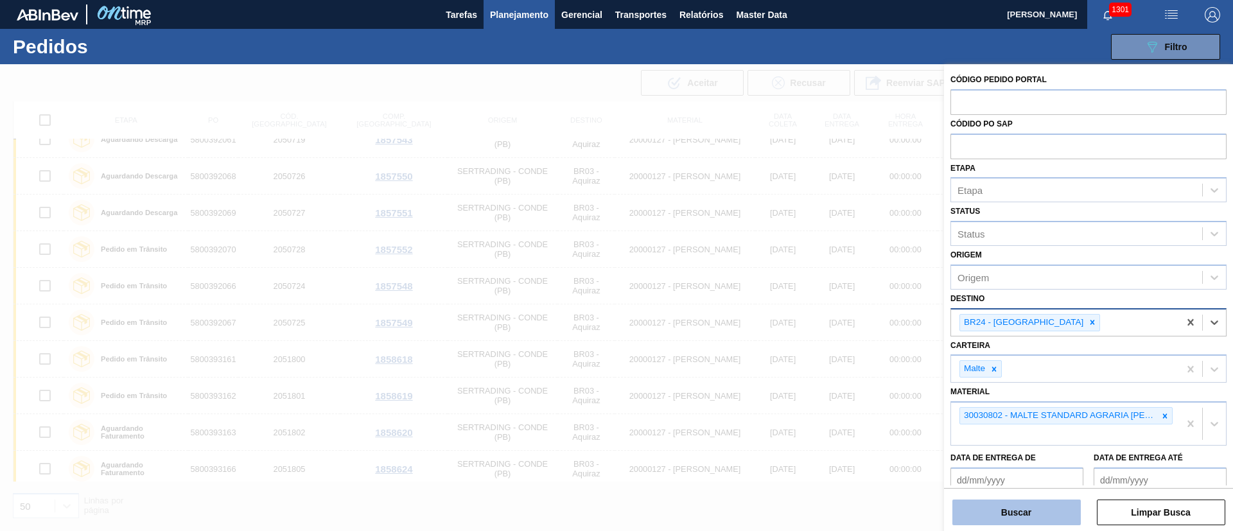
click at [1019, 502] on button "Buscar" at bounding box center [1017, 513] width 128 height 26
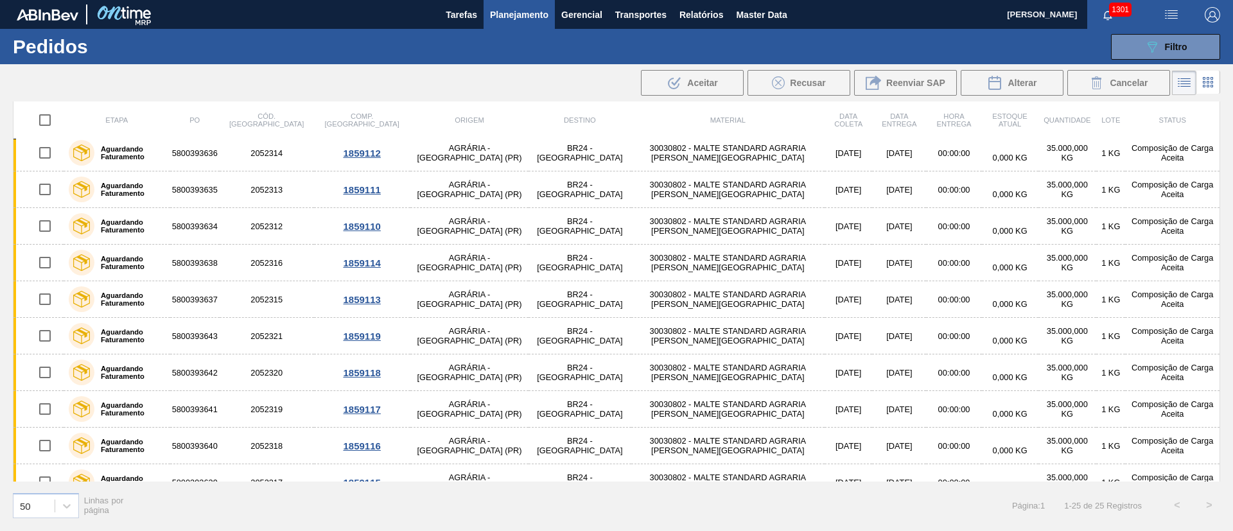
scroll to position [285, 0]
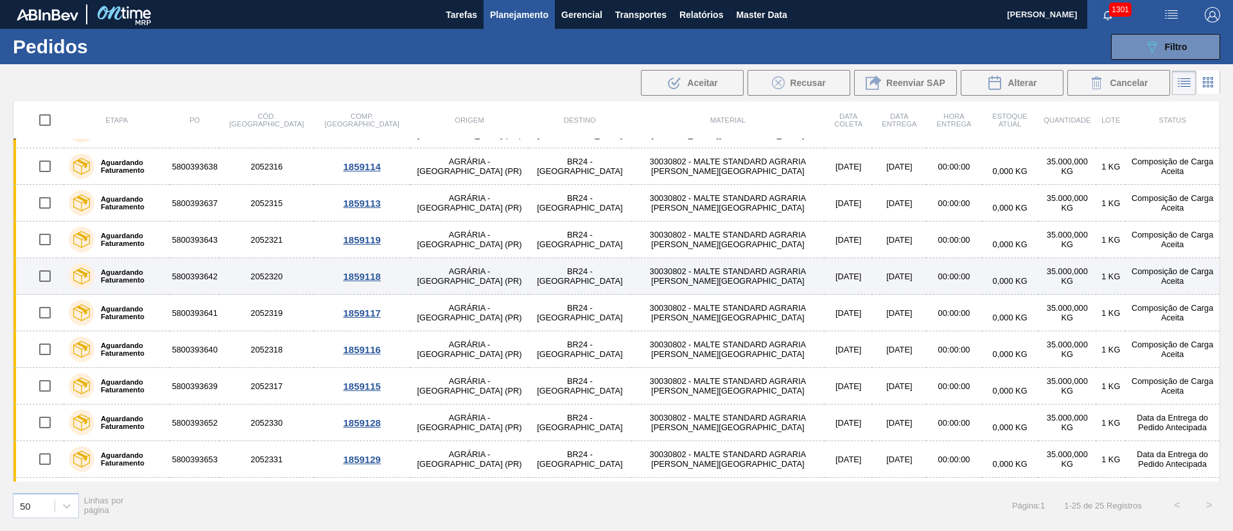
drag, startPoint x: 48, startPoint y: 239, endPoint x: 49, endPoint y: 262, distance: 23.2
click at [48, 240] on input "checkbox" at bounding box center [44, 239] width 27 height 27
click at [46, 277] on input "checkbox" at bounding box center [44, 276] width 27 height 27
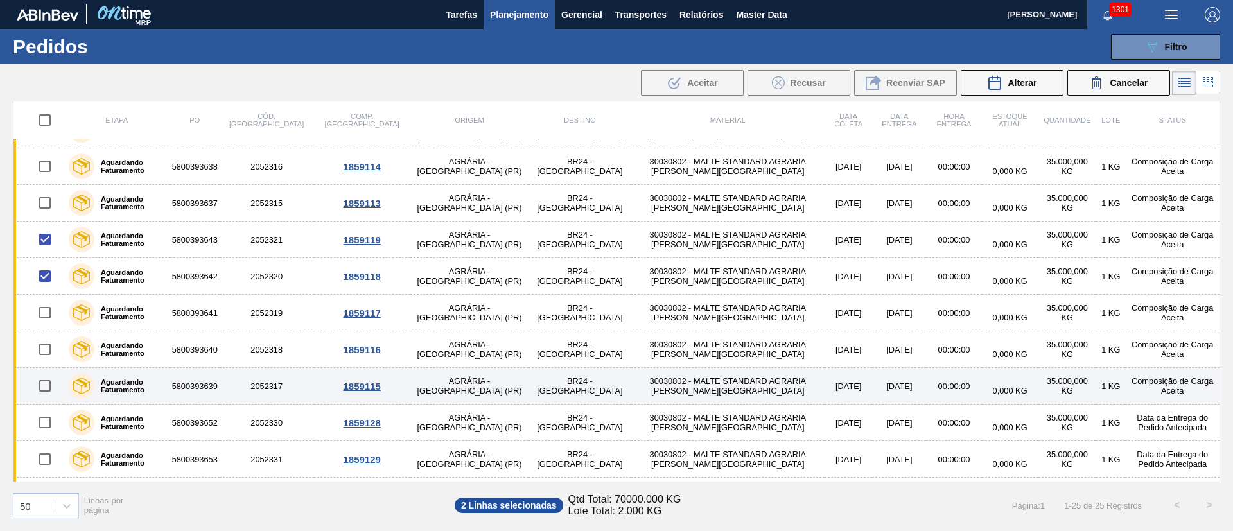
drag, startPoint x: 43, startPoint y: 348, endPoint x: 42, endPoint y: 371, distance: 23.1
click at [43, 348] on input "checkbox" at bounding box center [44, 349] width 27 height 27
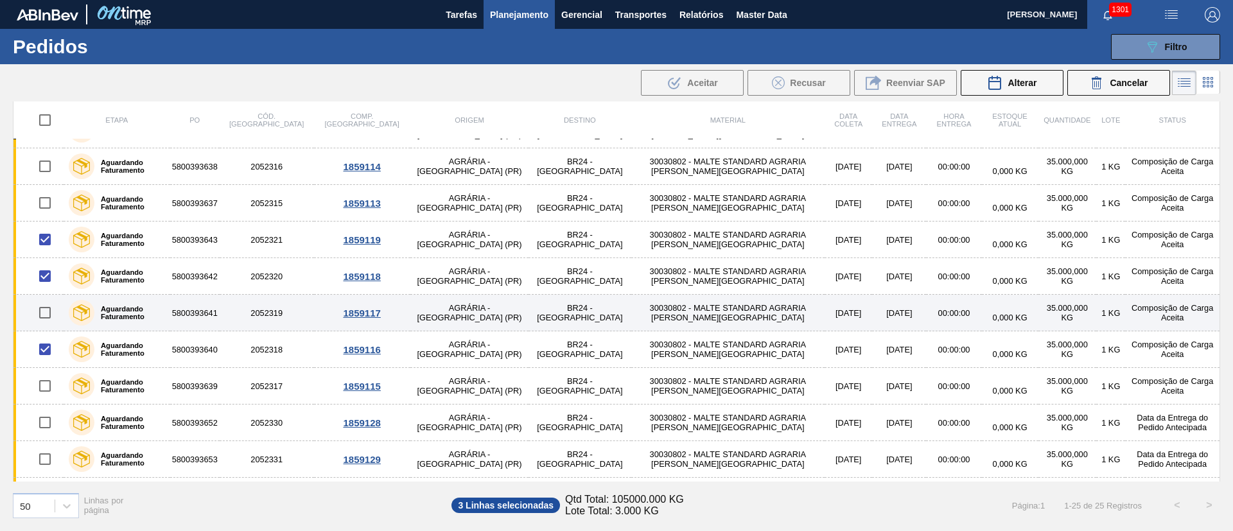
click at [44, 309] on input "checkbox" at bounding box center [44, 312] width 27 height 27
click at [46, 315] on input "checkbox" at bounding box center [44, 312] width 27 height 27
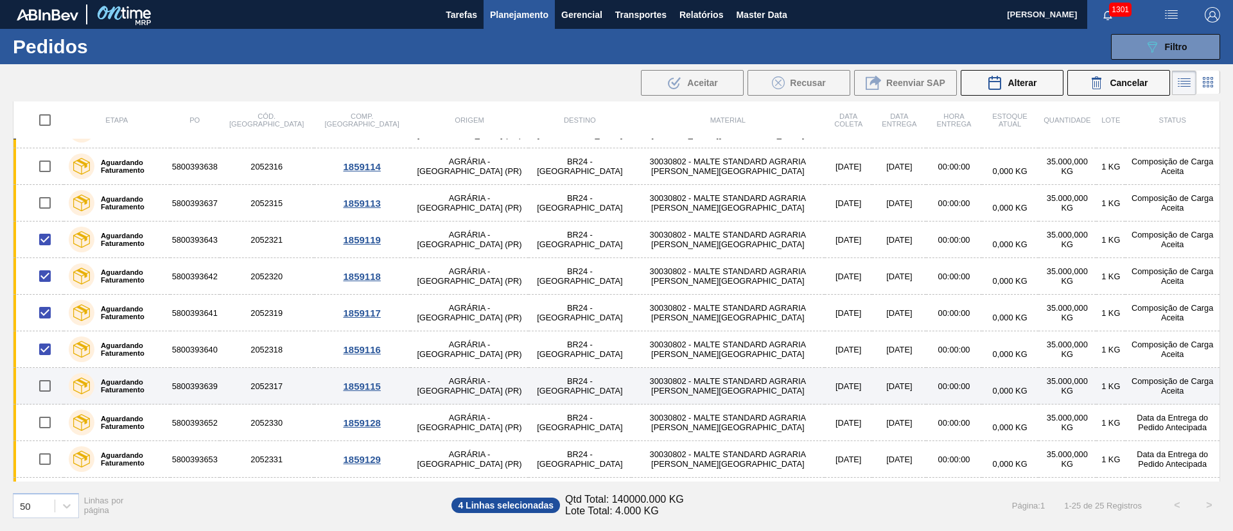
click at [42, 382] on input "checkbox" at bounding box center [44, 386] width 27 height 27
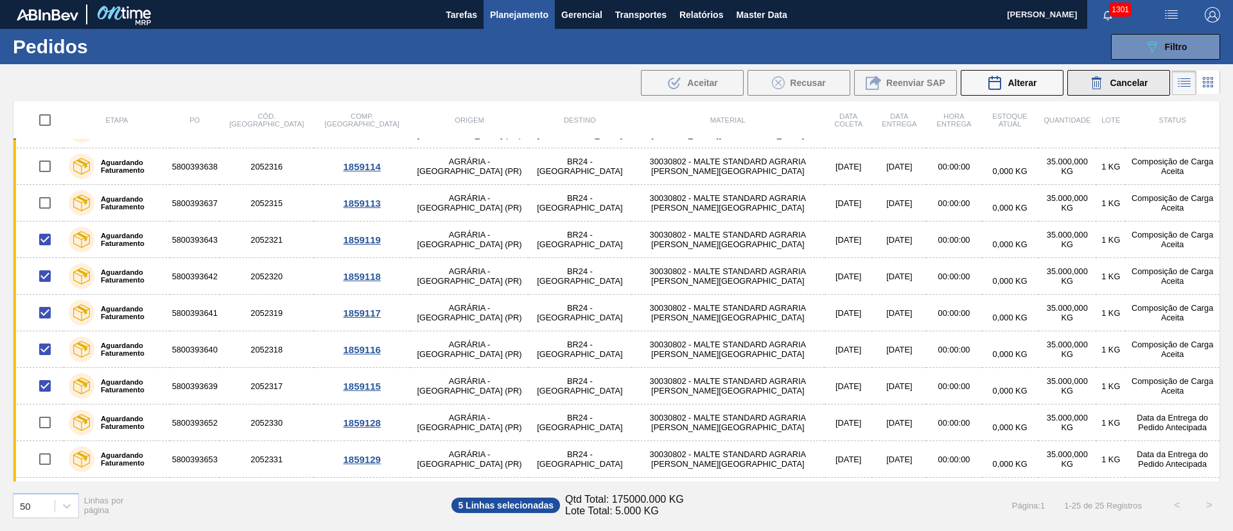
click at [1135, 75] on div "Cancelar" at bounding box center [1118, 82] width 58 height 15
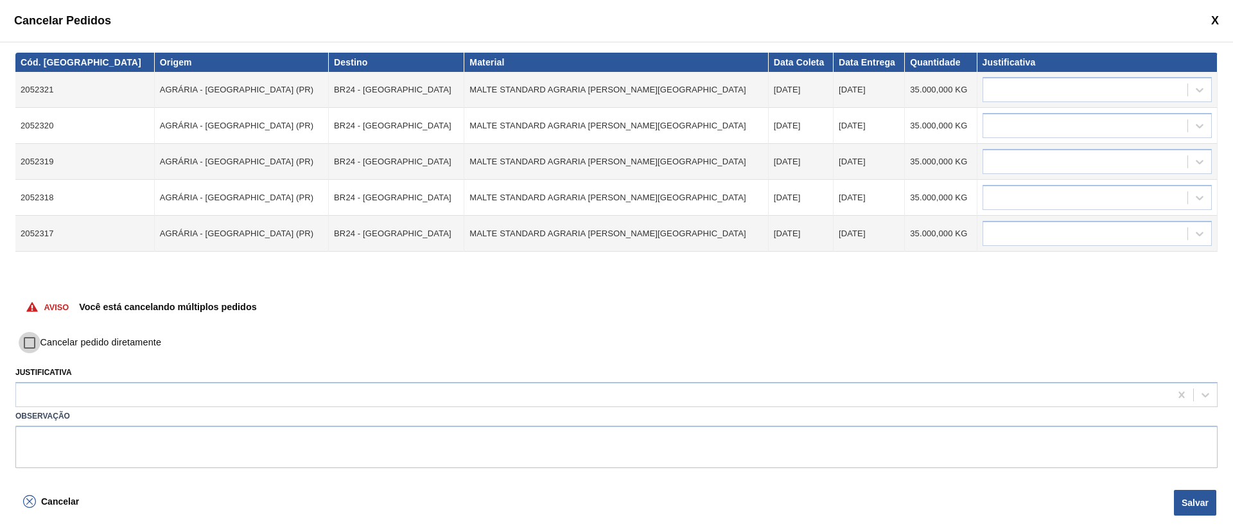
click at [33, 344] on input "Cancelar pedido diretamente" at bounding box center [30, 343] width 22 height 22
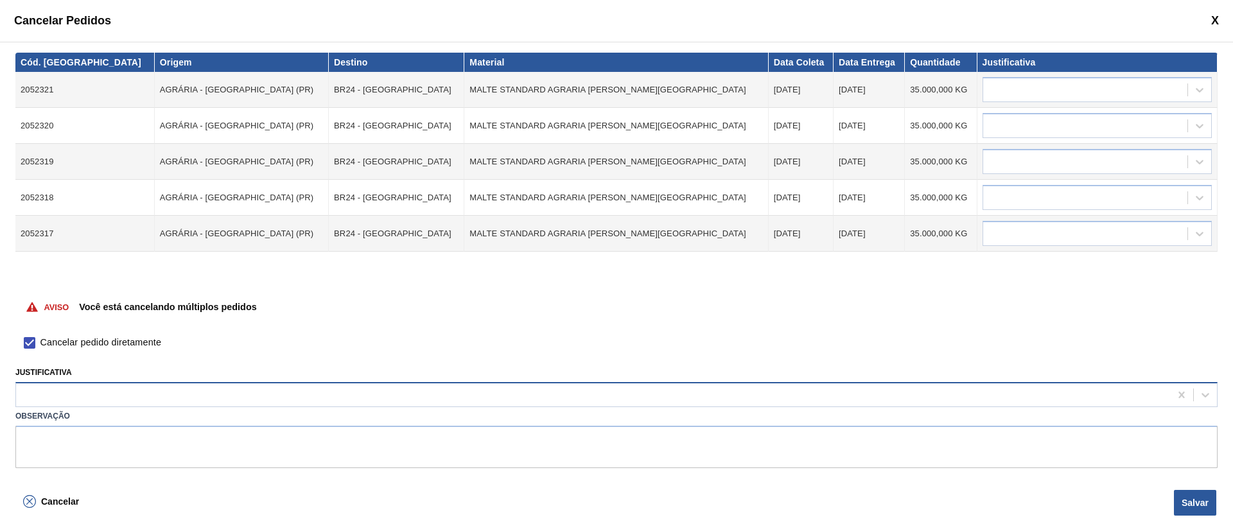
click at [36, 392] on div at bounding box center [593, 395] width 1154 height 19
click at [109, 363] on div "Logística ABI (Problemas de descarga etc.)" at bounding box center [616, 363] width 1203 height 24
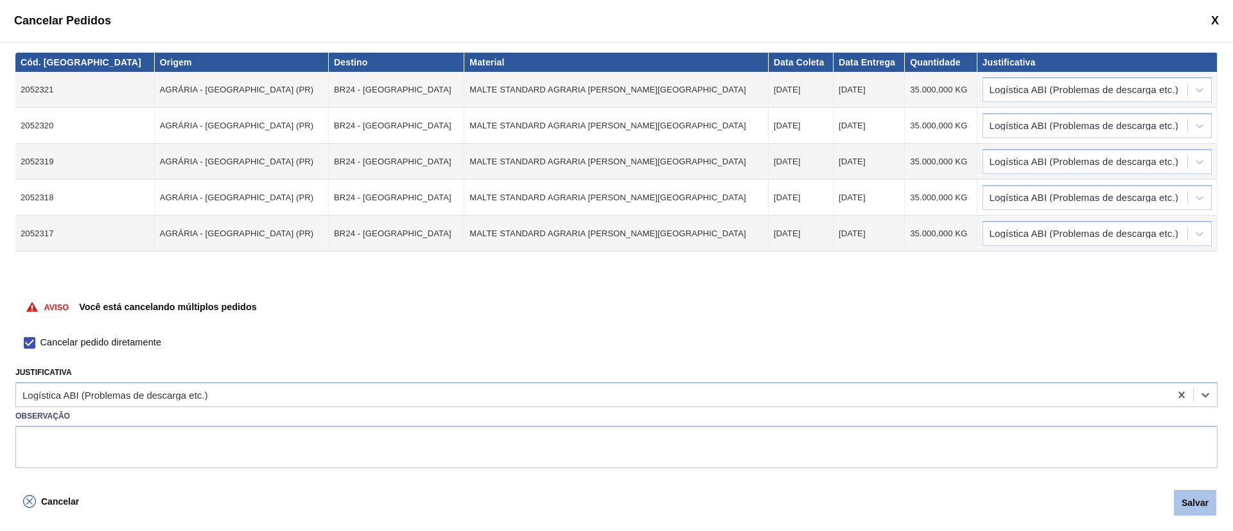
click at [1197, 511] on button "Salvar" at bounding box center [1195, 503] width 42 height 26
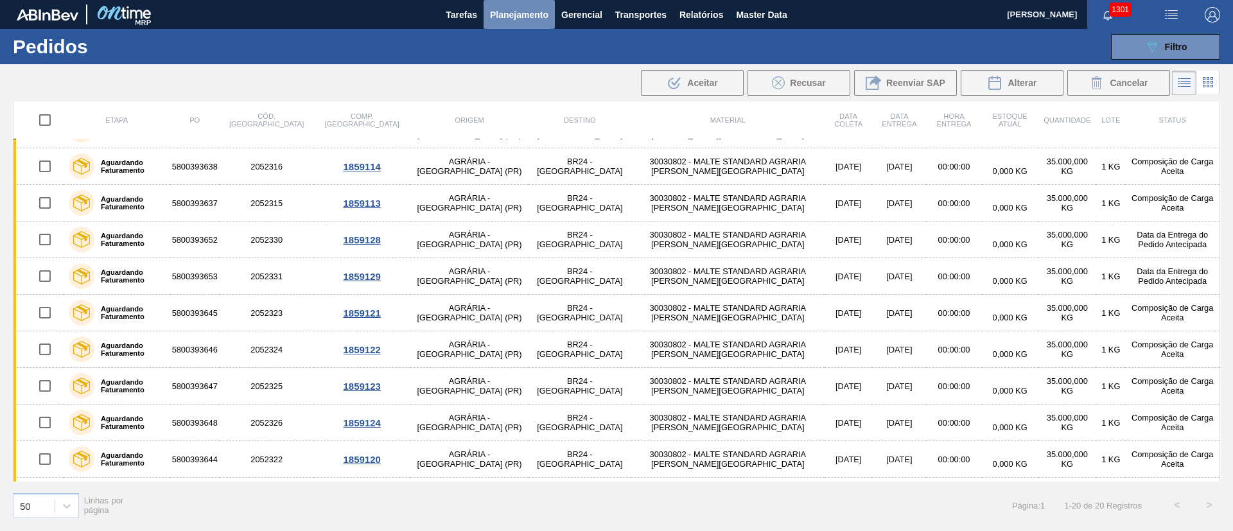
click at [515, 18] on span "Planejamento" at bounding box center [519, 14] width 58 height 15
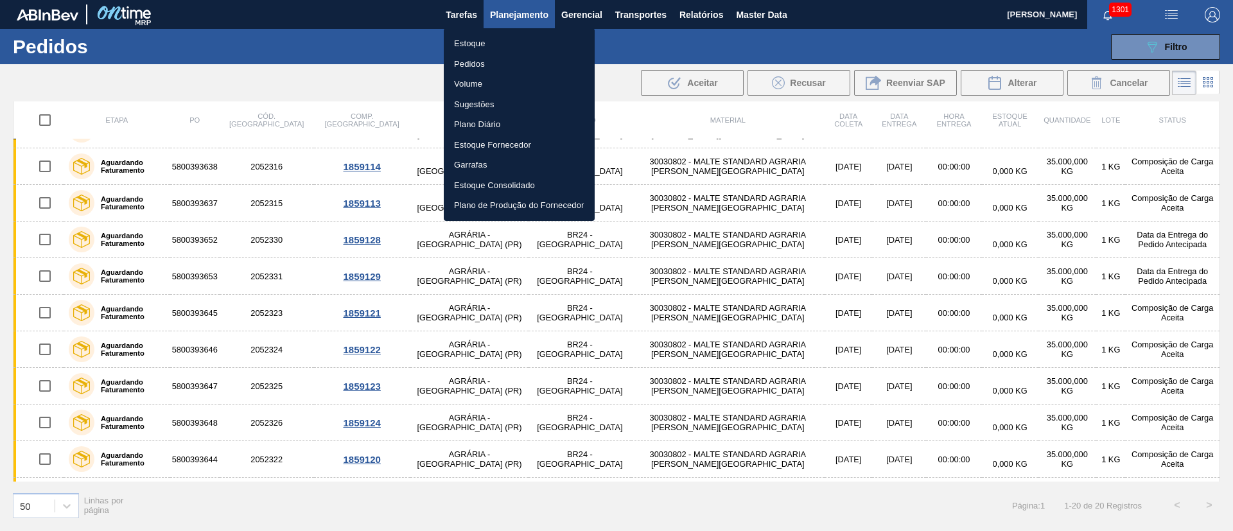
click at [476, 43] on li "Estoque" at bounding box center [519, 43] width 151 height 21
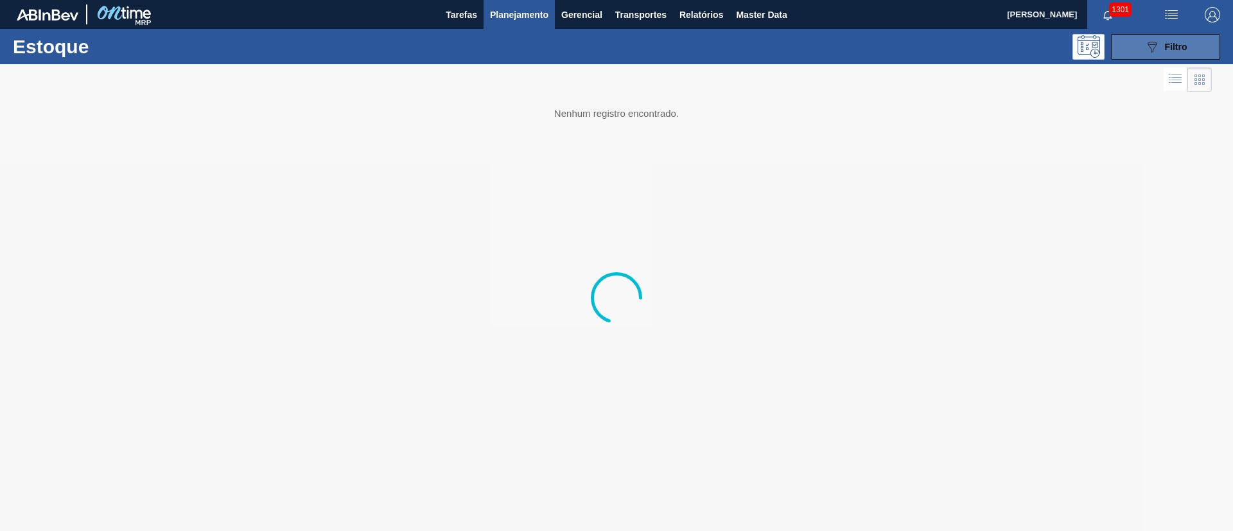
click at [1177, 50] on span "Filtro" at bounding box center [1176, 47] width 22 height 10
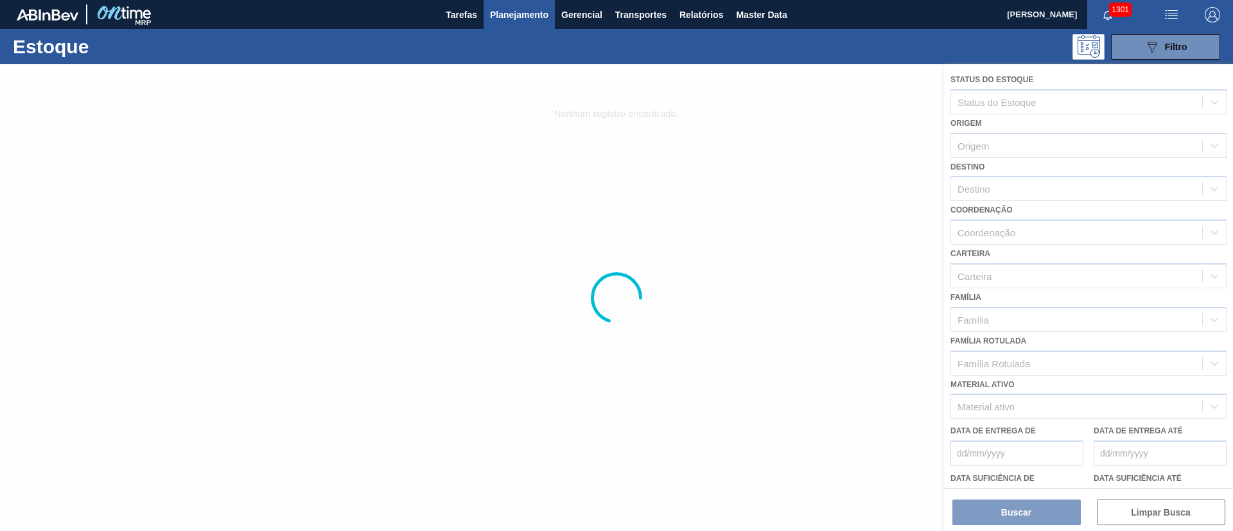
click at [988, 190] on div at bounding box center [616, 297] width 1233 height 467
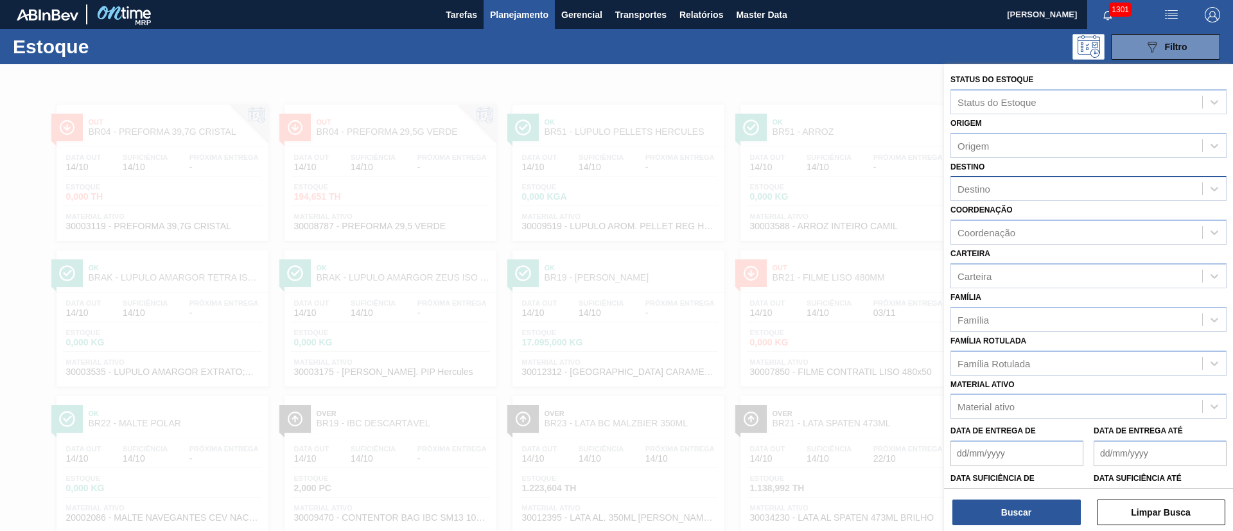
click at [982, 190] on div "Destino" at bounding box center [974, 189] width 33 height 11
drag, startPoint x: 1007, startPoint y: 261, endPoint x: 1002, endPoint y: 278, distance: 17.3
click at [1007, 261] on div "BR03 - Aquiraz" at bounding box center [1089, 268] width 276 height 24
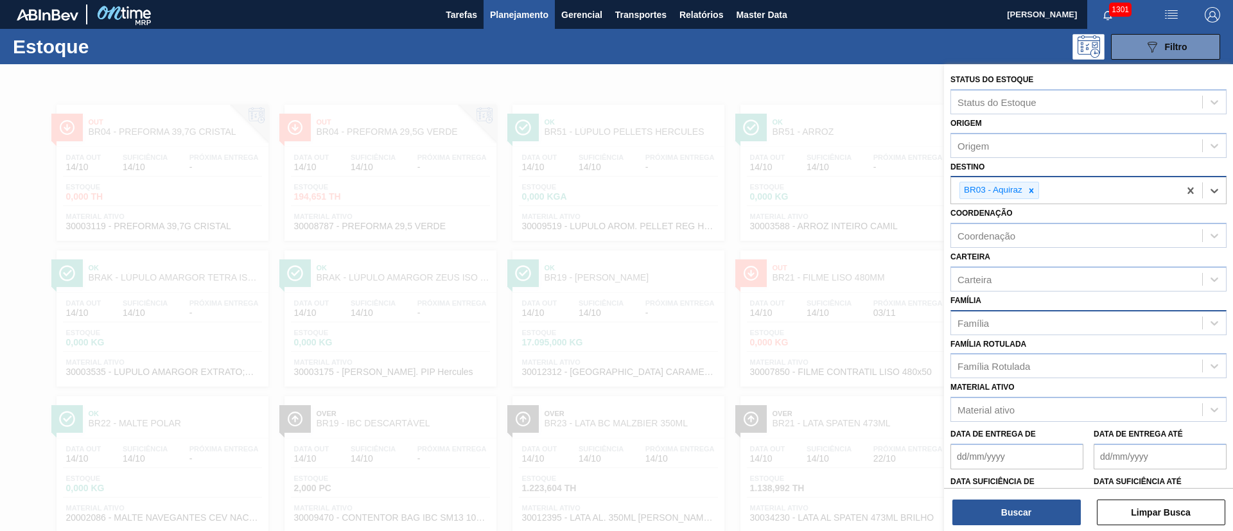
click at [992, 321] on div "Família" at bounding box center [1076, 322] width 251 height 19
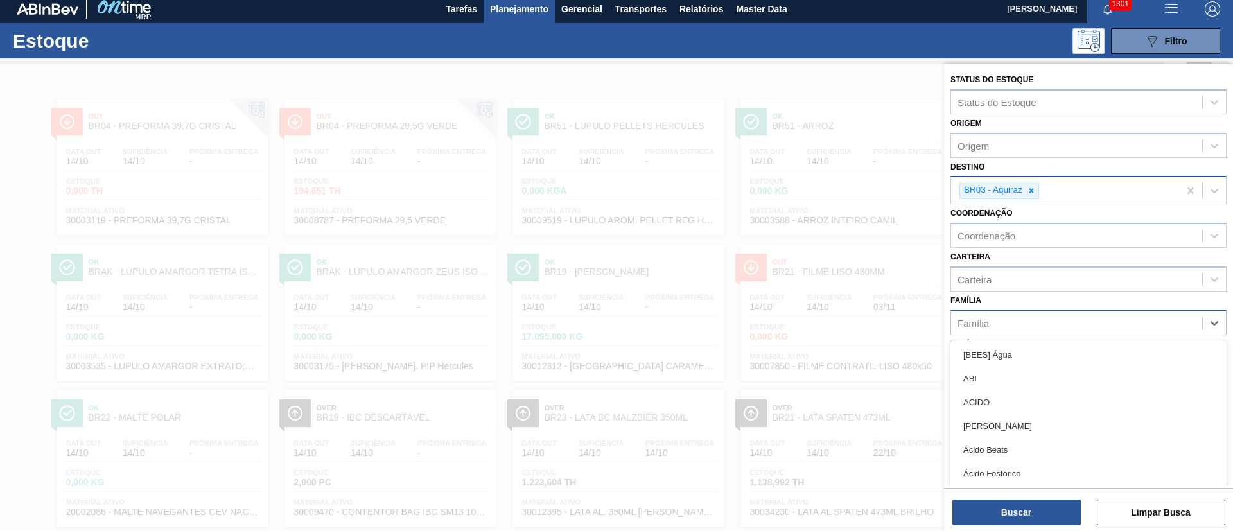
scroll to position [7, 0]
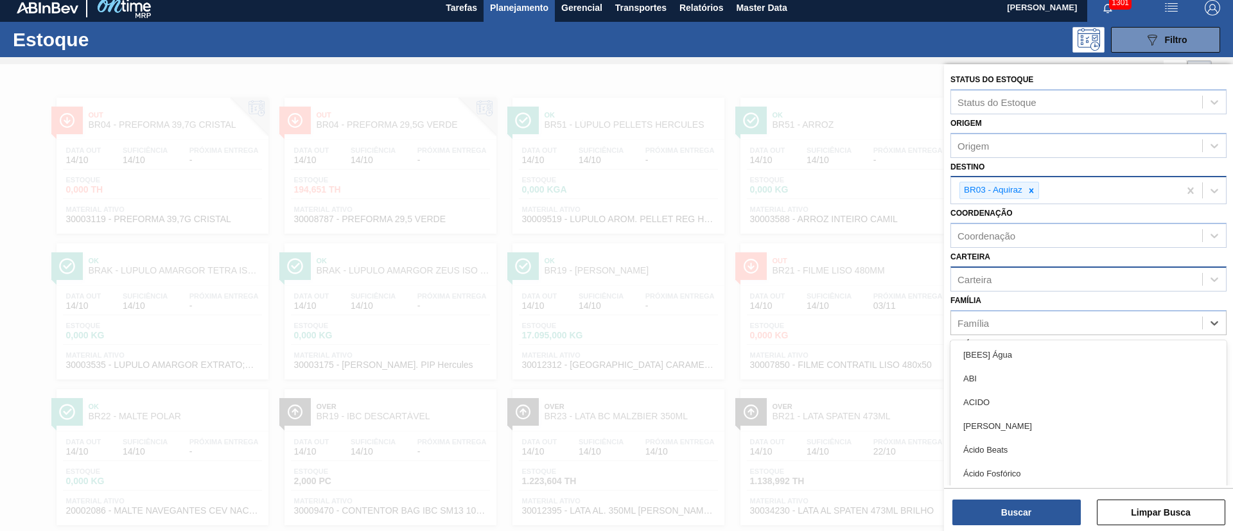
click at [994, 277] on div "Carteira" at bounding box center [1076, 279] width 251 height 19
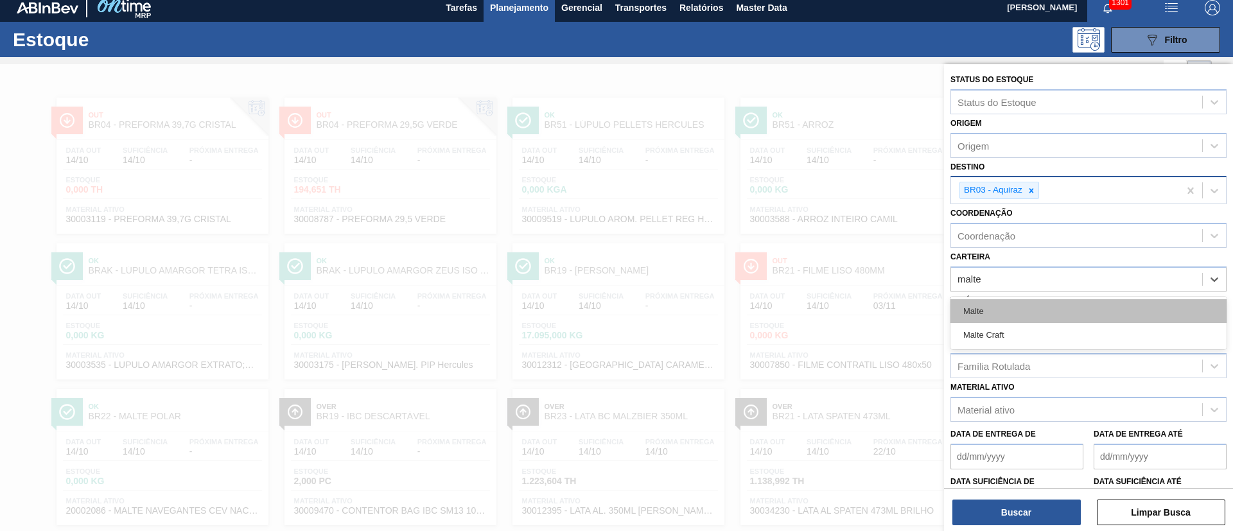
click at [989, 306] on div "Malte" at bounding box center [1089, 311] width 276 height 24
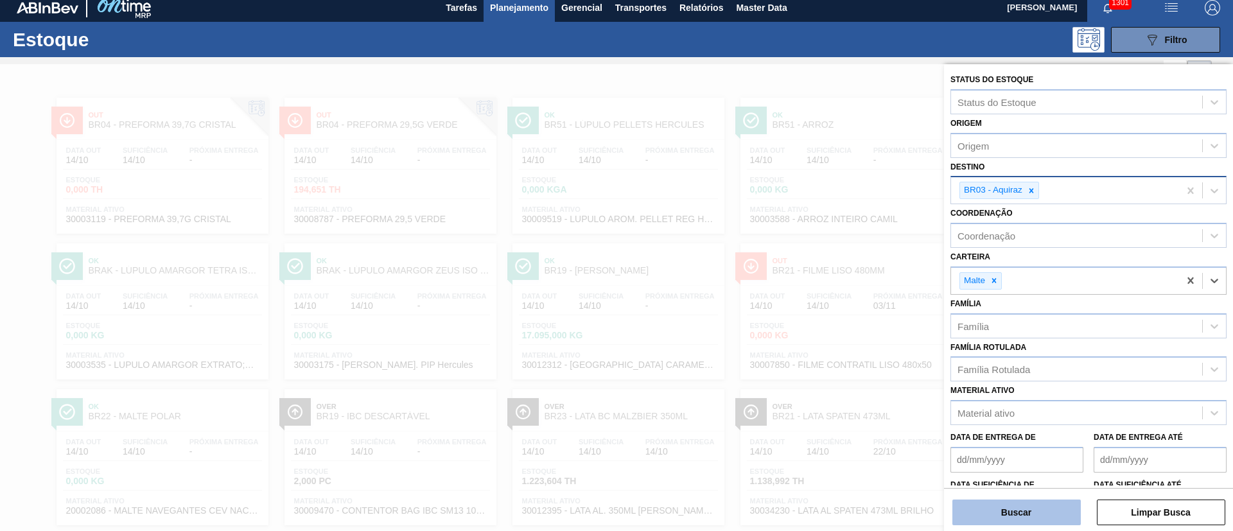
click at [1011, 512] on button "Buscar" at bounding box center [1017, 513] width 128 height 26
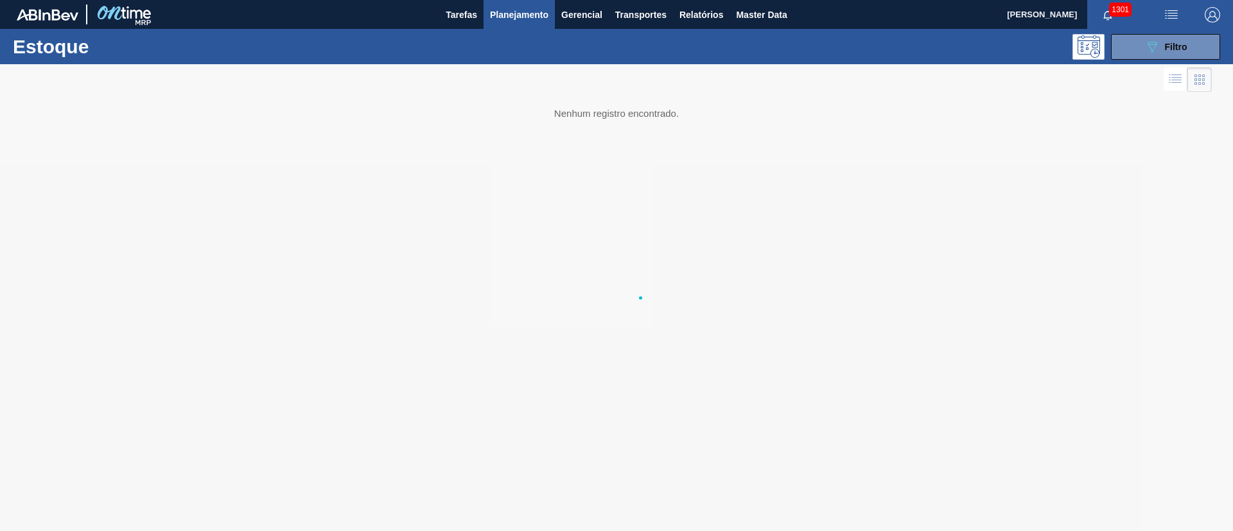
scroll to position [0, 0]
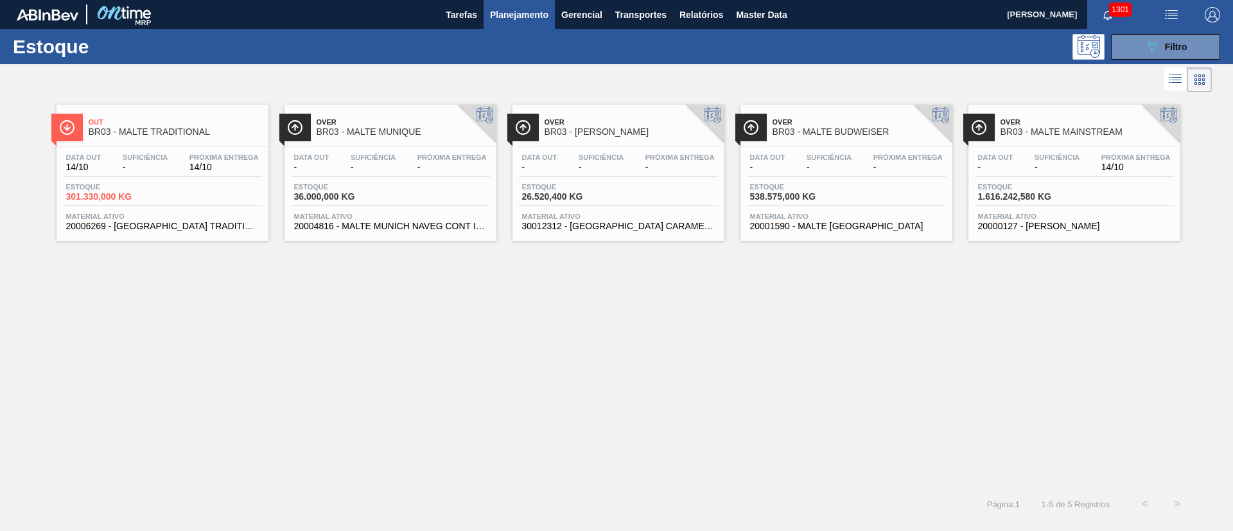
click at [1044, 178] on div "Data out - Suficiência - Próxima Entrega 14/10 Estoque 1.616.242,580 KG Materia…" at bounding box center [1075, 190] width 212 height 87
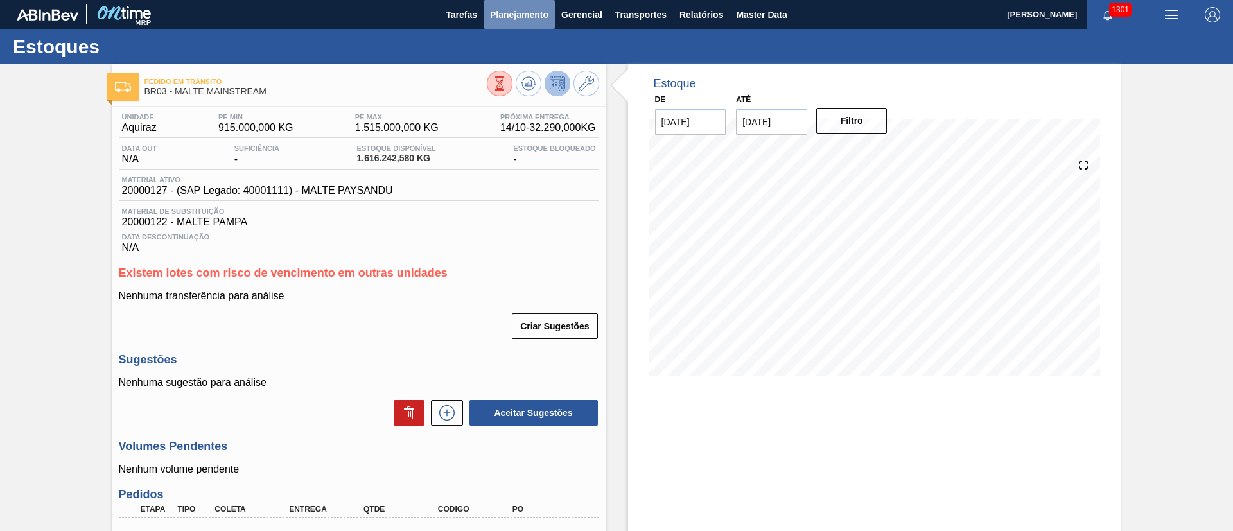
click at [518, 12] on span "Planejamento" at bounding box center [519, 14] width 58 height 15
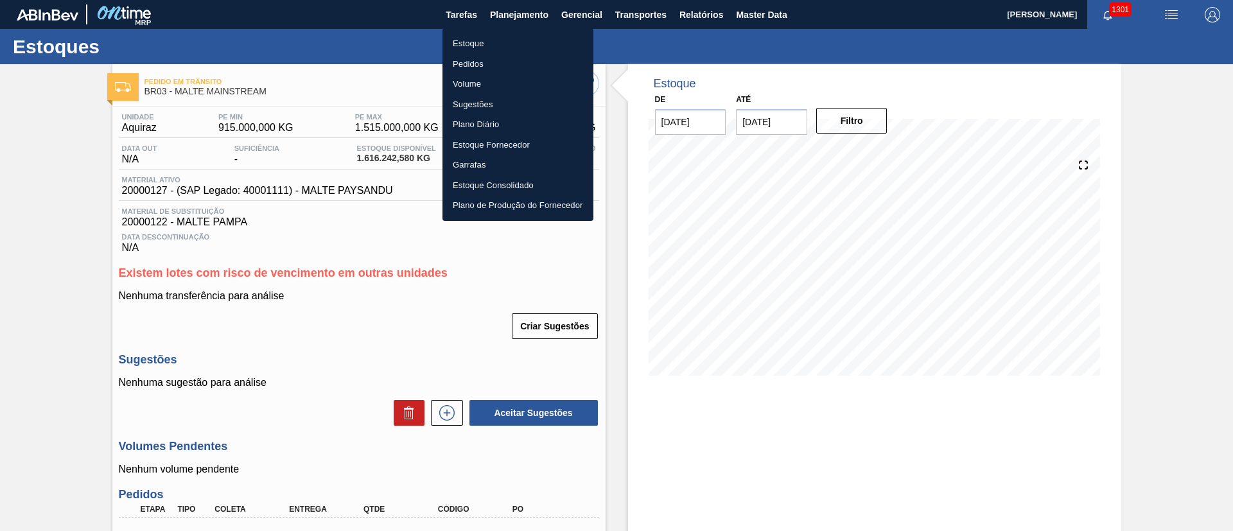
drag, startPoint x: 276, startPoint y: 21, endPoint x: 327, endPoint y: 37, distance: 53.8
click at [276, 21] on div at bounding box center [616, 265] width 1233 height 531
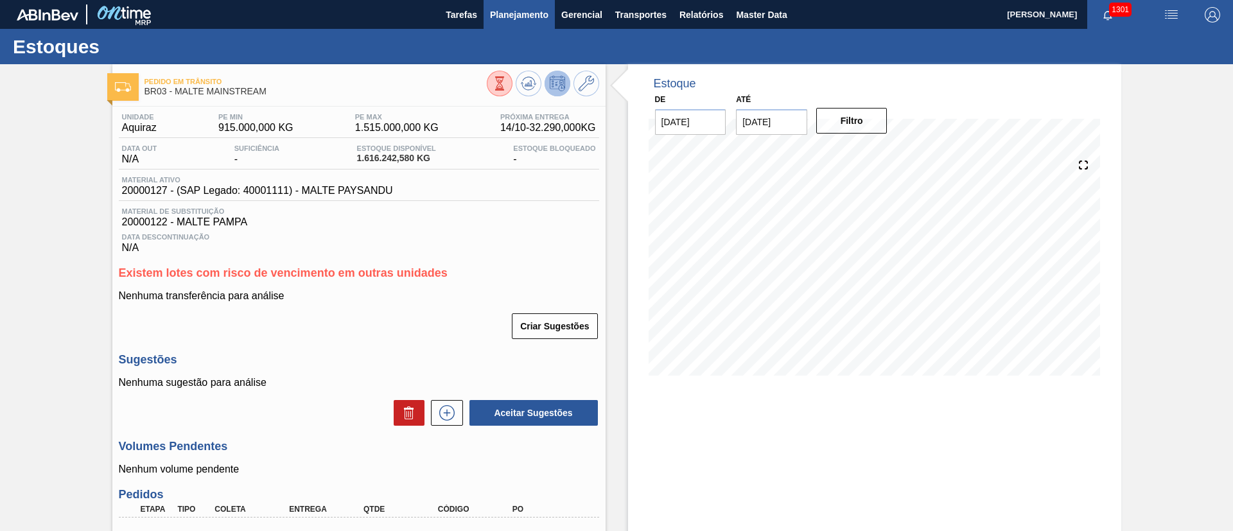
click at [511, 12] on span "Planejamento" at bounding box center [519, 14] width 58 height 15
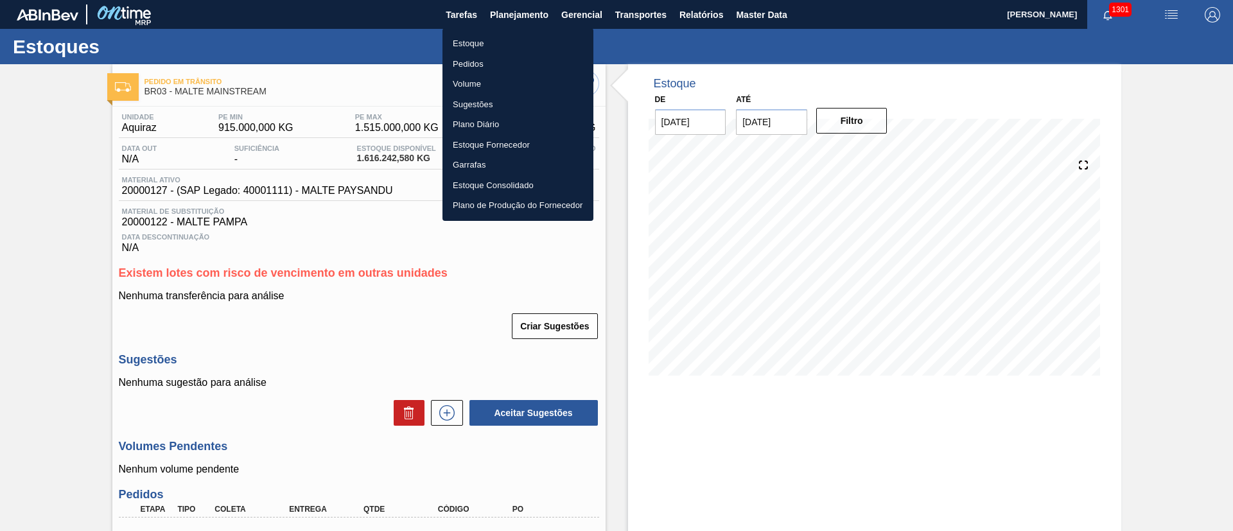
click at [483, 42] on li "Estoque" at bounding box center [518, 43] width 151 height 21
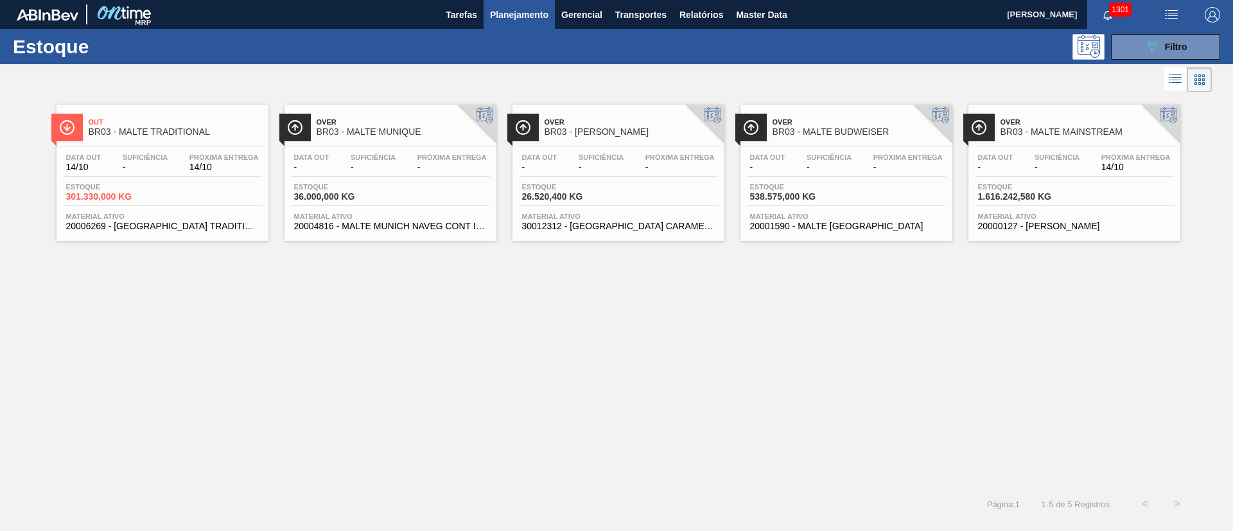
click at [509, 10] on span "Planejamento" at bounding box center [519, 14] width 58 height 15
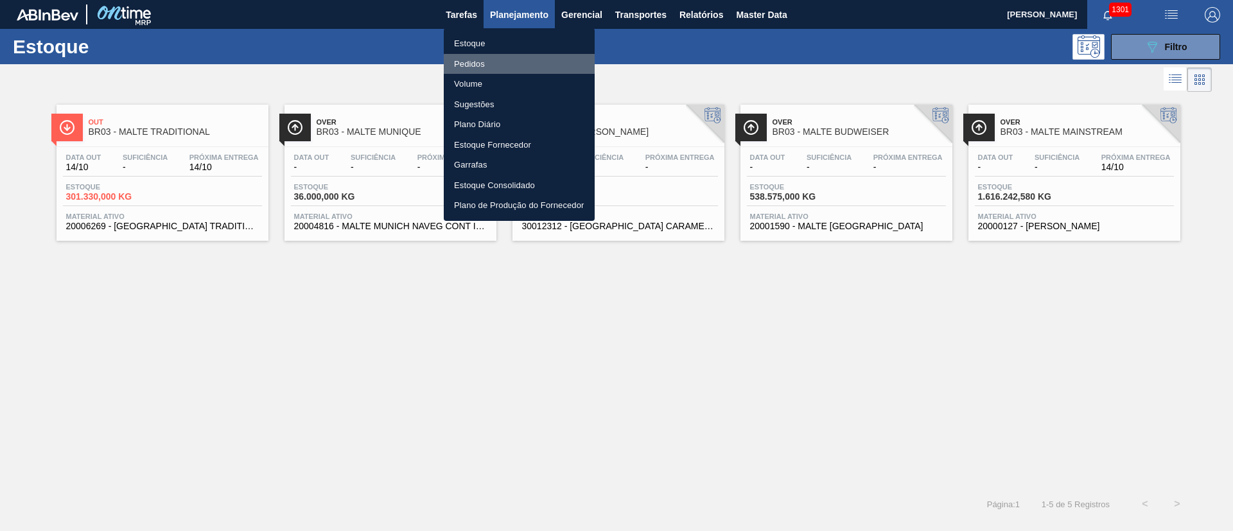
click at [480, 62] on li "Pedidos" at bounding box center [519, 64] width 151 height 21
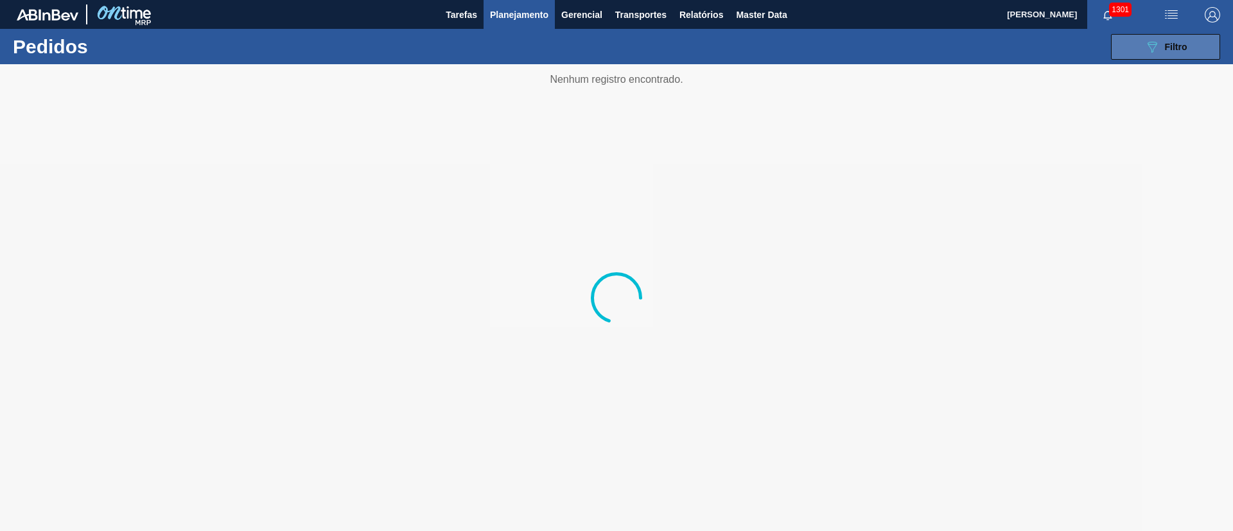
click at [1163, 51] on div "089F7B8B-B2A5-4AFE-B5C0-19BA573D28AC Filtro" at bounding box center [1166, 46] width 43 height 15
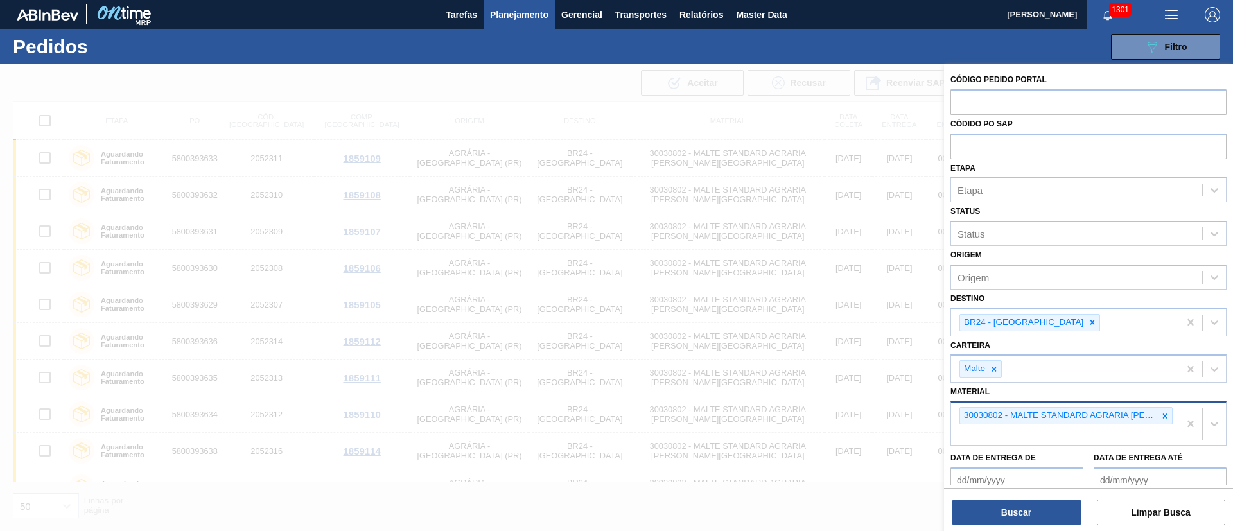
click at [1164, 414] on icon at bounding box center [1165, 416] width 9 height 9
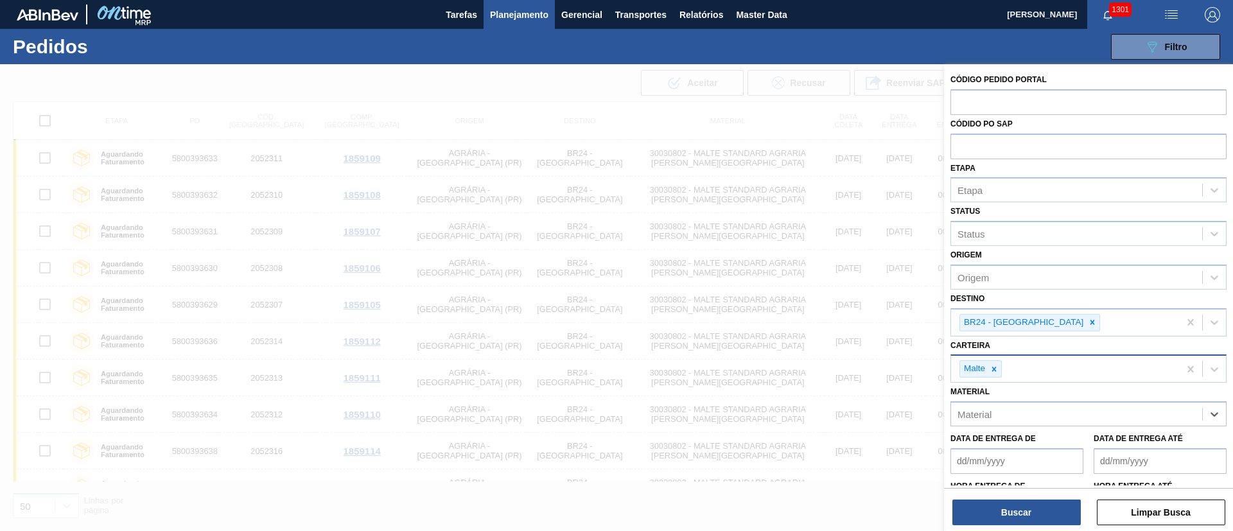
click at [994, 366] on icon at bounding box center [994, 369] width 9 height 9
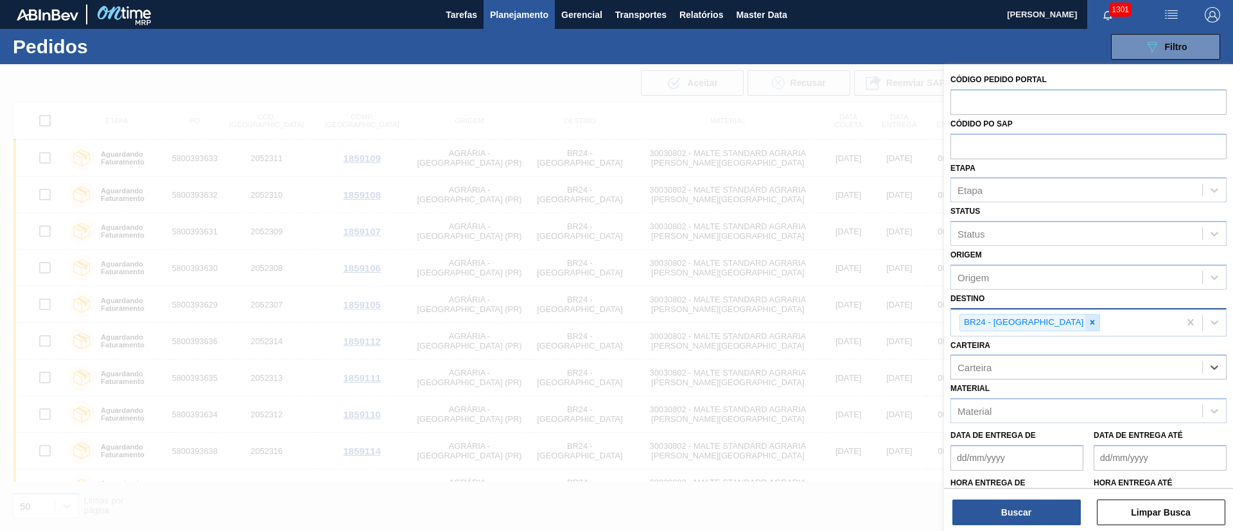
click at [1091, 322] on icon at bounding box center [1093, 323] width 4 height 4
click at [987, 104] on input "text" at bounding box center [1089, 101] width 276 height 24
paste input "2028063"
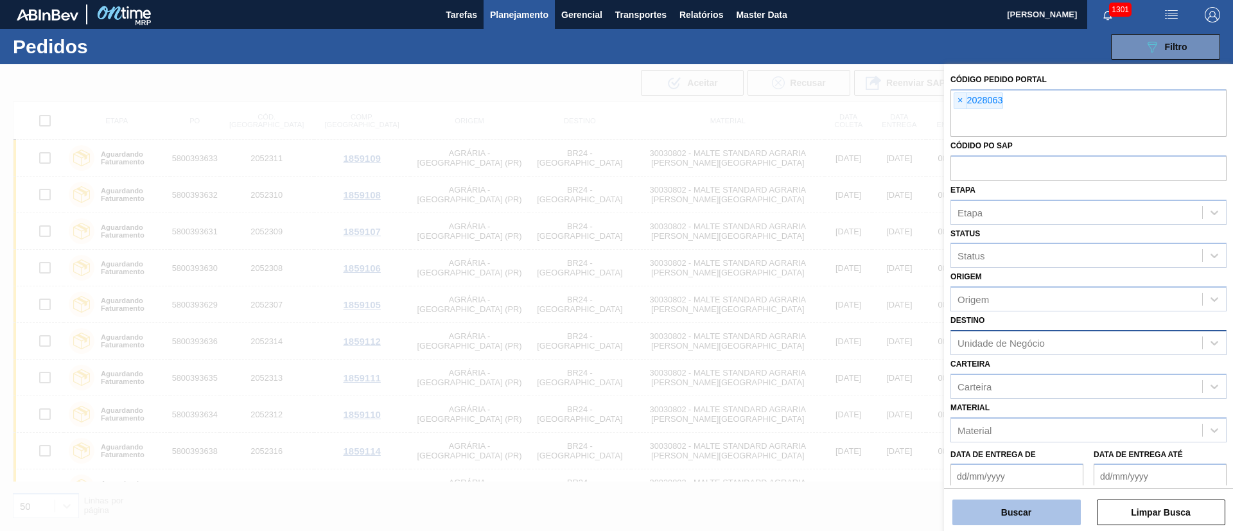
click at [987, 509] on button "Buscar" at bounding box center [1017, 513] width 128 height 26
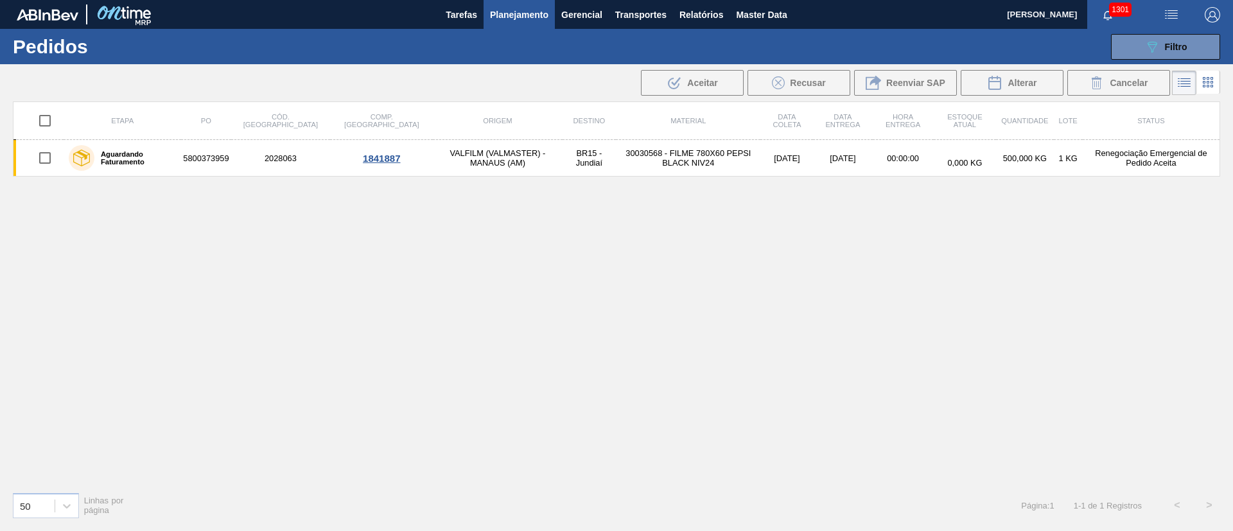
click at [1188, 84] on icon at bounding box center [1186, 84] width 10 height 1
click at [1210, 90] on icon at bounding box center [1208, 82] width 15 height 15
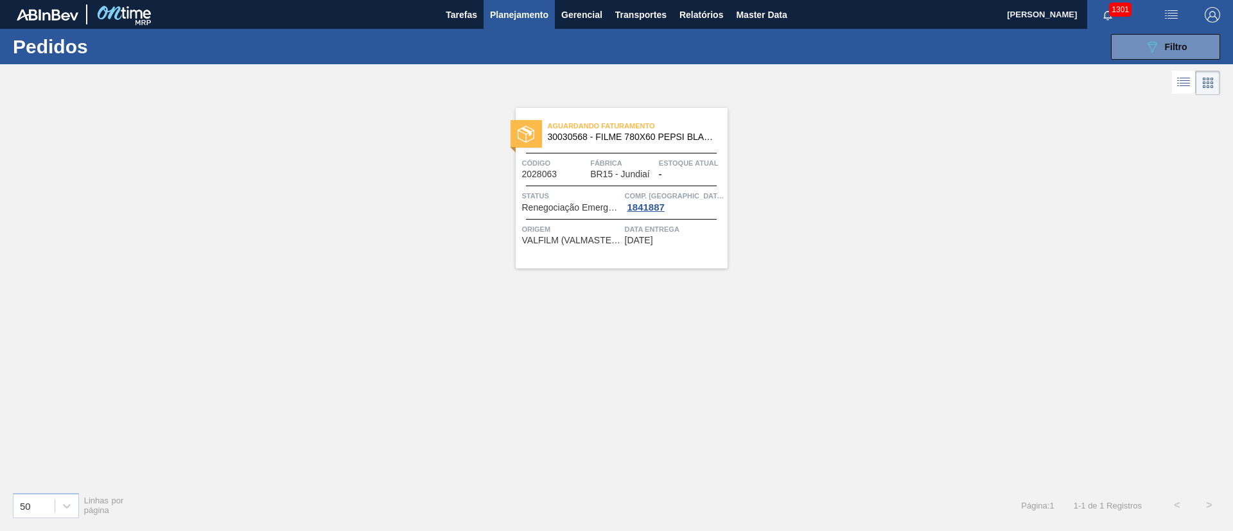
click at [599, 211] on span "Renegociação Emergencial de Pedido Aceita" at bounding box center [572, 208] width 100 height 10
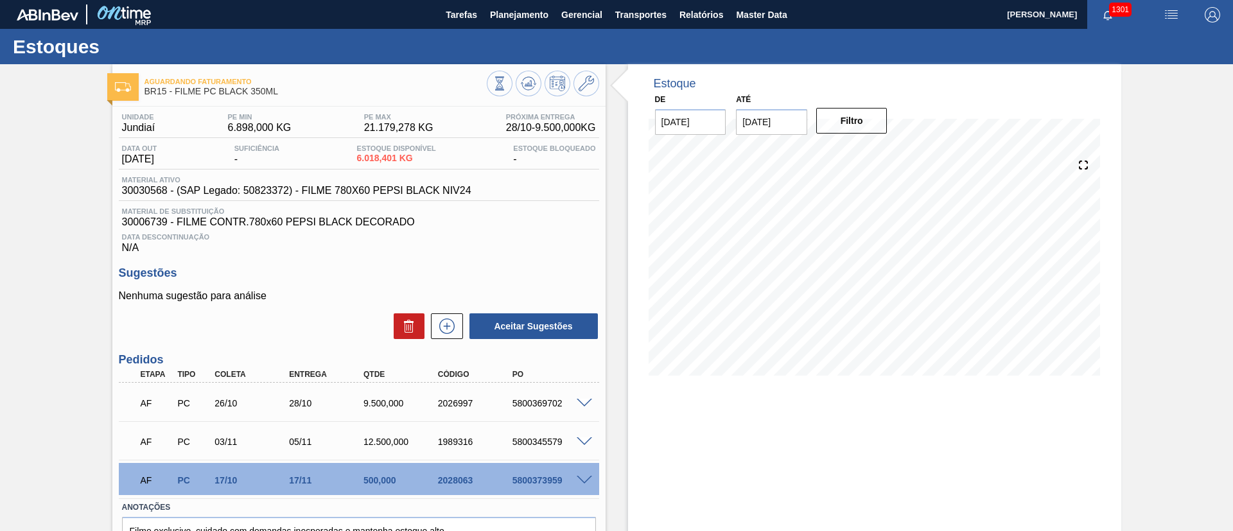
scroll to position [73, 0]
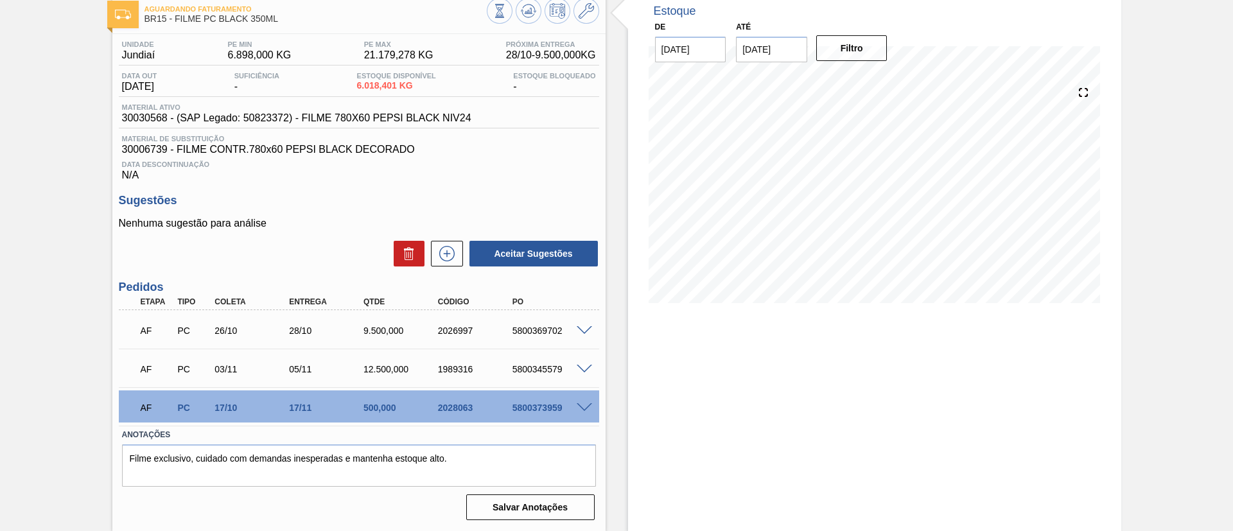
click at [585, 405] on span at bounding box center [584, 408] width 15 height 10
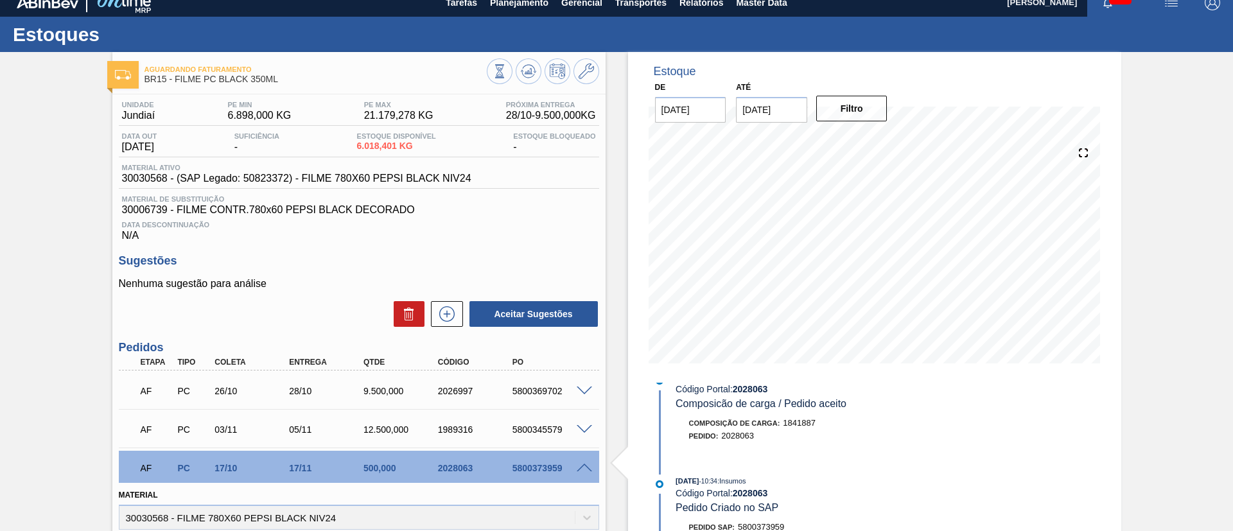
scroll to position [0, 0]
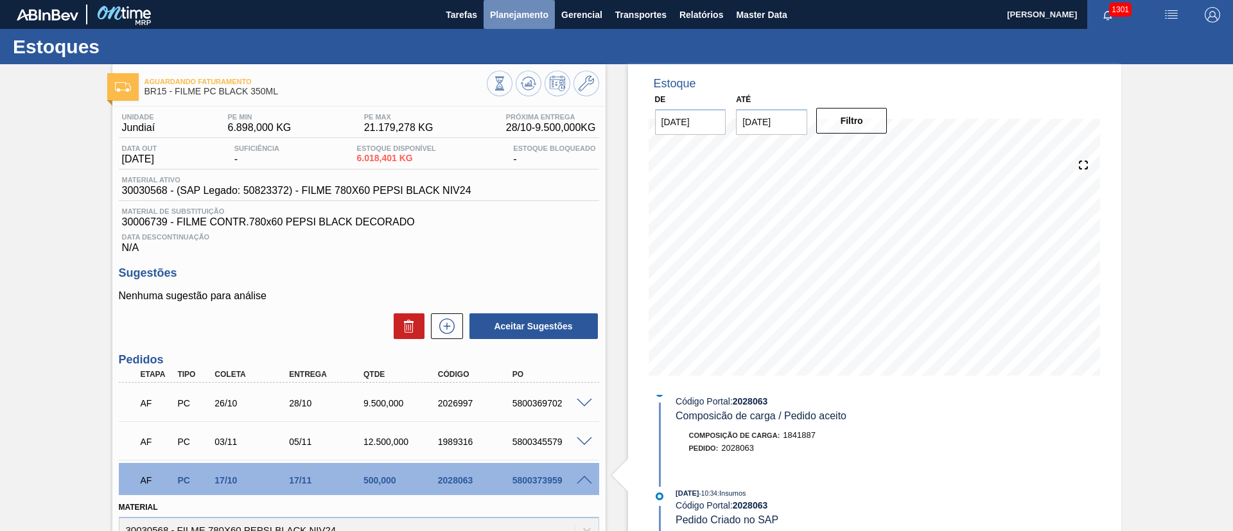
click at [530, 10] on span "Planejamento" at bounding box center [519, 14] width 58 height 15
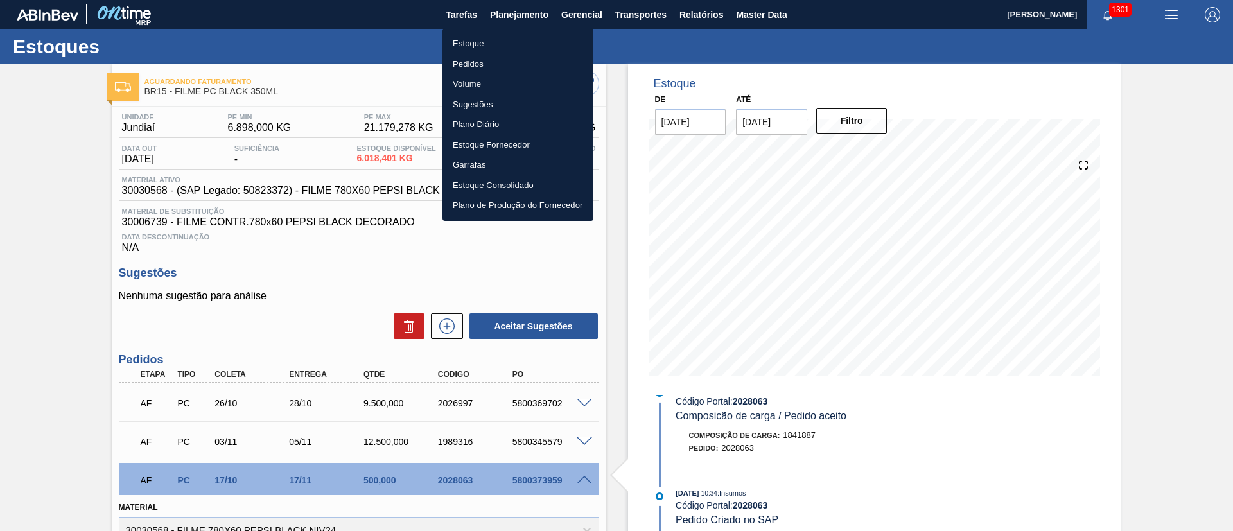
click at [464, 61] on li "Pedidos" at bounding box center [518, 64] width 151 height 21
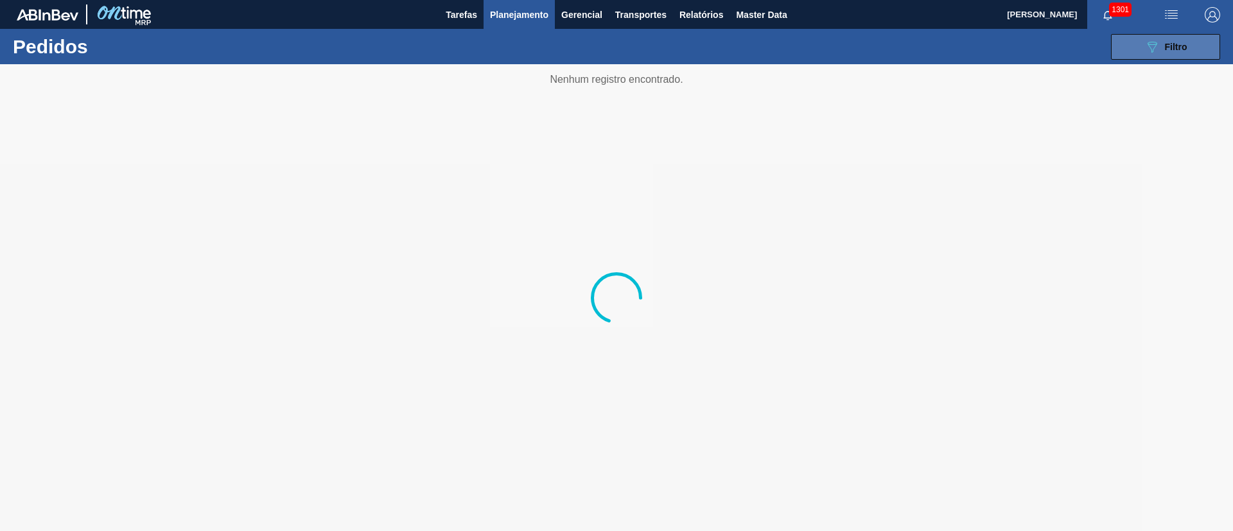
click at [1145, 48] on icon "089F7B8B-B2A5-4AFE-B5C0-19BA573D28AC" at bounding box center [1152, 46] width 15 height 15
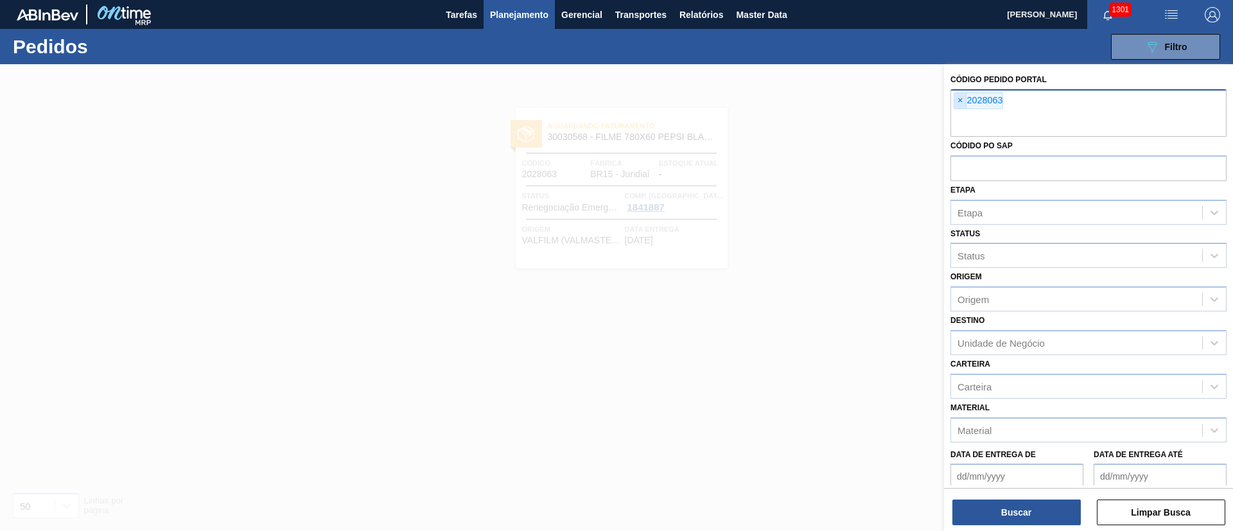
click at [959, 98] on span "×" at bounding box center [961, 100] width 12 height 15
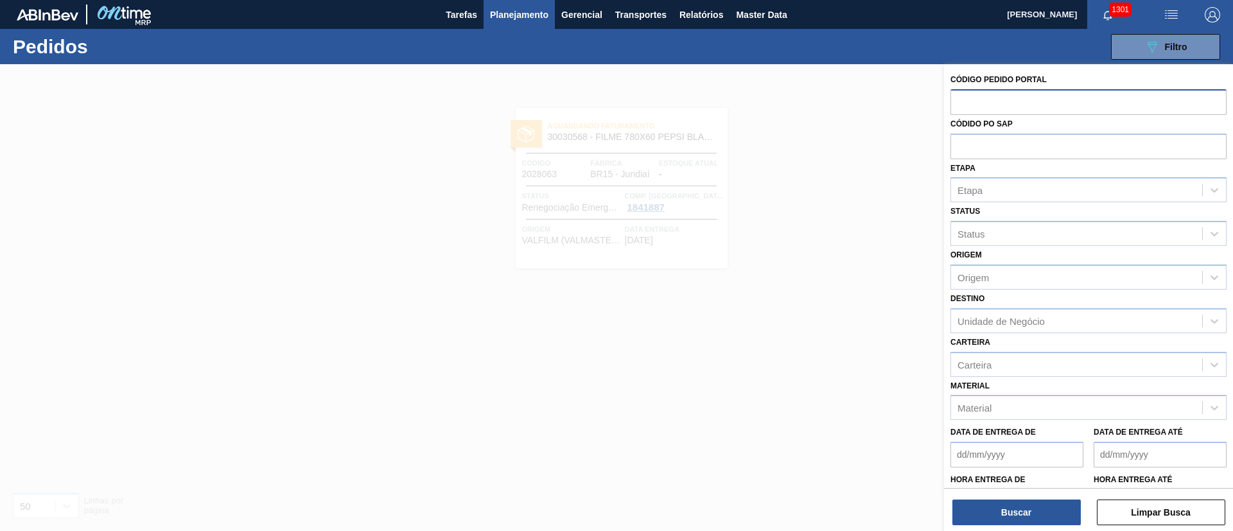
paste input "2028068"
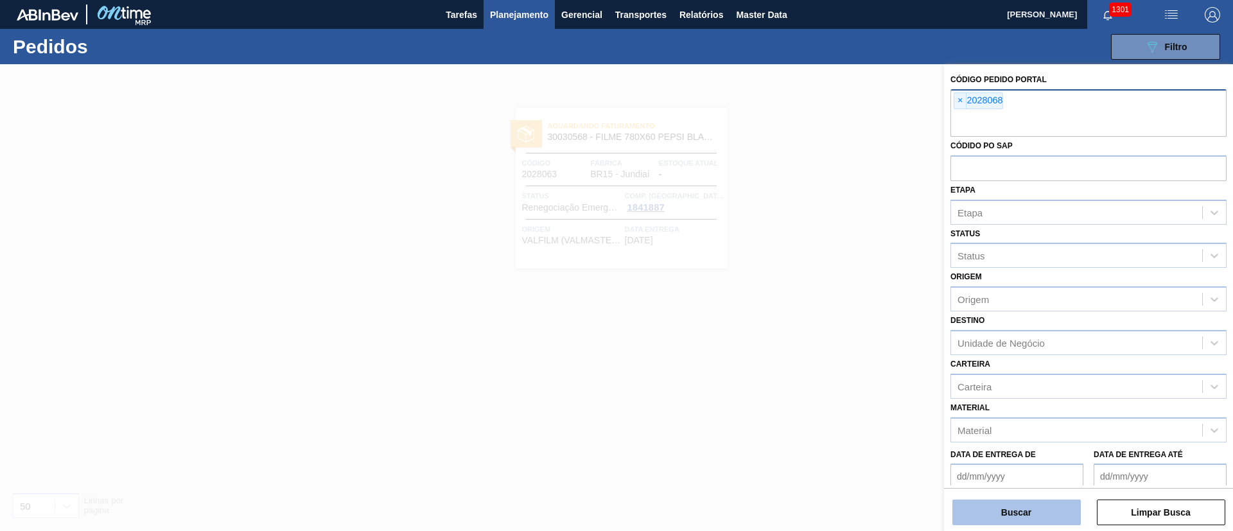
click at [1018, 516] on button "Buscar" at bounding box center [1017, 513] width 128 height 26
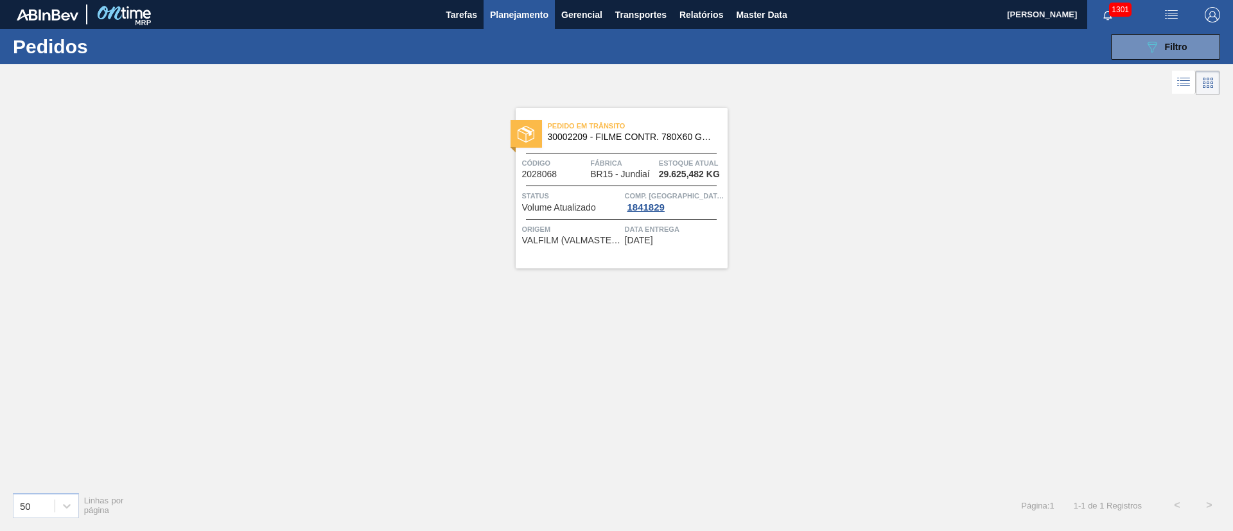
click at [599, 214] on div "Pedido [PERSON_NAME] 30002209 - FILME CONTR. 780X60 GCA 350ML NIV22 Código 2028…" at bounding box center [622, 188] width 212 height 161
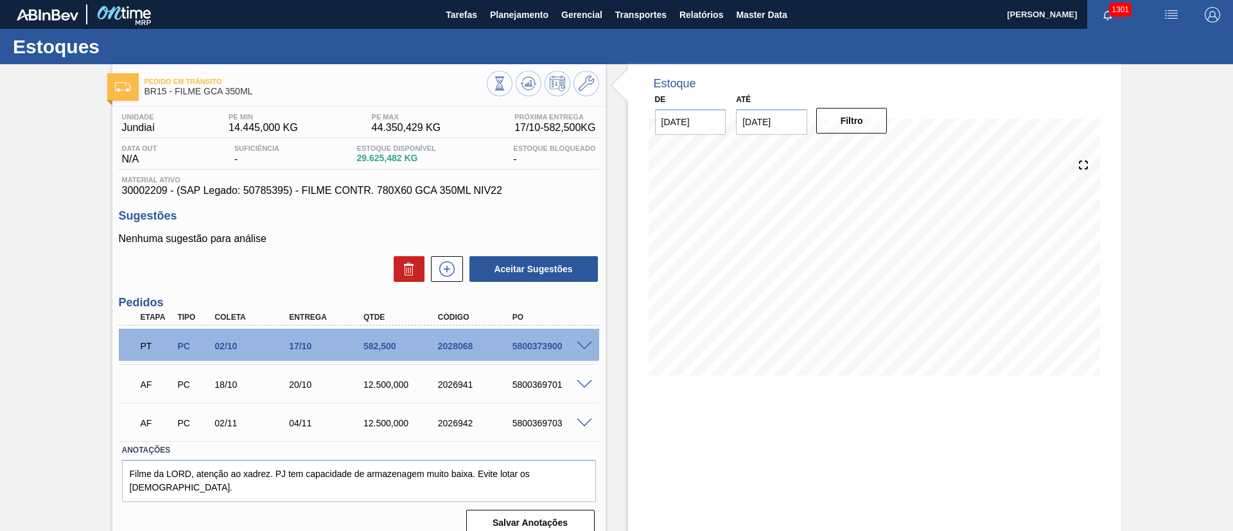
click at [585, 346] on span at bounding box center [584, 347] width 15 height 10
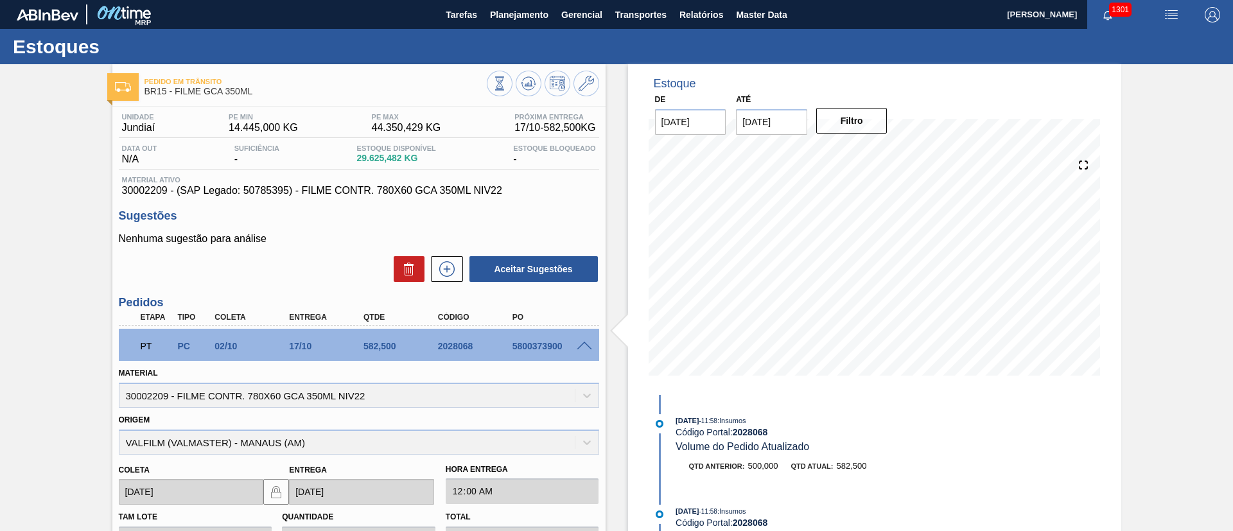
click at [579, 348] on span at bounding box center [584, 347] width 15 height 10
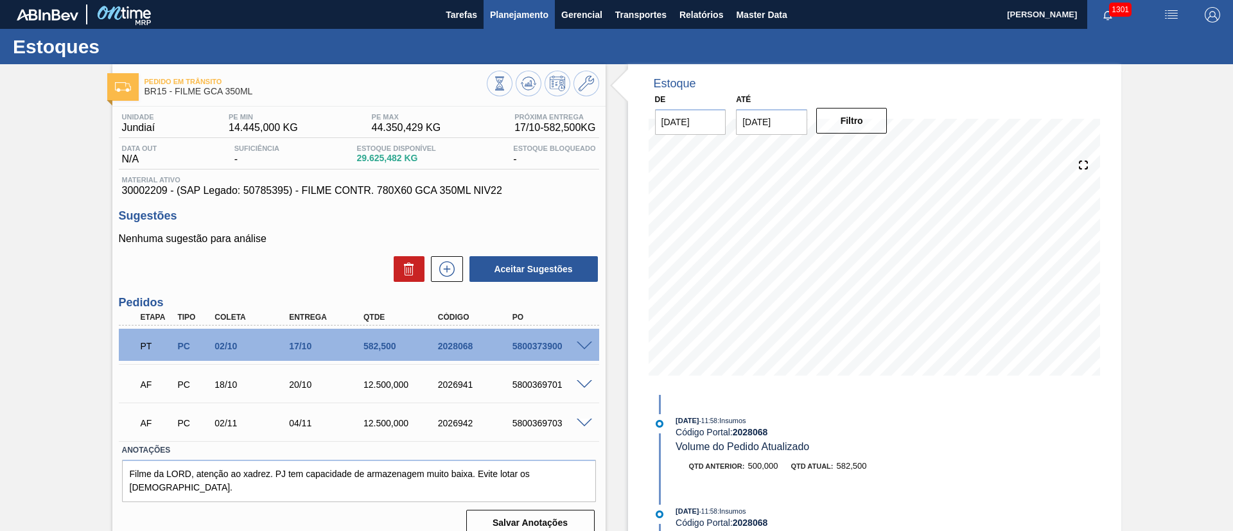
click at [509, 19] on span "Planejamento" at bounding box center [519, 14] width 58 height 15
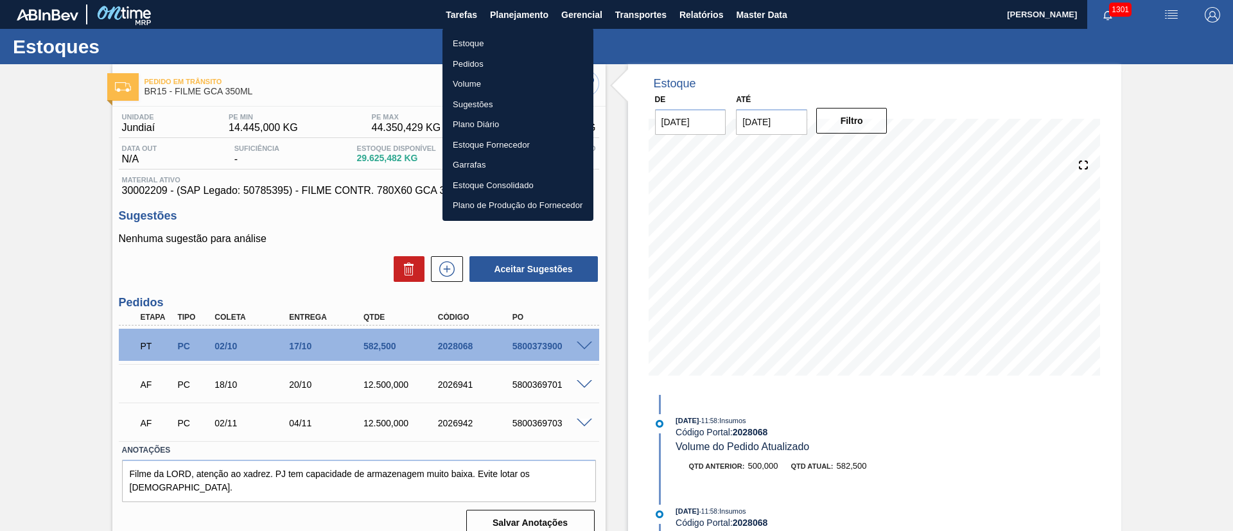
click at [463, 51] on li "Estoque" at bounding box center [518, 43] width 151 height 21
